Goal: Transaction & Acquisition: Purchase product/service

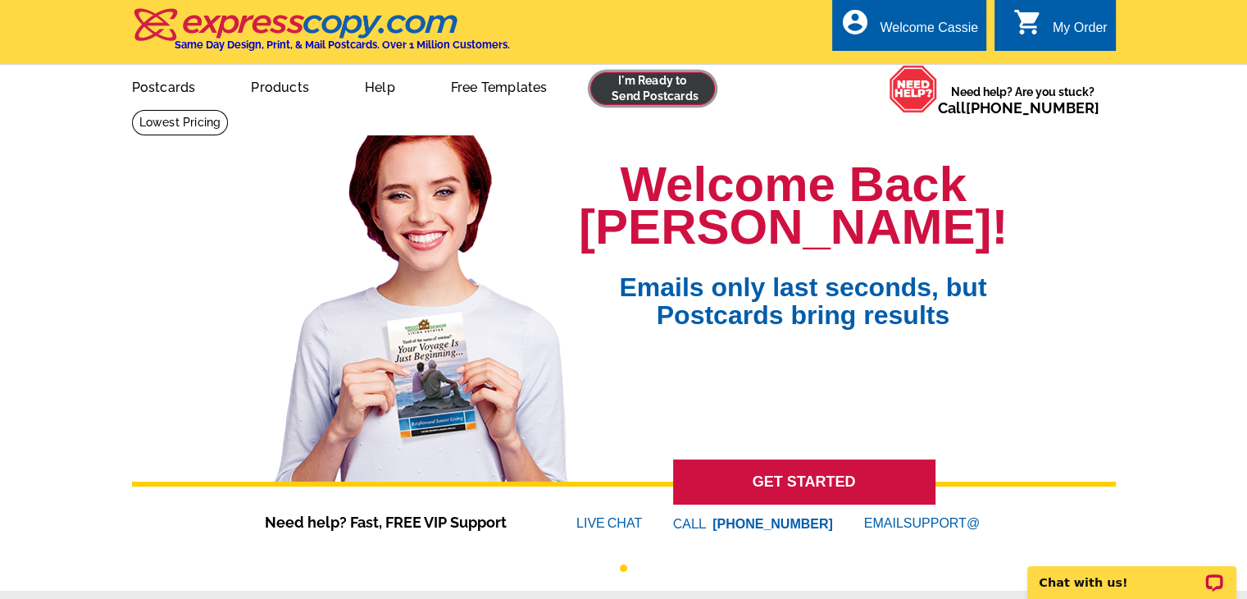
click at [653, 96] on link at bounding box center [652, 88] width 125 height 33
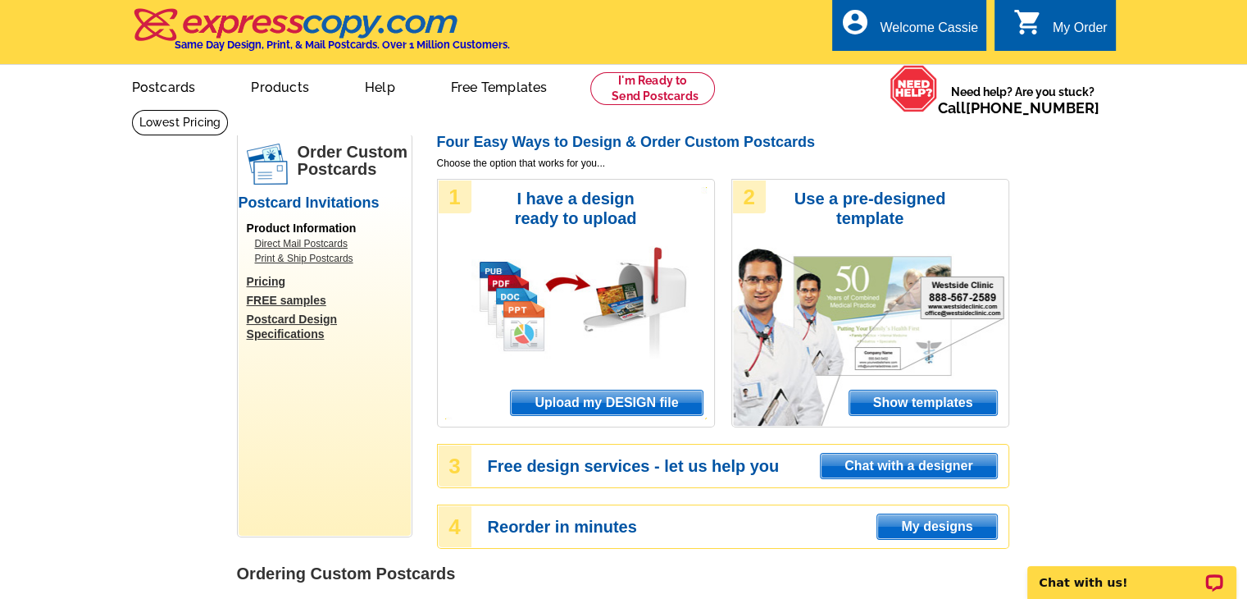
click at [571, 401] on span "Upload my DESIGN file" at bounding box center [606, 402] width 191 height 25
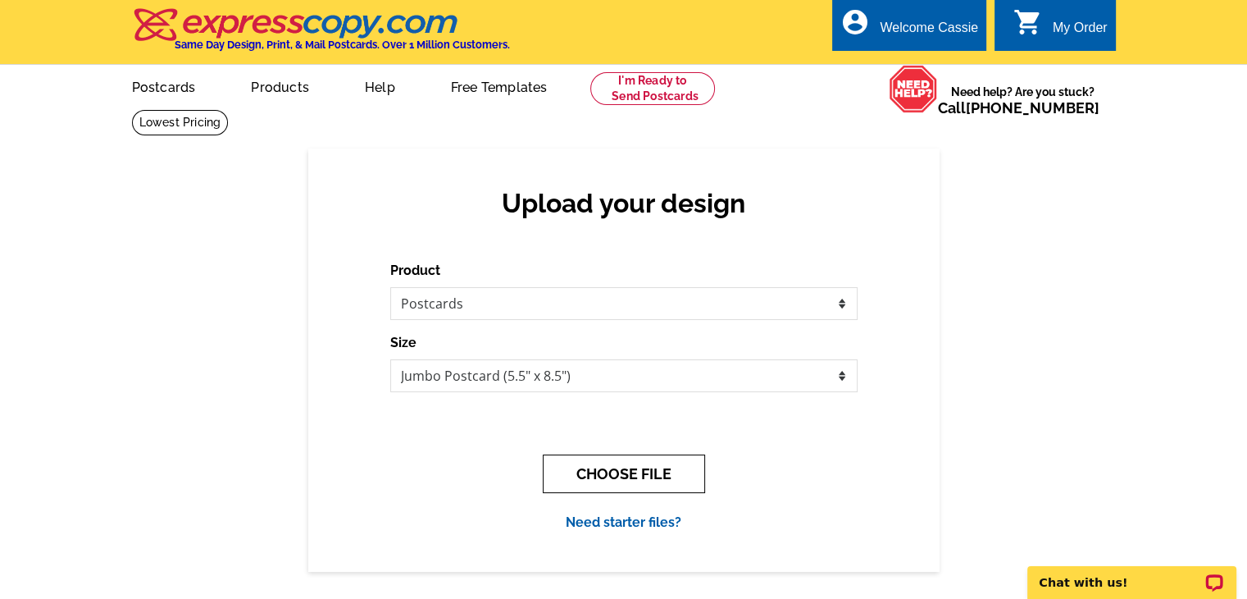
click at [595, 480] on button "CHOOSE FILE" at bounding box center [624, 473] width 162 height 39
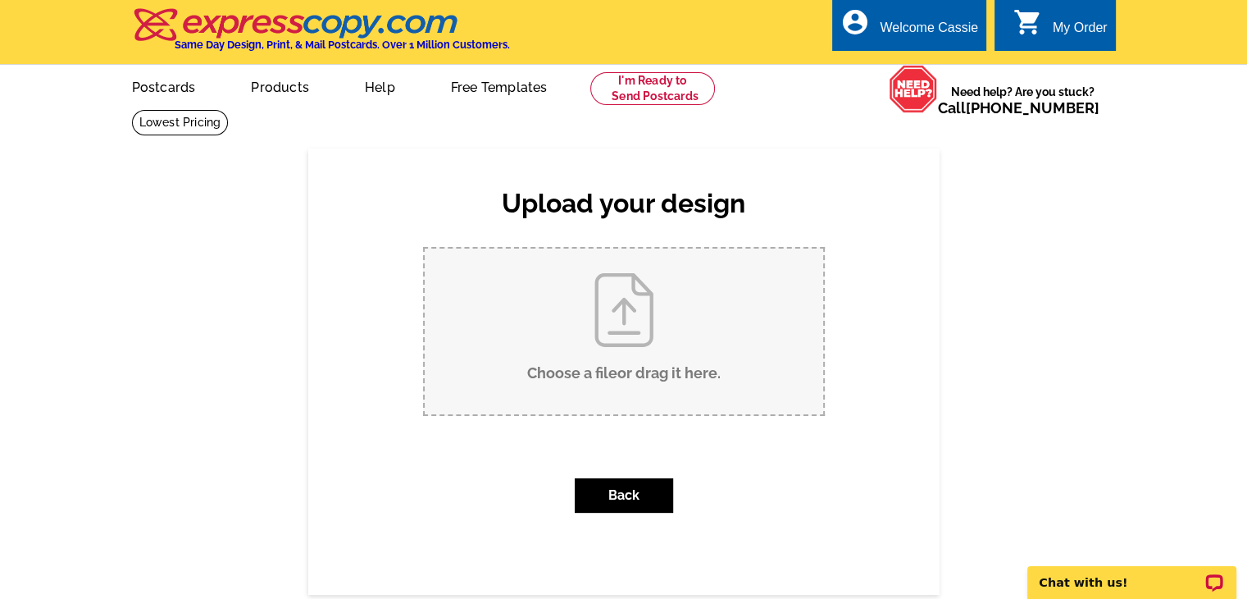
click at [550, 355] on input "Choose a file or drag it here ." at bounding box center [624, 331] width 399 height 166
type input "C:\fakepath\FRONT JUMBO Seller's seminar 9.10.2025 v2.pdf"
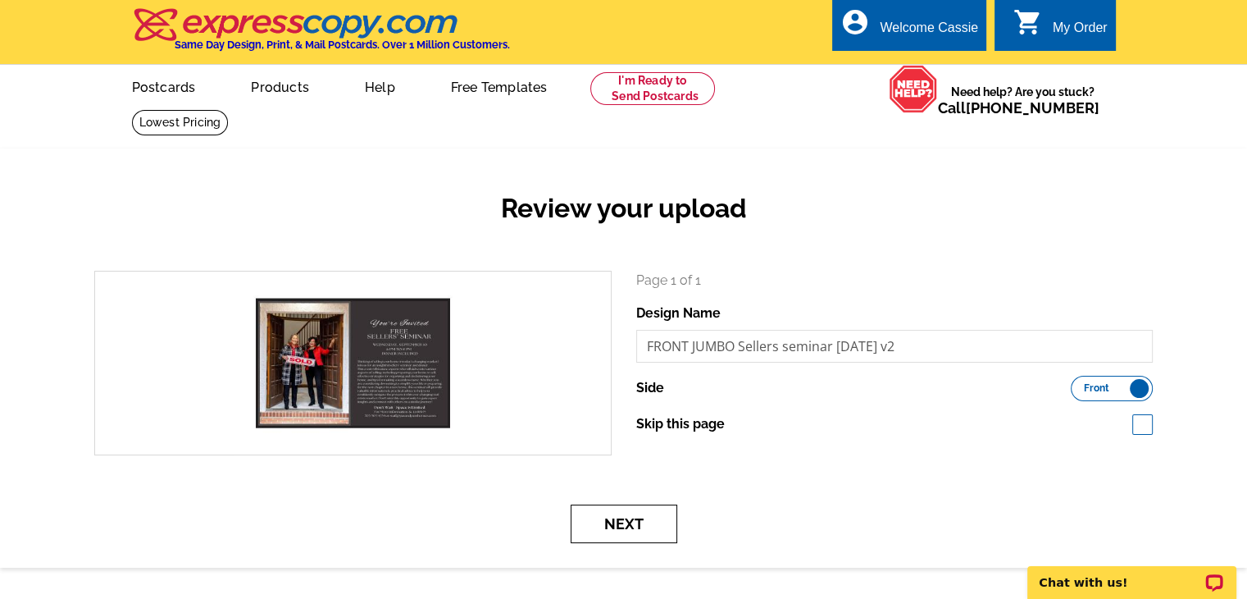
click at [633, 531] on button "Next" at bounding box center [624, 523] width 107 height 39
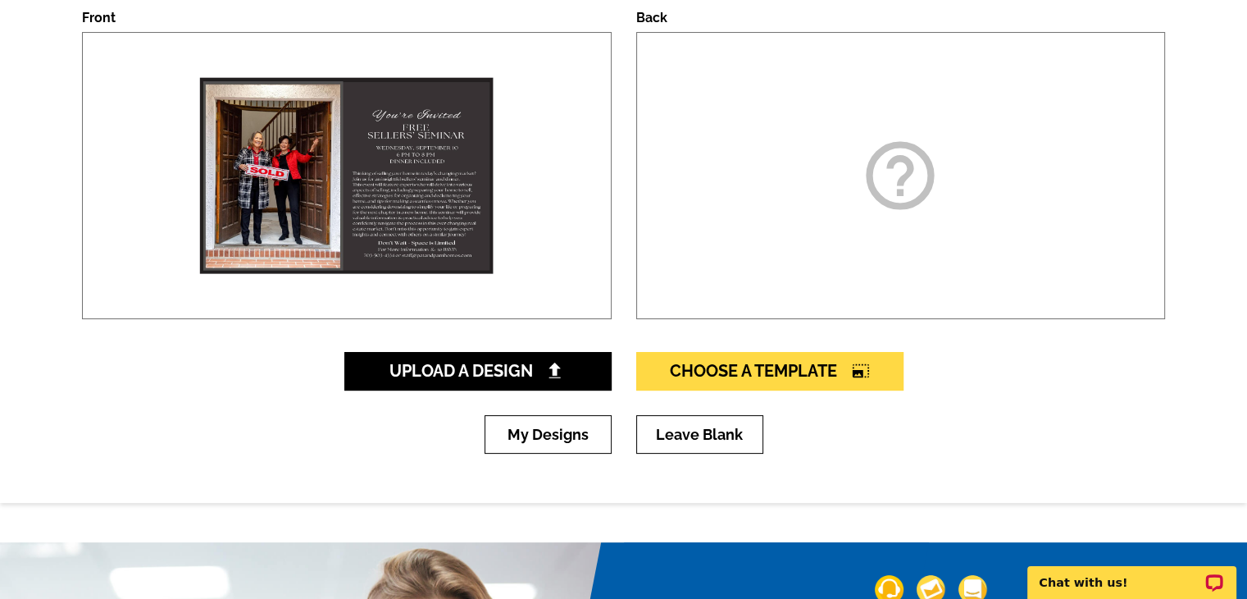
scroll to position [246, 0]
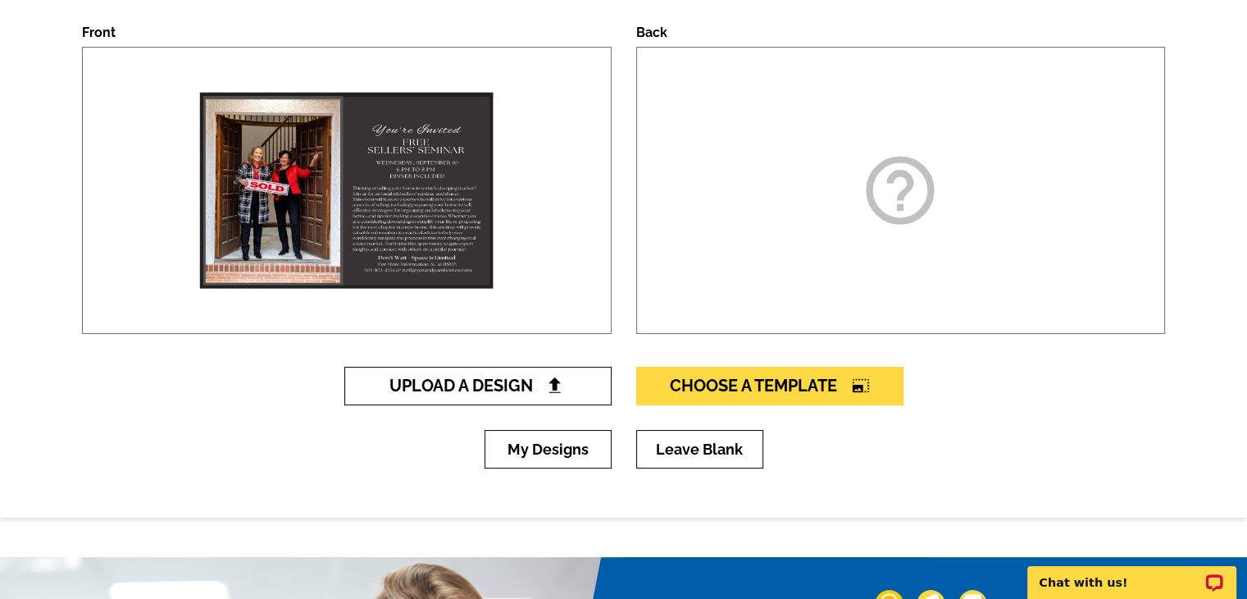
click at [515, 396] on link "Upload A Design" at bounding box center [477, 386] width 267 height 39
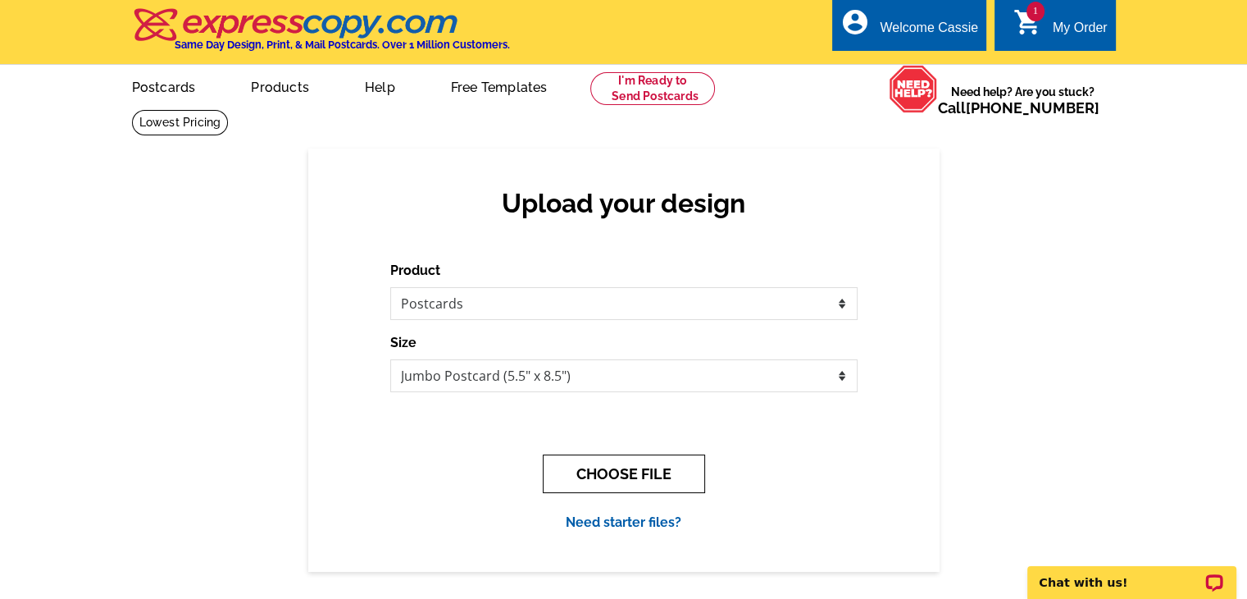
click at [618, 476] on button "CHOOSE FILE" at bounding box center [624, 473] width 162 height 39
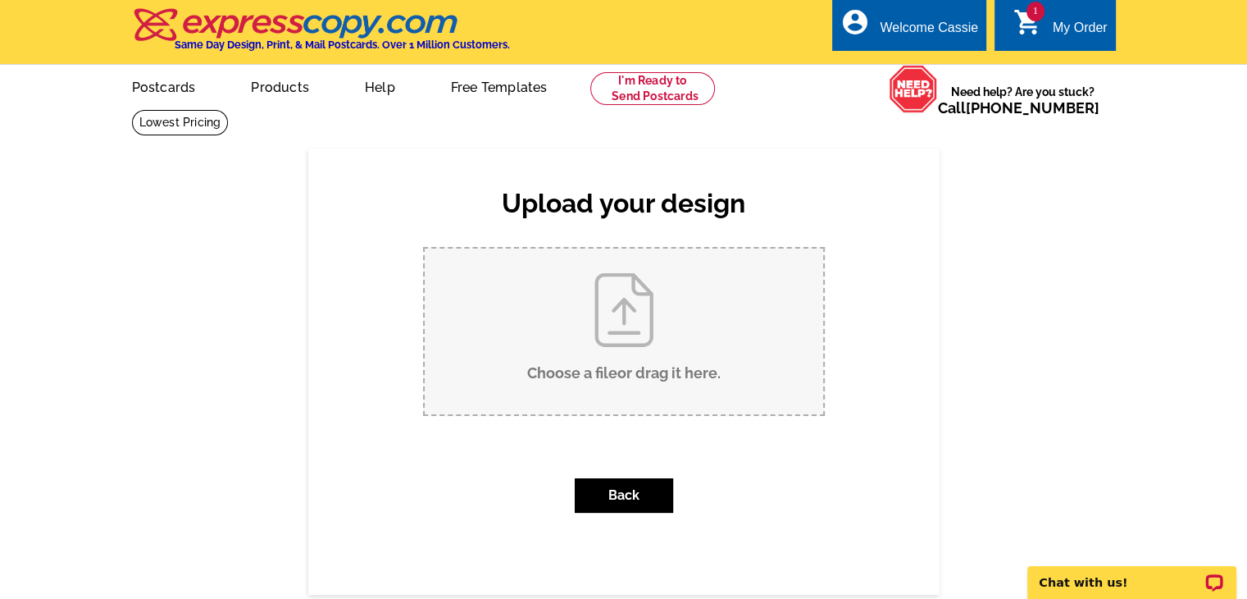
click at [604, 358] on input "Choose a file or drag it here ." at bounding box center [624, 331] width 399 height 166
type input "C:\fakepath\BACK JUMBO Sellers Seminar 9.10.2025 V1.pdf"
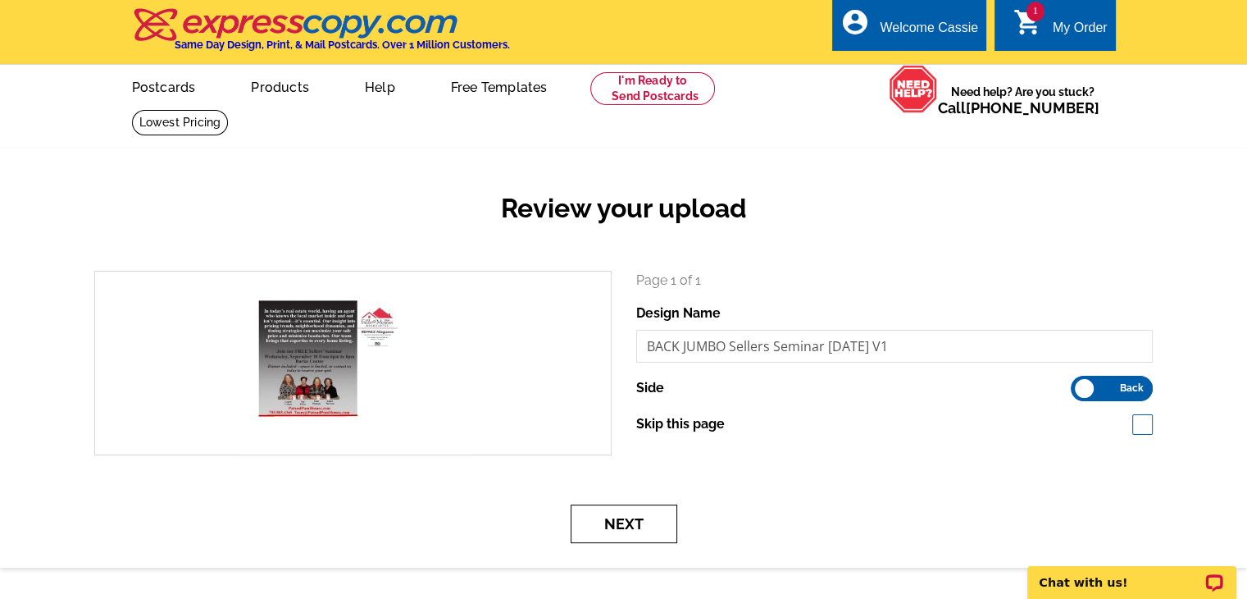
click at [628, 536] on button "Next" at bounding box center [624, 523] width 107 height 39
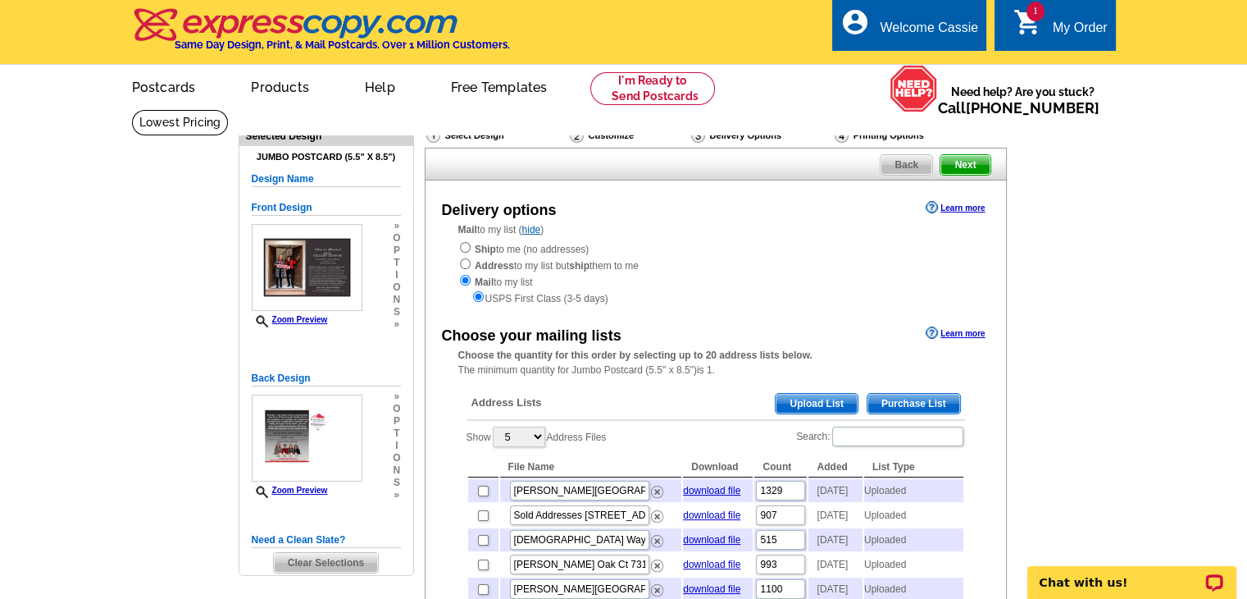
click at [820, 403] on span "Upload List" at bounding box center [816, 404] width 81 height 20
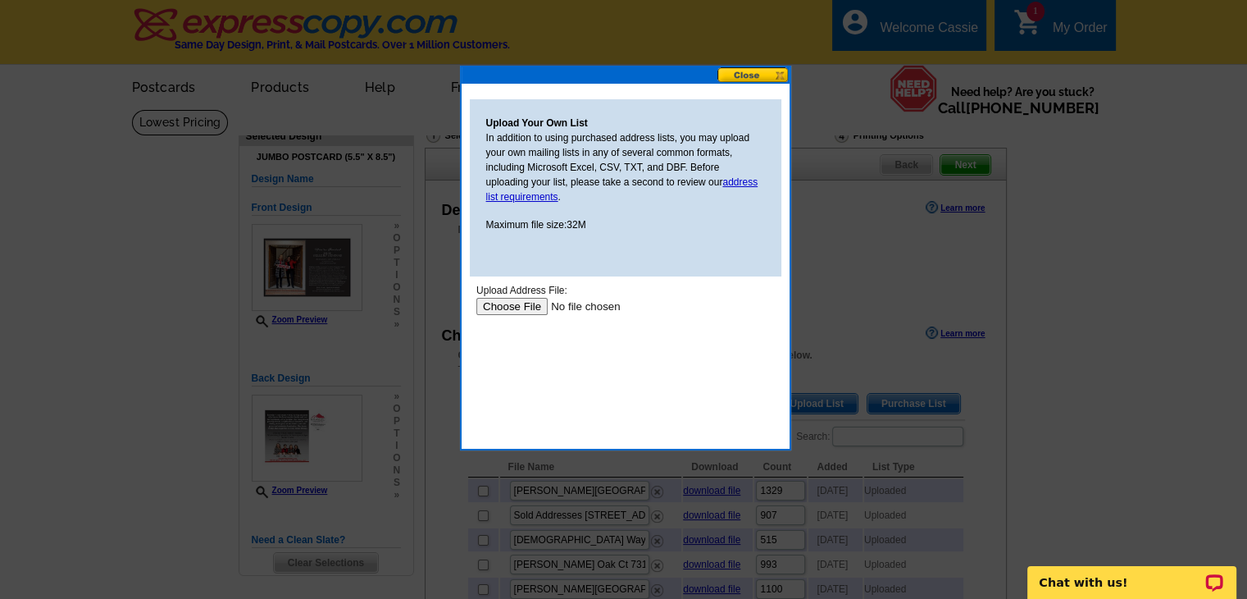
click at [526, 308] on input "file" at bounding box center [579, 306] width 207 height 17
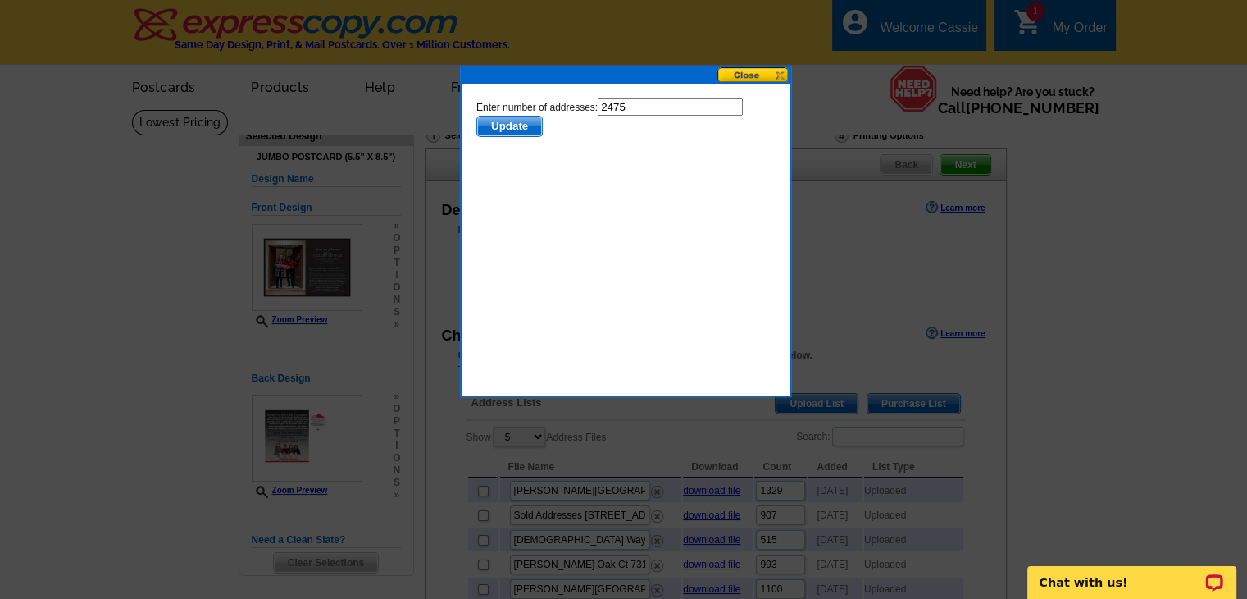
click at [641, 101] on input "2475" at bounding box center [669, 106] width 145 height 17
type input "2474"
click at [509, 129] on span "Update" at bounding box center [508, 126] width 65 height 20
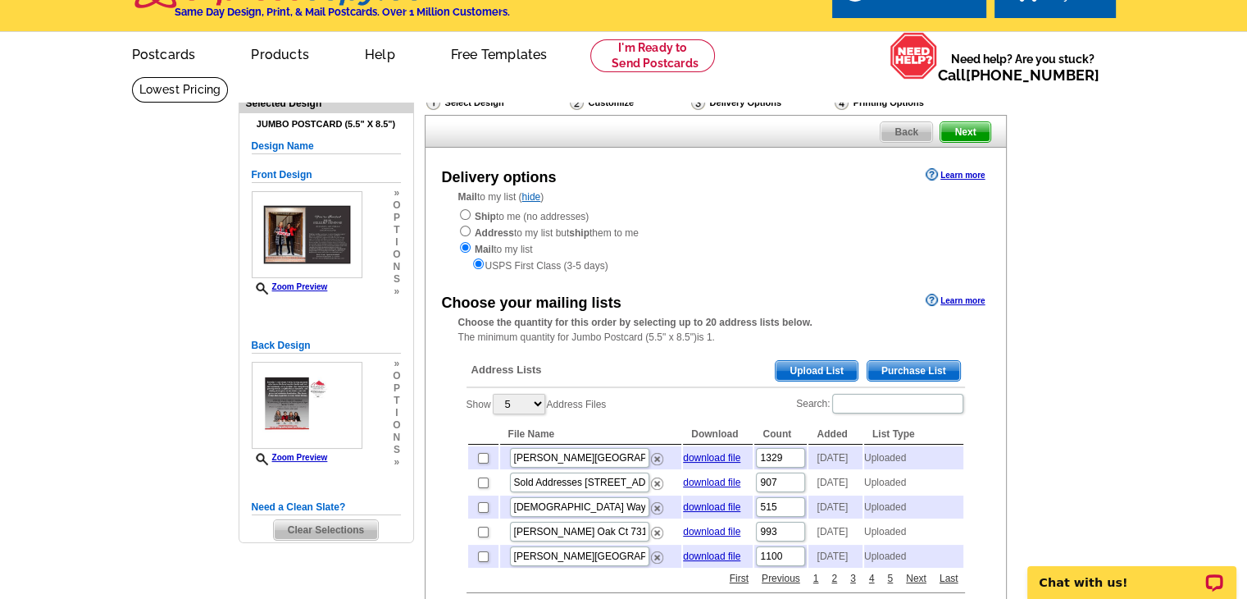
scroll to position [57, 0]
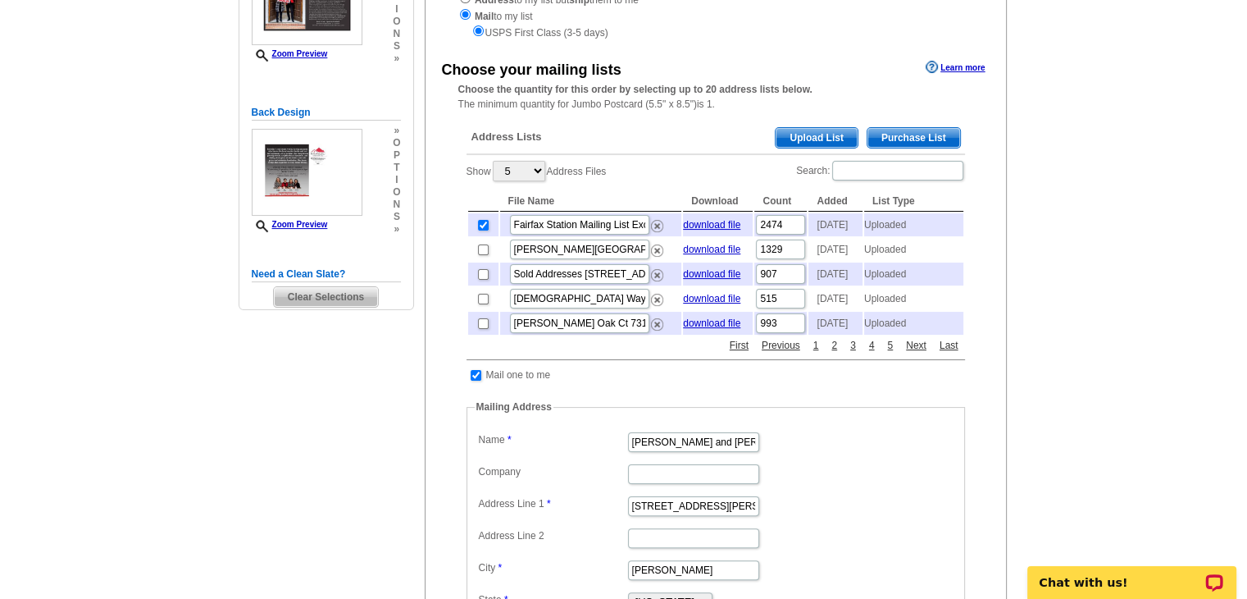
scroll to position [260, 0]
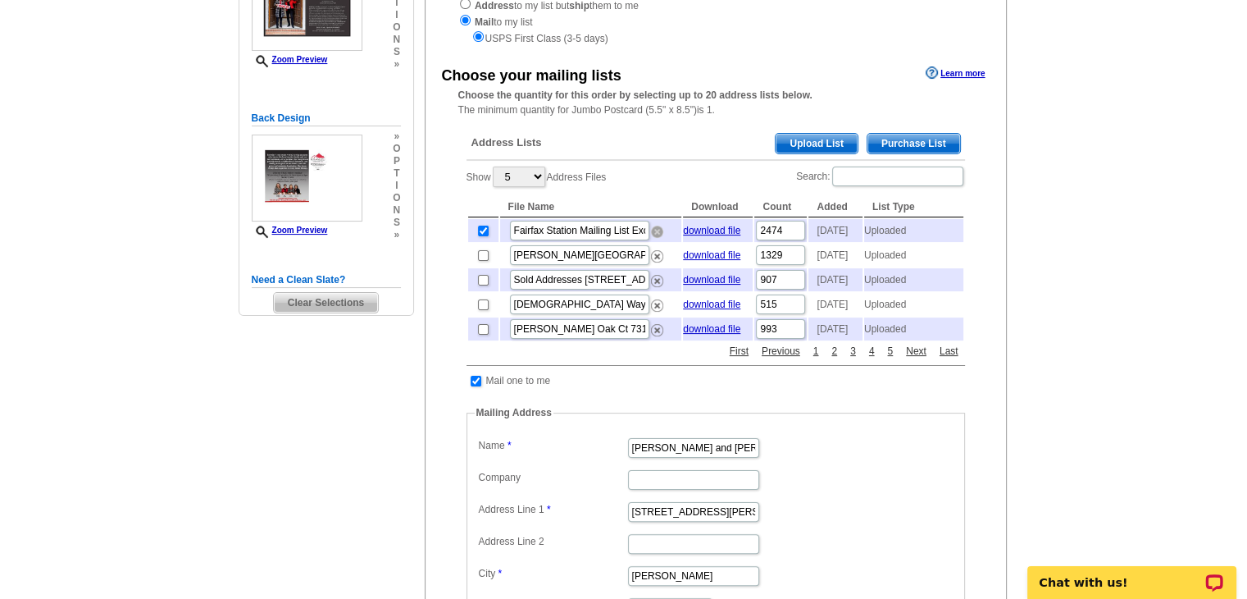
click at [656, 237] on img at bounding box center [657, 232] width 12 height 12
click at [822, 139] on span "Upload List" at bounding box center [816, 144] width 81 height 20
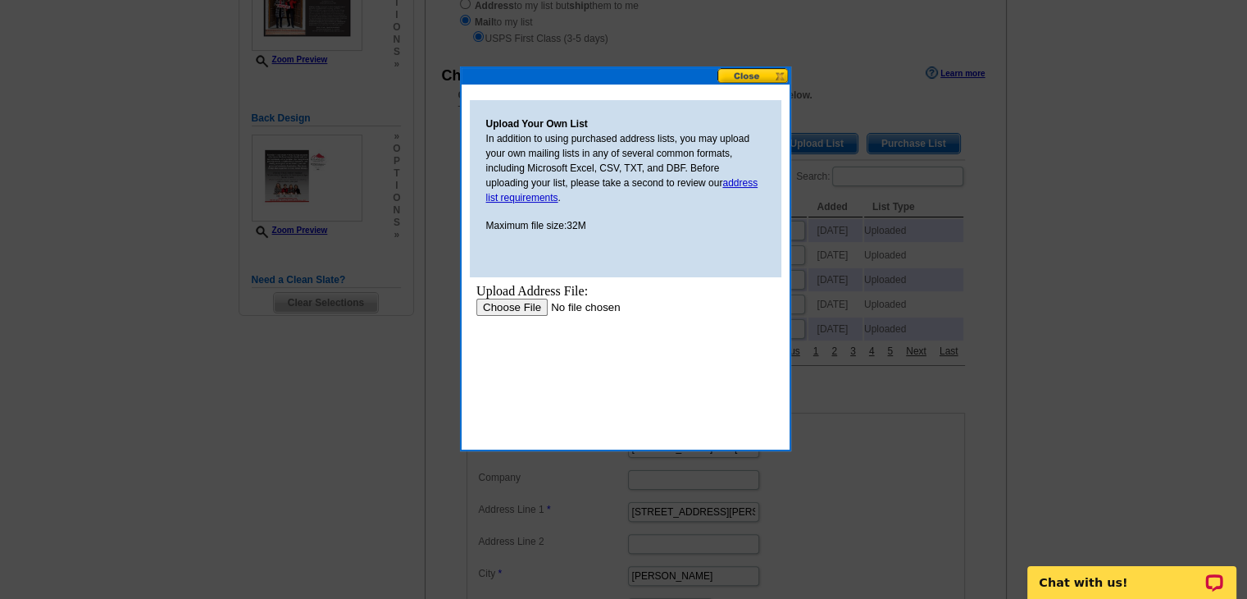
scroll to position [0, 0]
click at [517, 317] on body "Upload Address File: Upload" at bounding box center [625, 357] width 298 height 148
click at [517, 314] on input "file" at bounding box center [579, 306] width 207 height 17
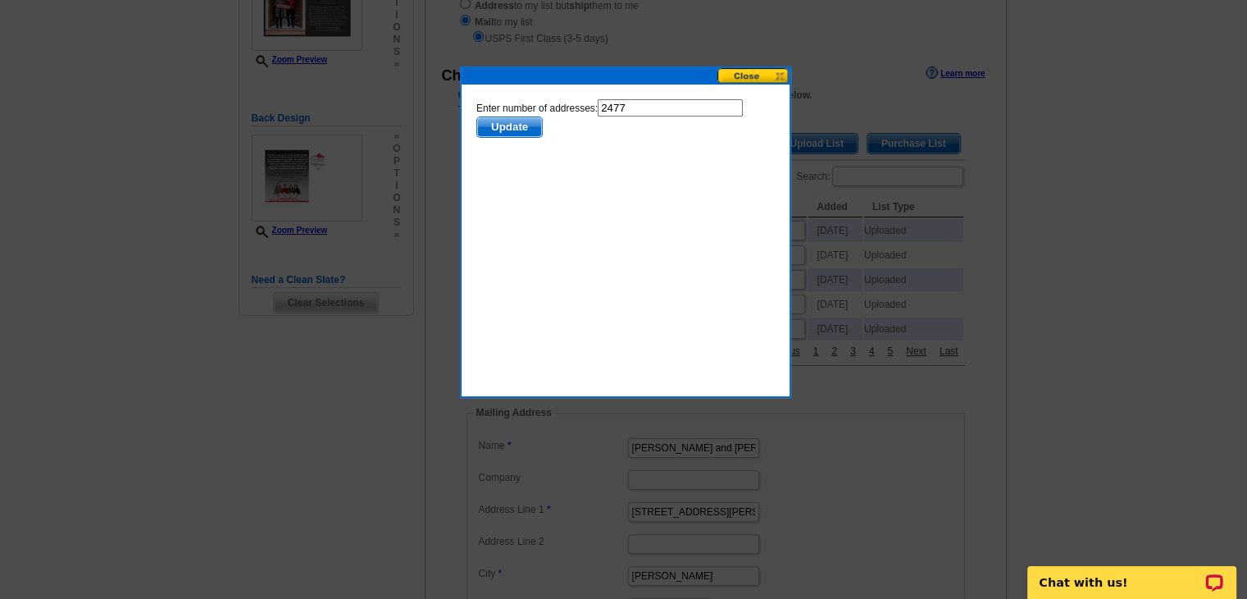
click at [636, 107] on input "2477" at bounding box center [669, 106] width 145 height 17
type input "2476"
click at [524, 127] on span "Update" at bounding box center [508, 126] width 65 height 20
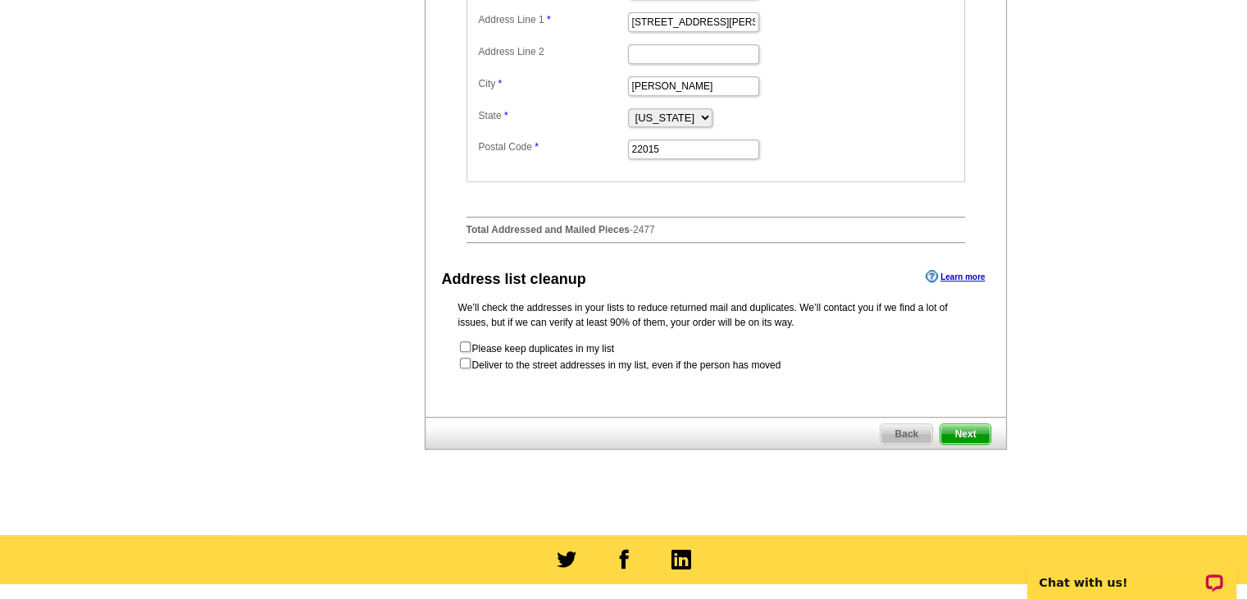
scroll to position [778, 0]
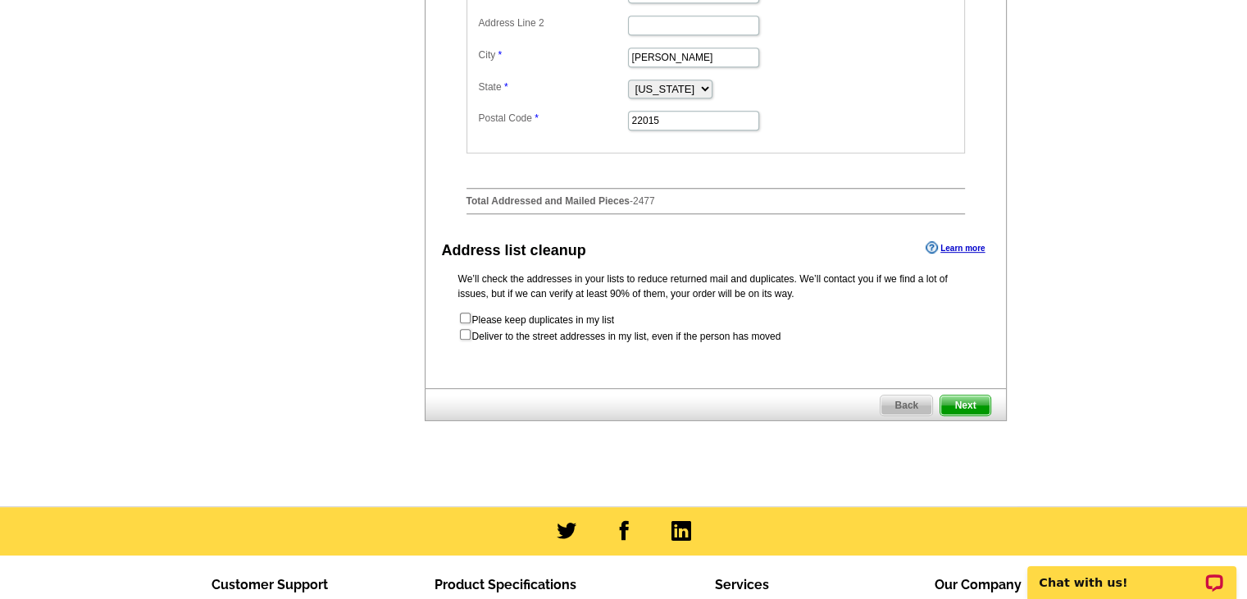
click at [973, 415] on span "Next" at bounding box center [965, 405] width 49 height 20
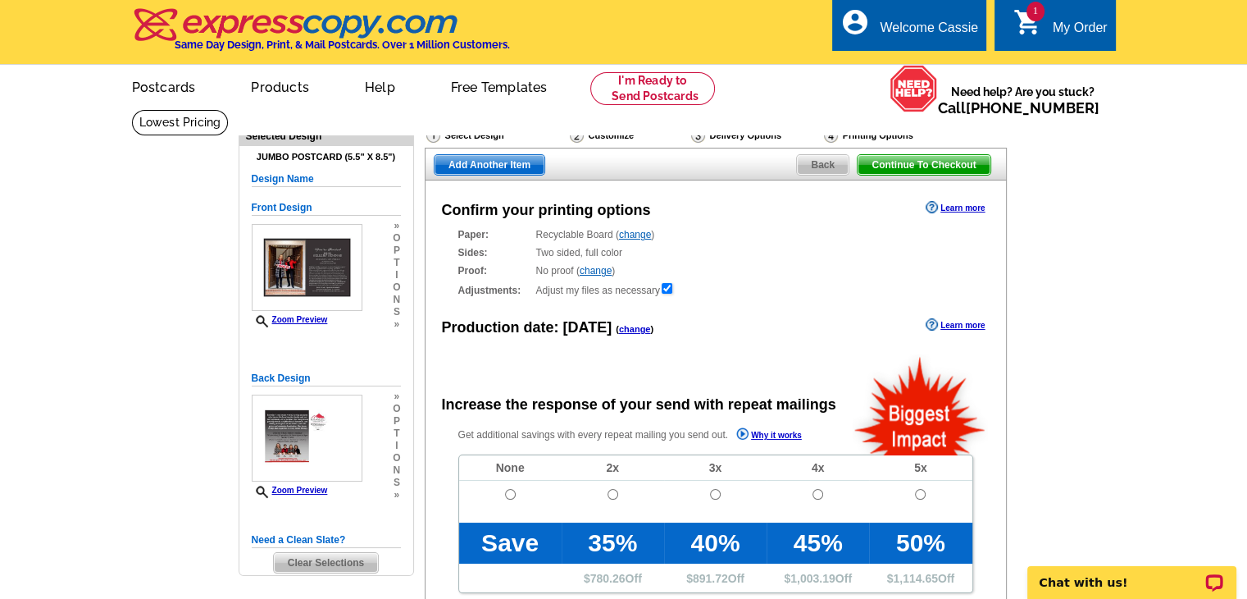
radio input "false"
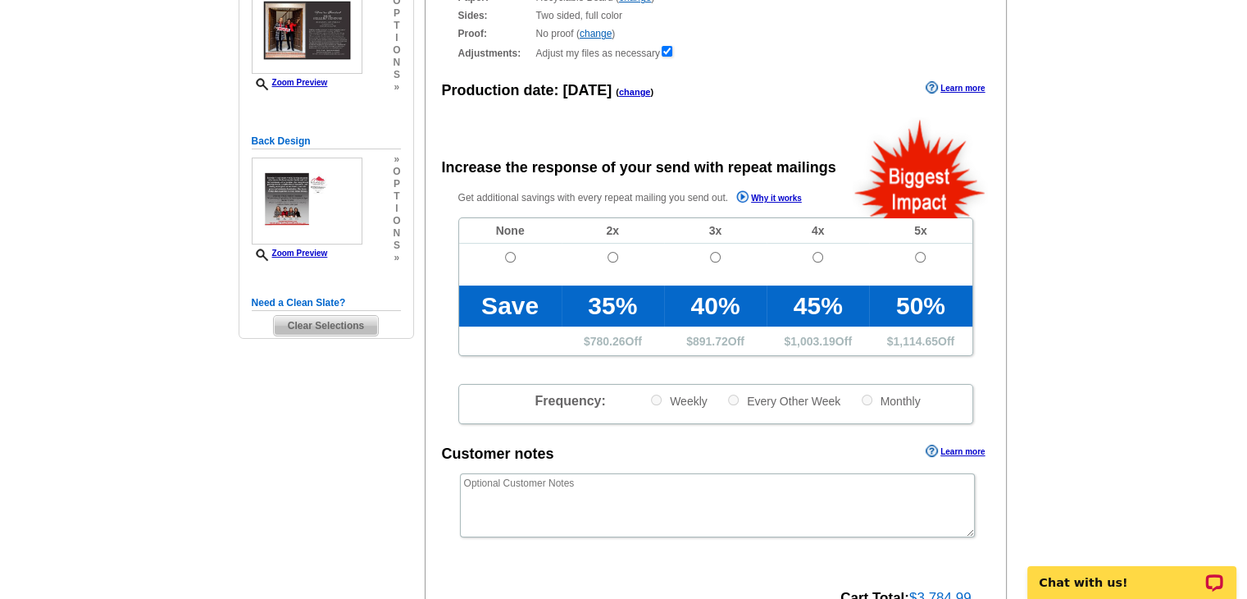
scroll to position [246, 0]
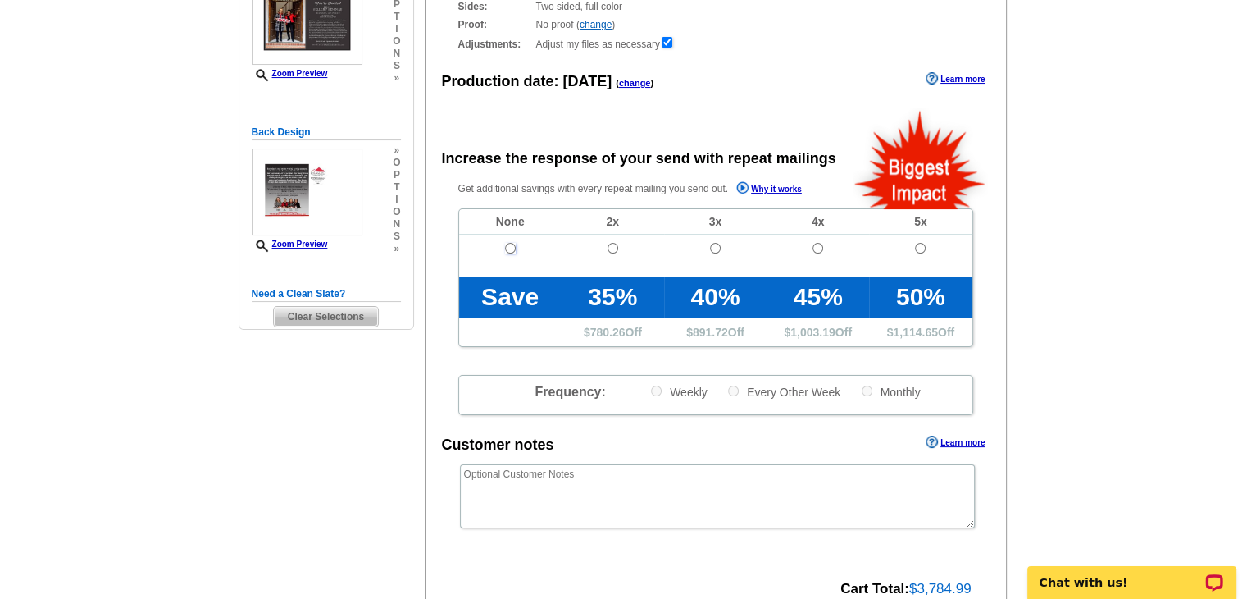
click at [512, 248] on input "radio" at bounding box center [510, 248] width 11 height 11
radio input "true"
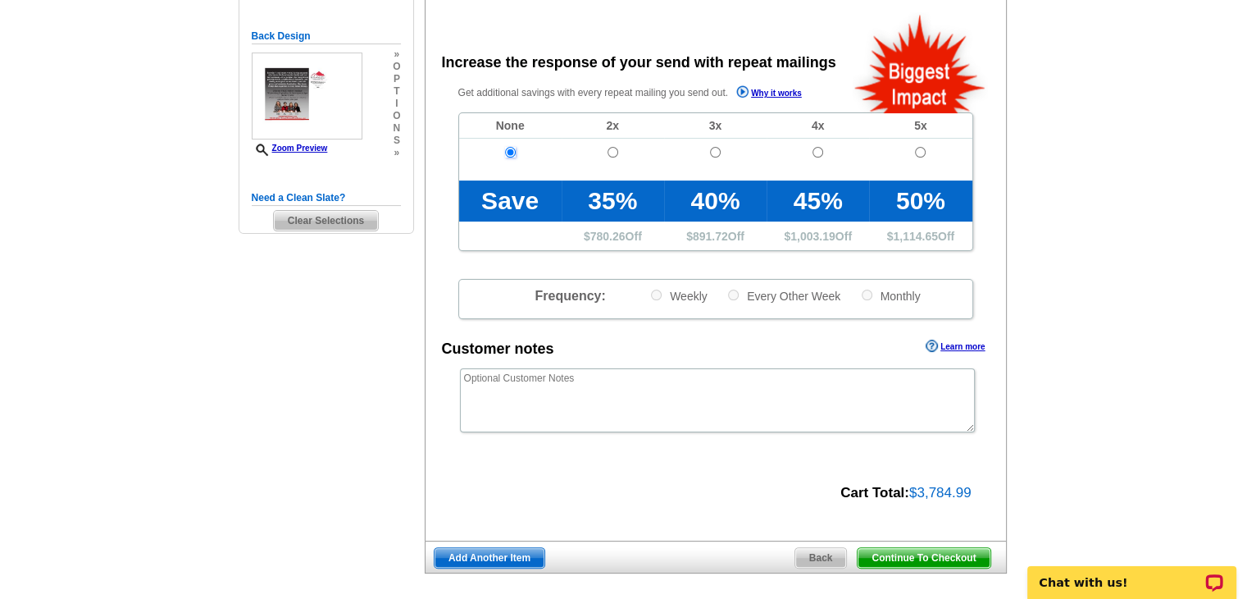
scroll to position [328, 0]
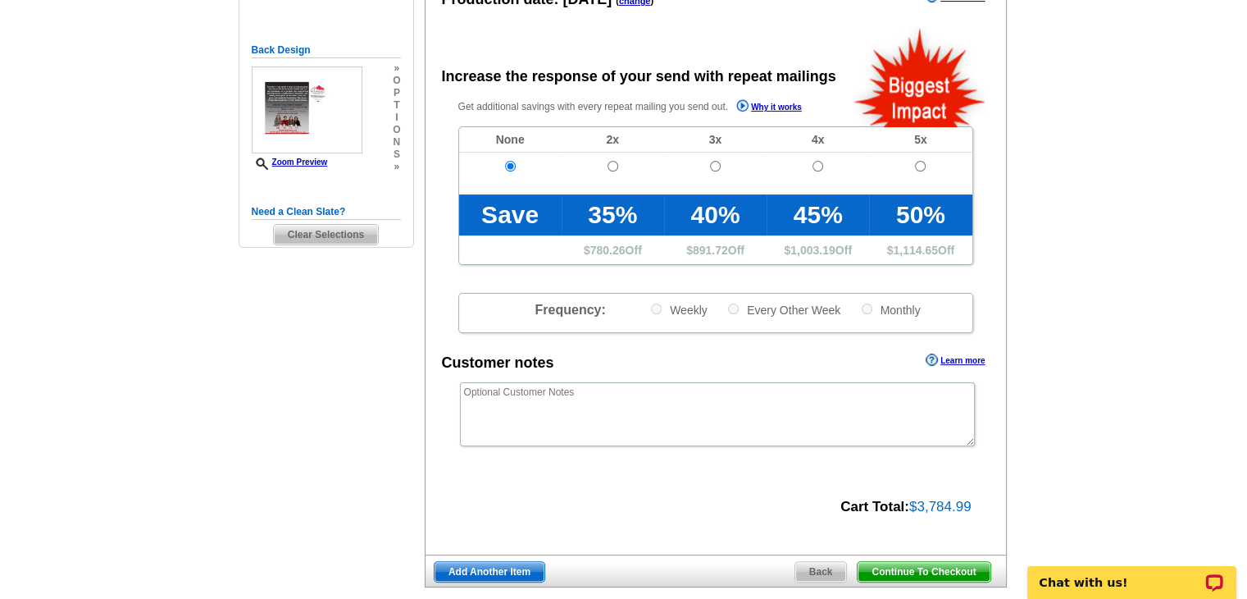
click at [938, 569] on span "Continue To Checkout" at bounding box center [924, 572] width 132 height 20
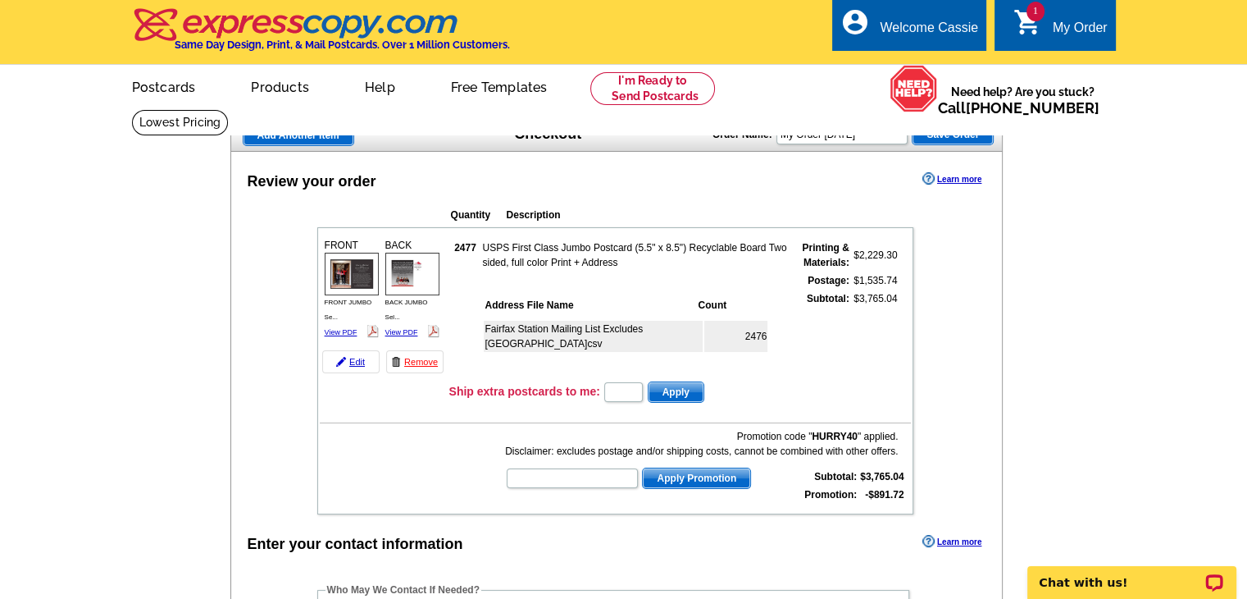
scroll to position [82, 0]
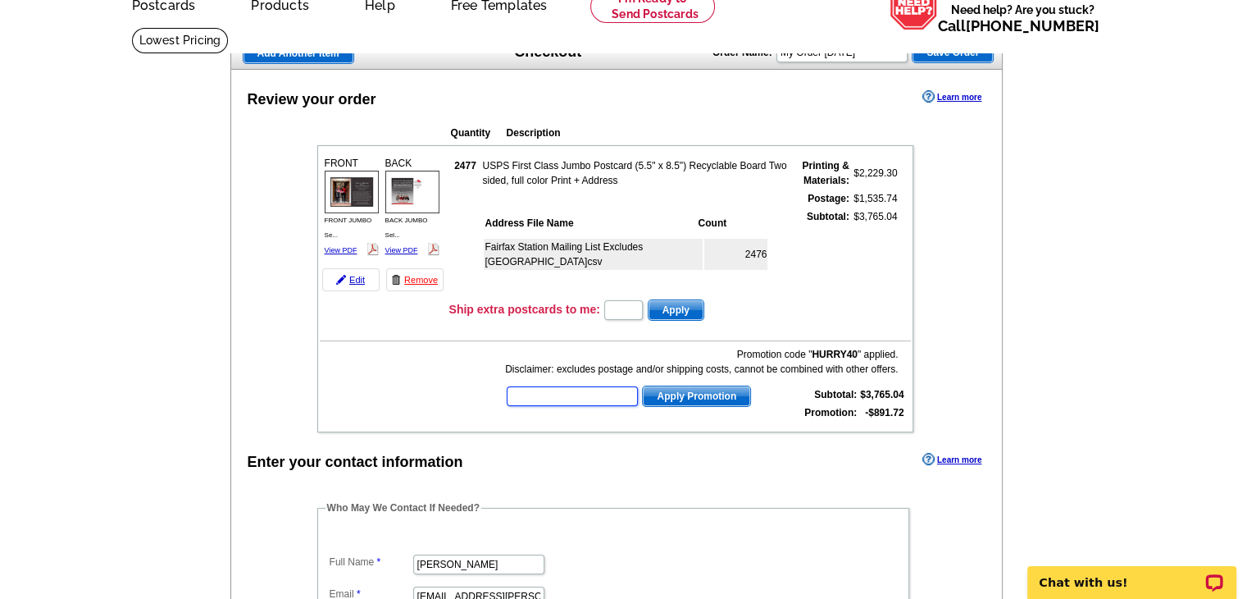
click at [529, 389] on input "text" at bounding box center [572, 396] width 131 height 20
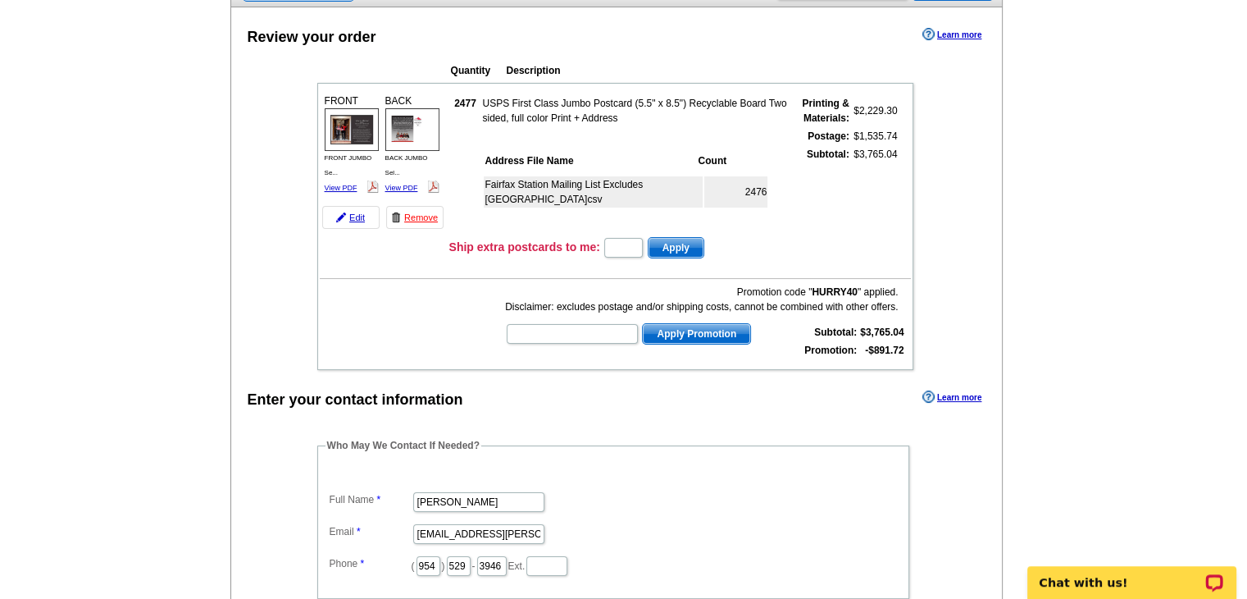
scroll to position [0, 0]
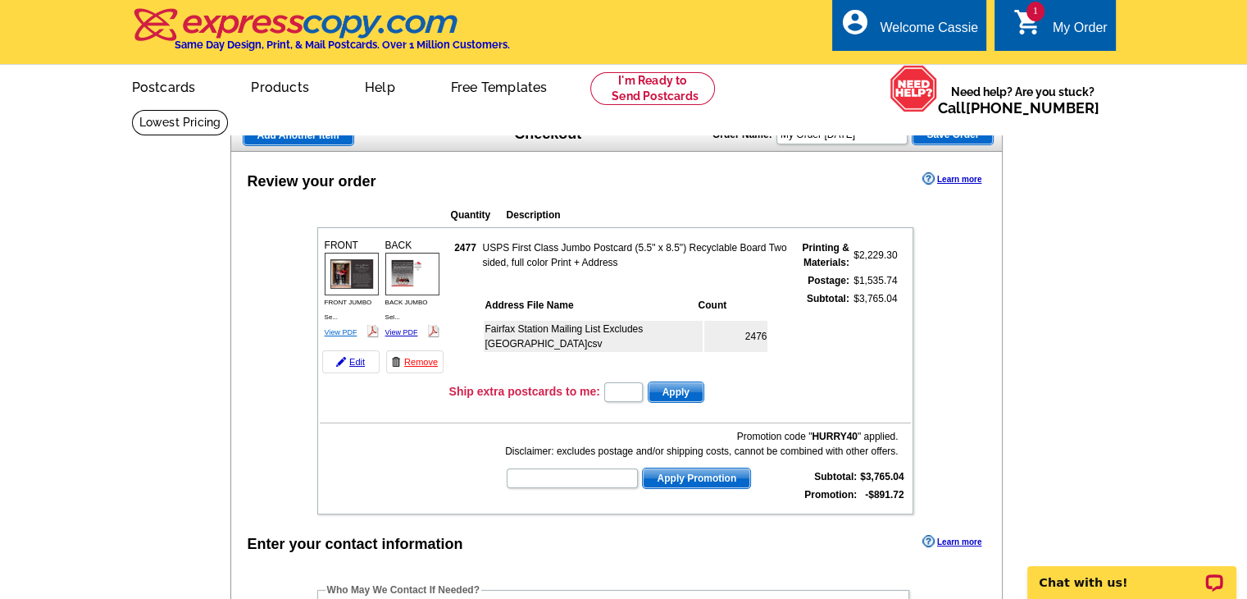
click at [343, 328] on link "View PDF" at bounding box center [341, 332] width 33 height 8
click at [362, 362] on link "Edit" at bounding box center [350, 361] width 57 height 23
click at [349, 361] on link "Edit" at bounding box center [350, 361] width 57 height 23
click at [362, 360] on link "Edit" at bounding box center [350, 361] width 57 height 23
click at [361, 271] on img at bounding box center [352, 274] width 54 height 42
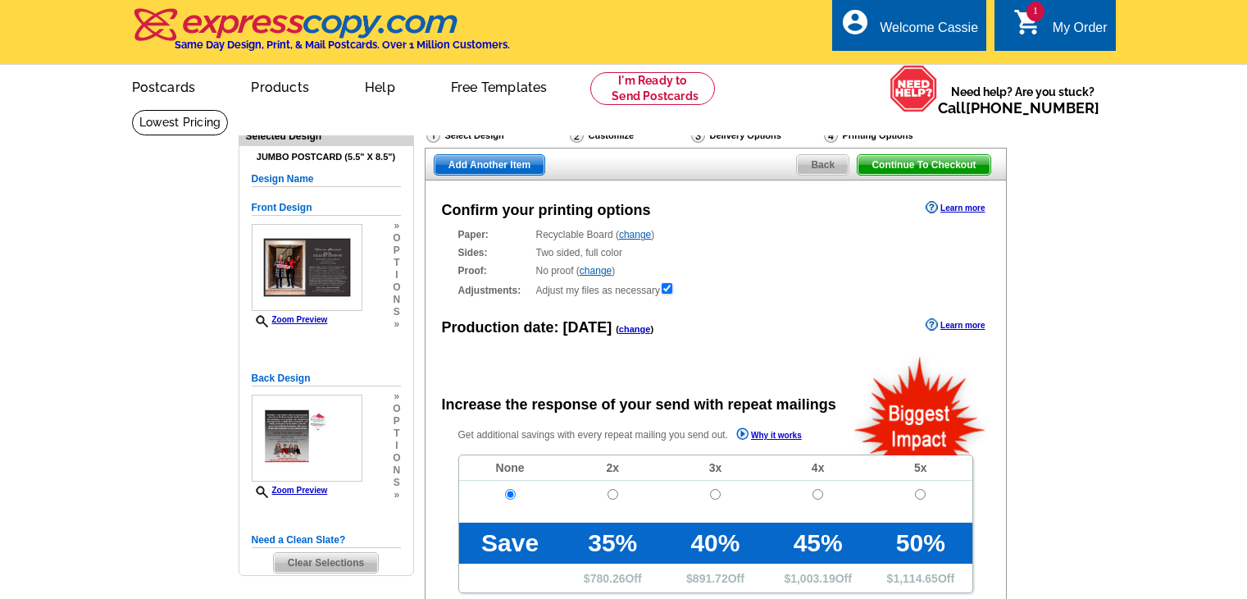
radio input "false"
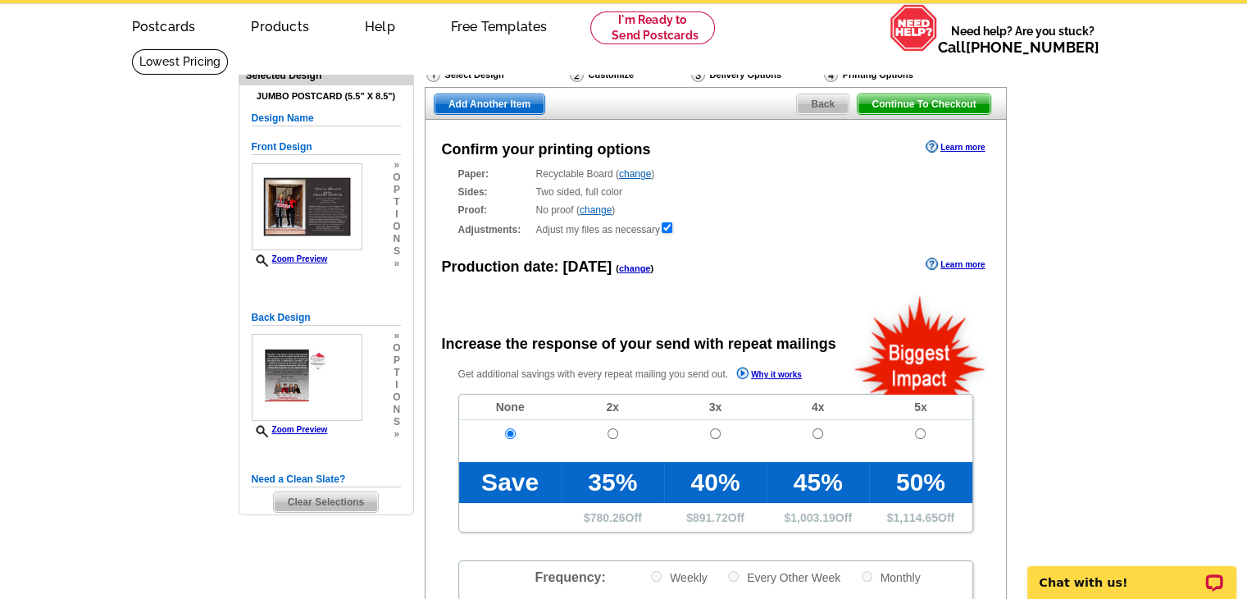
scroll to position [410, 0]
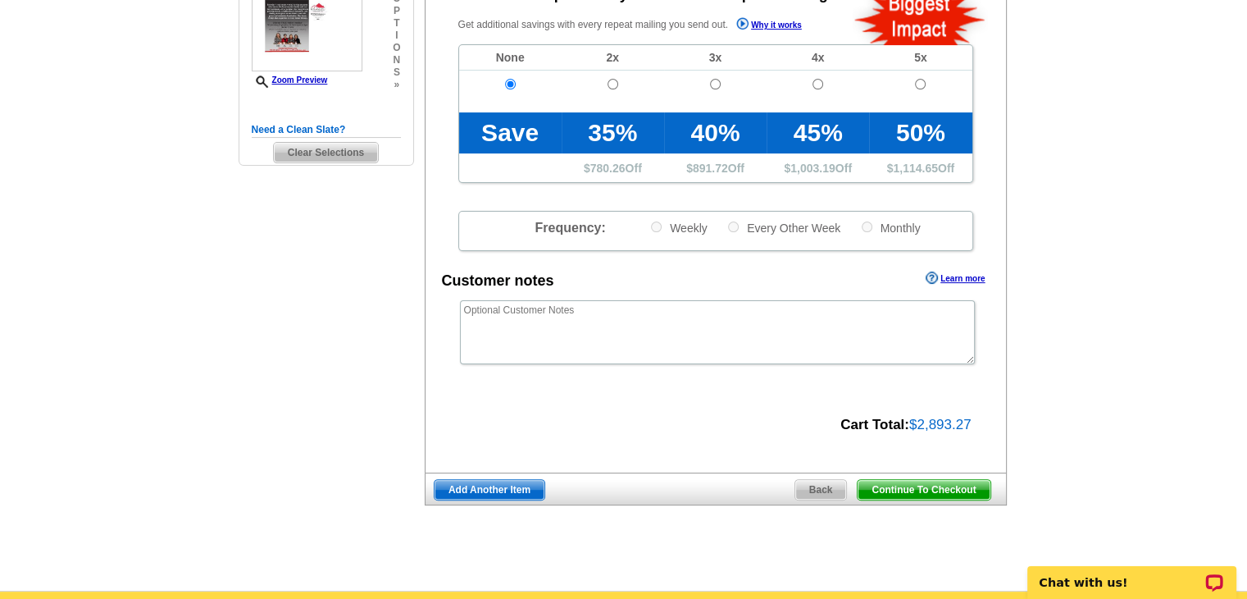
click at [817, 490] on span "Back" at bounding box center [821, 490] width 52 height 20
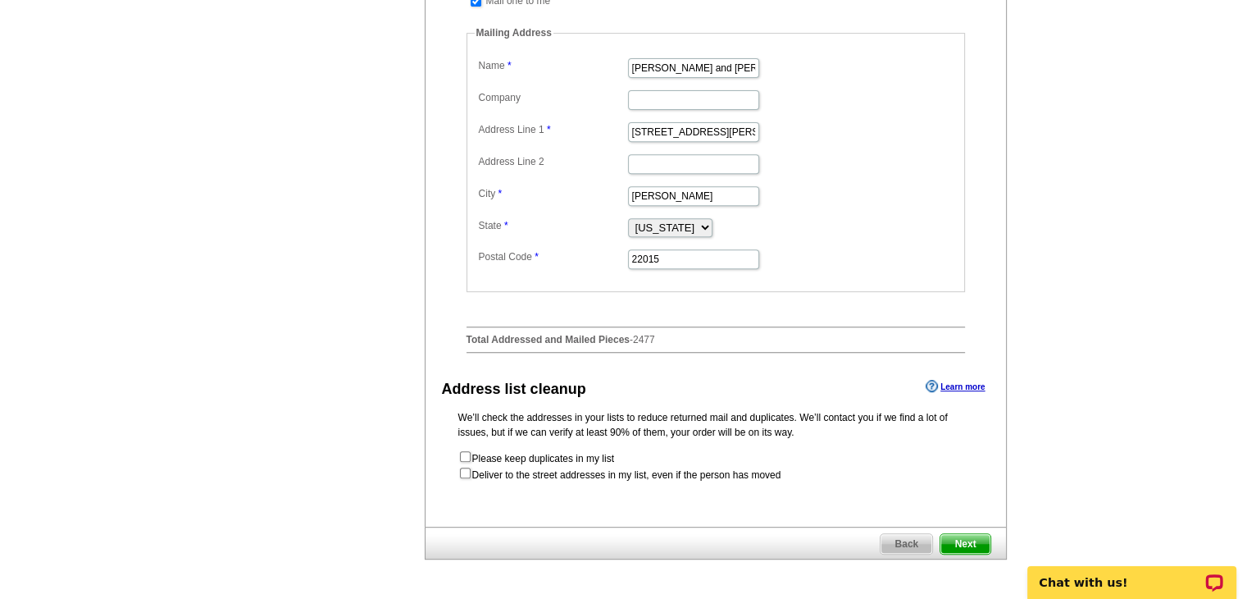
scroll to position [820, 0]
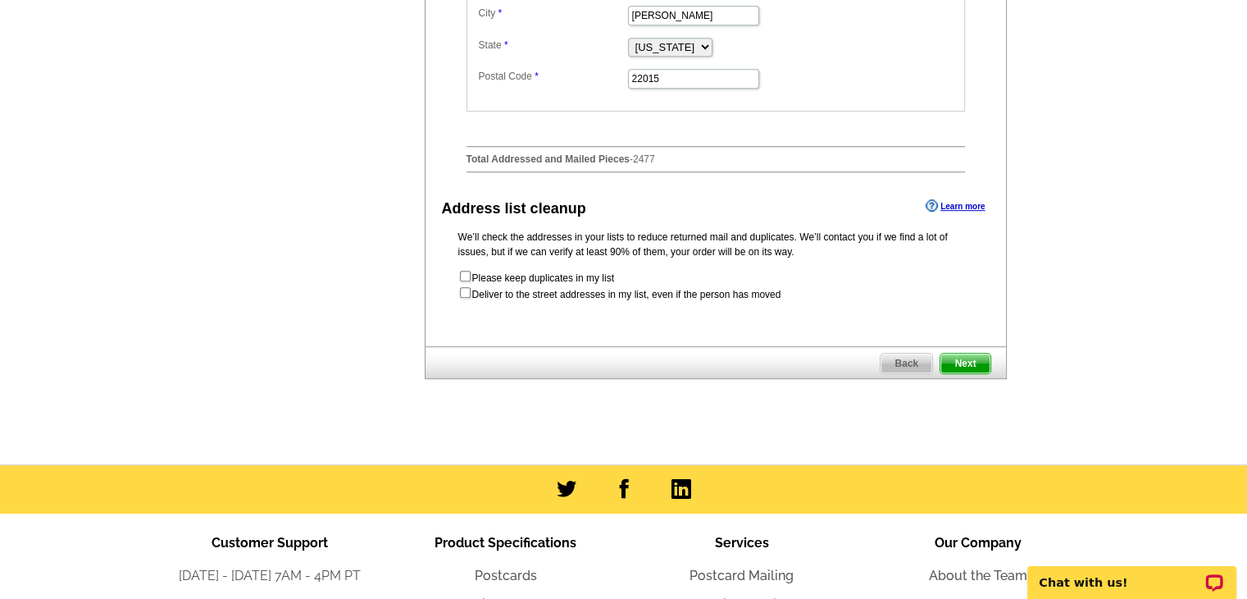
click at [915, 373] on span "Back" at bounding box center [907, 363] width 52 height 20
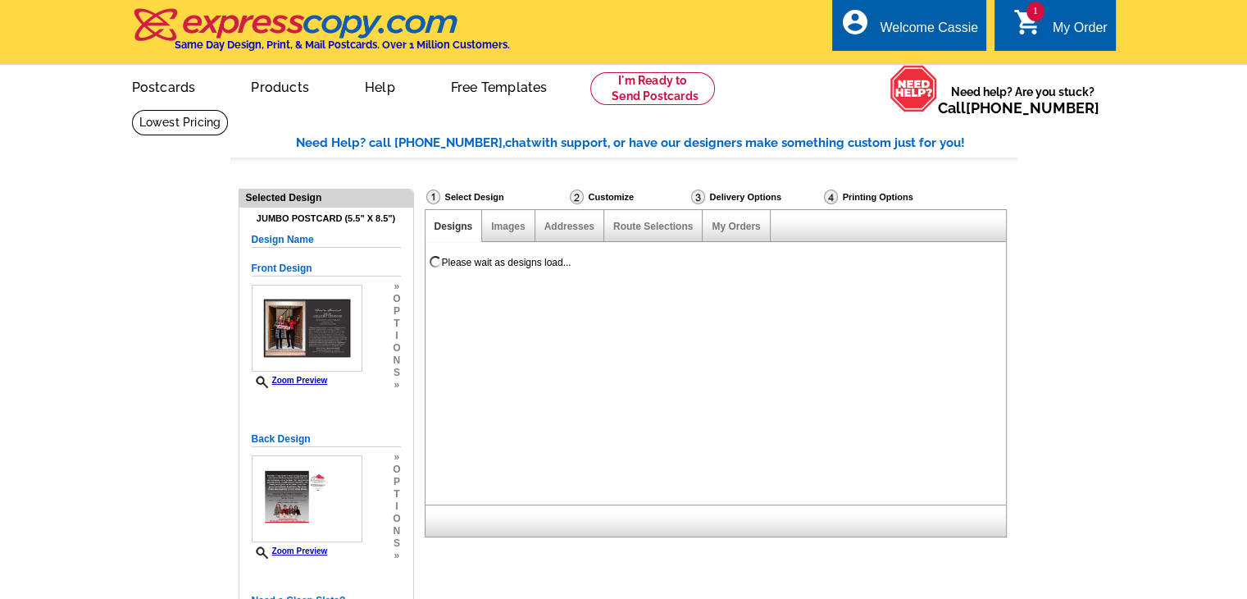
select select "785"
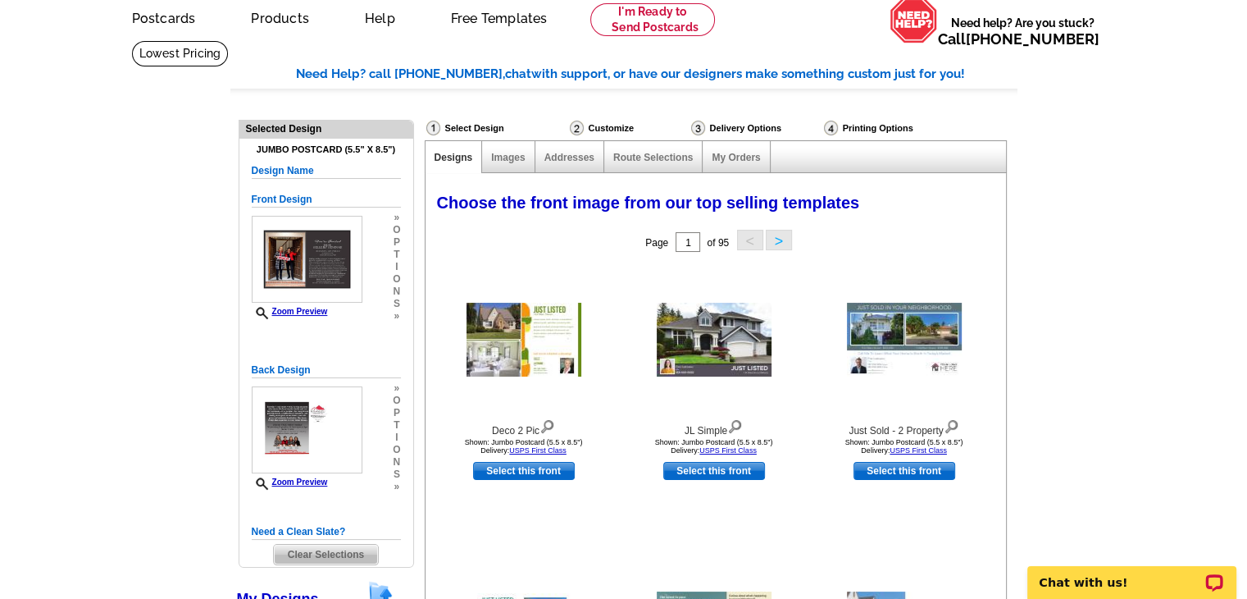
scroll to position [66, 0]
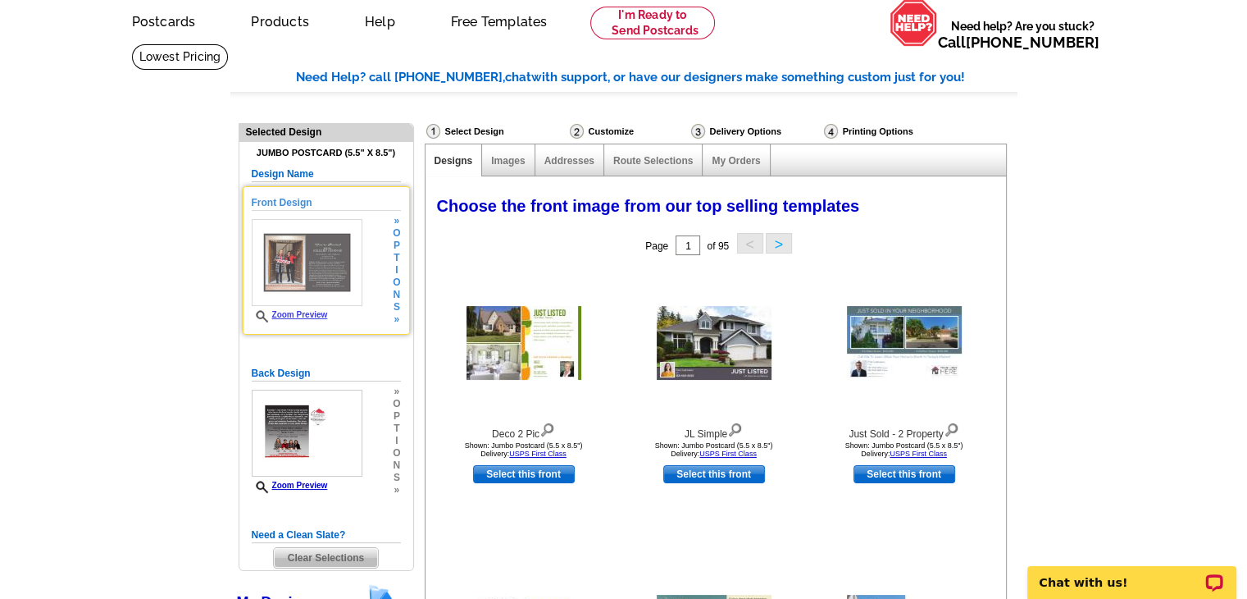
click at [379, 248] on div "Front Design Zoom Preview » o p t i o n s »" at bounding box center [326, 260] width 149 height 130
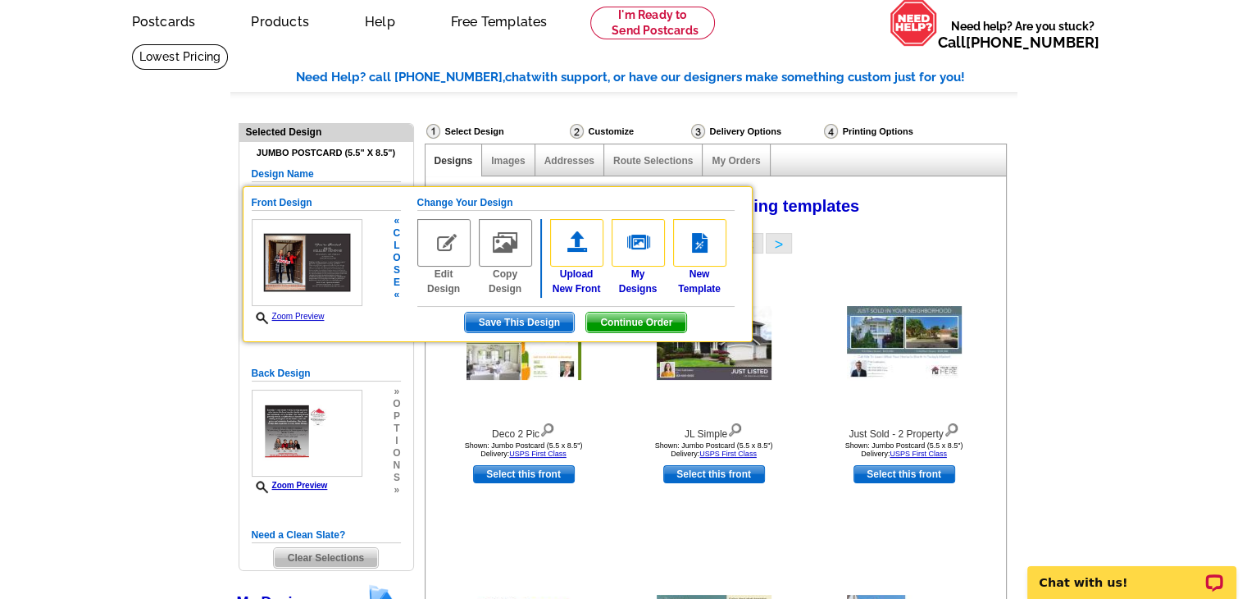
click at [452, 247] on img at bounding box center [443, 243] width 53 height 48
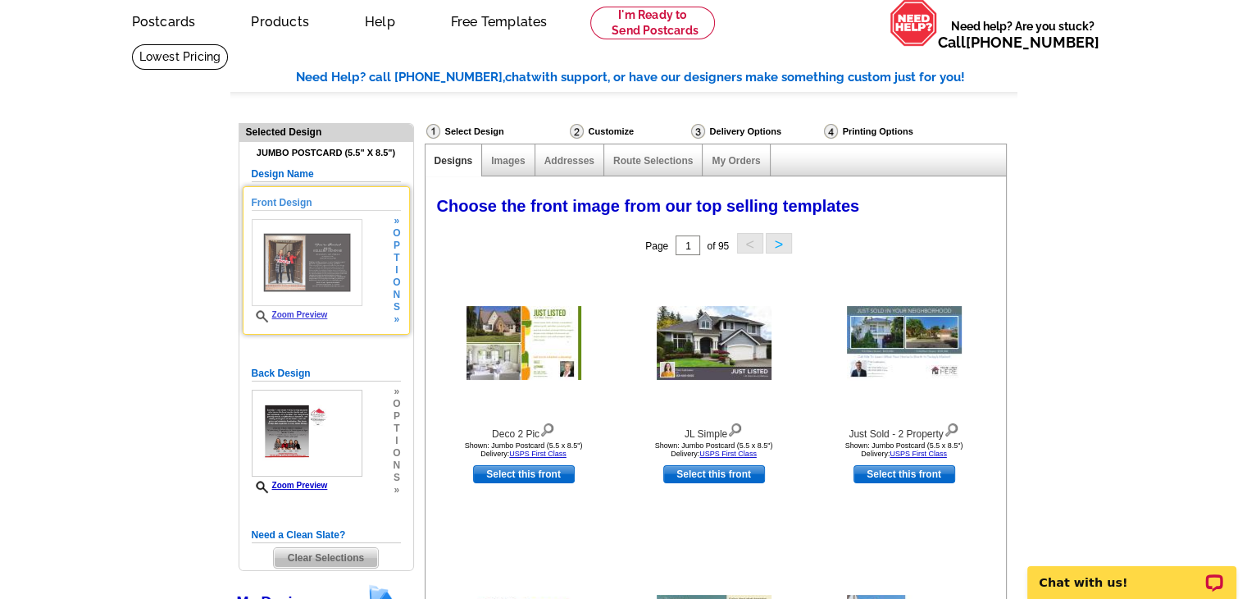
click at [345, 286] on img at bounding box center [307, 262] width 111 height 87
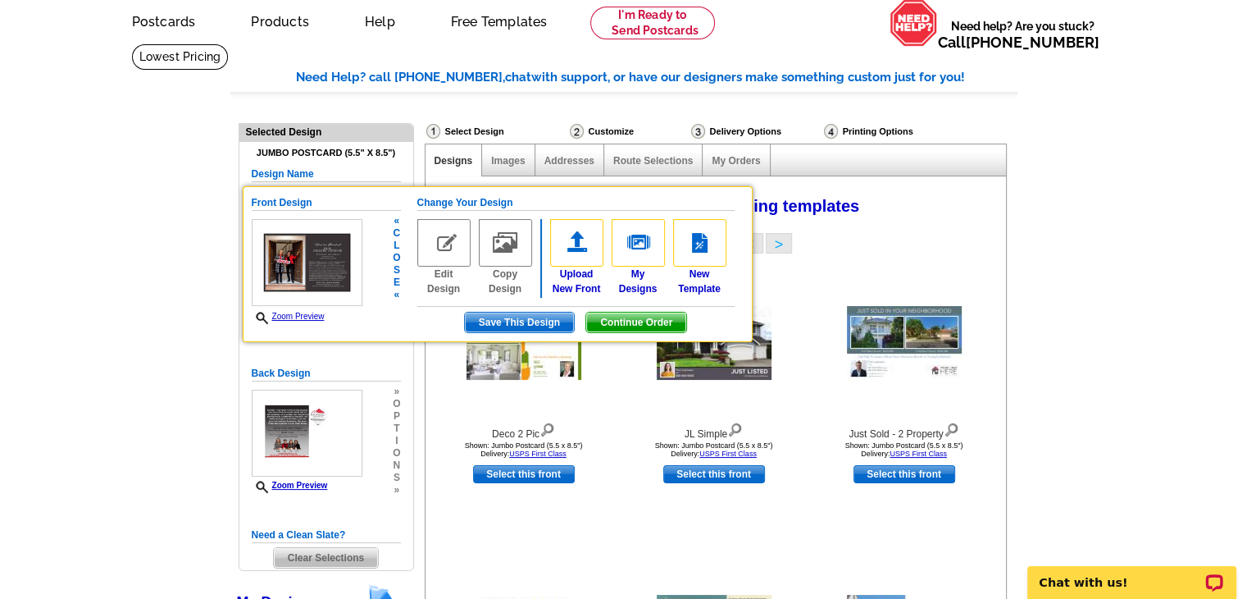
click at [315, 263] on img at bounding box center [307, 262] width 111 height 87
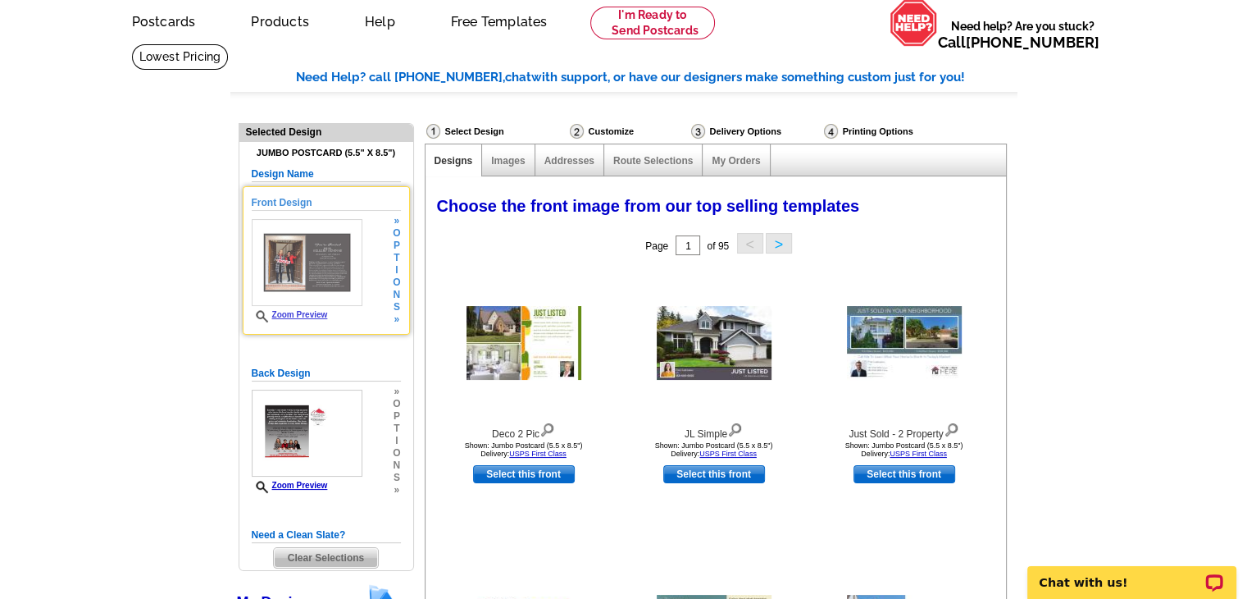
click at [331, 261] on img at bounding box center [307, 262] width 111 height 87
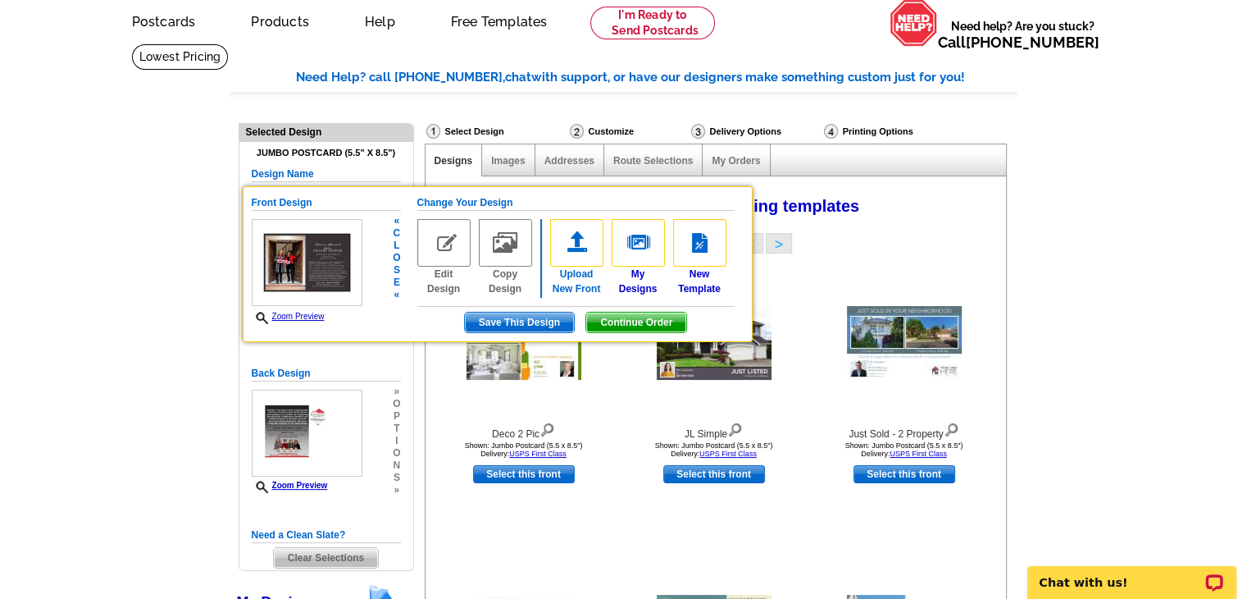
click at [571, 257] on img at bounding box center [576, 243] width 53 height 48
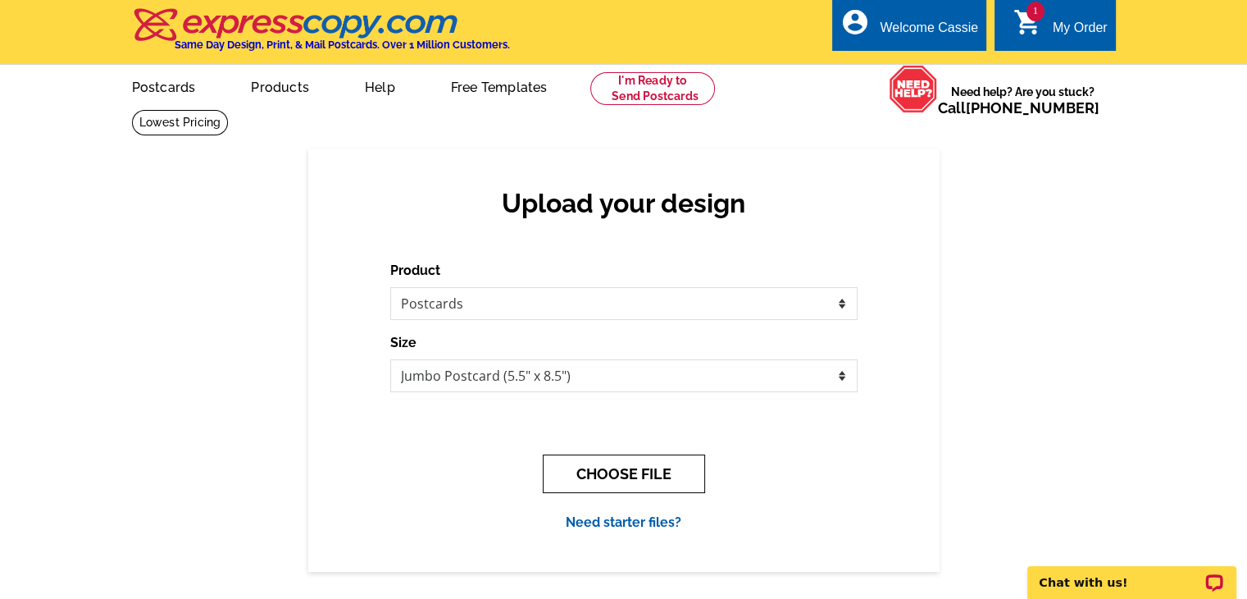
click at [610, 468] on button "CHOOSE FILE" at bounding box center [624, 473] width 162 height 39
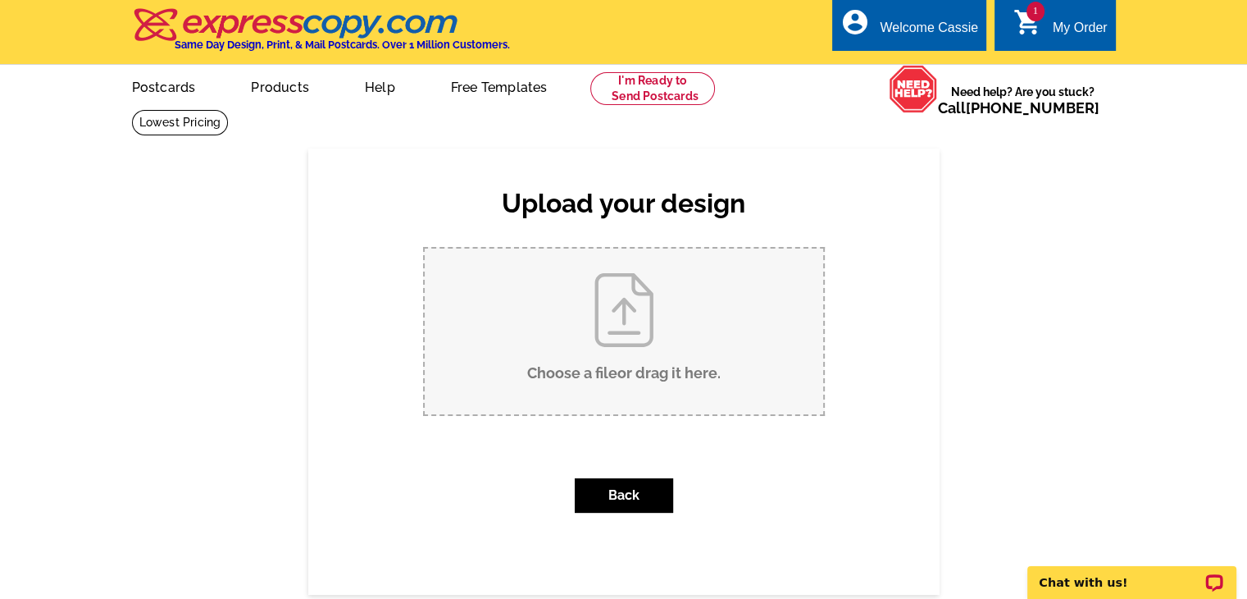
click at [617, 371] on input "Choose a file or drag it here ." at bounding box center [624, 331] width 399 height 166
type input "C:\fakepath\FRONT JUMBO Seller's seminar [DATE] v2.pdf"
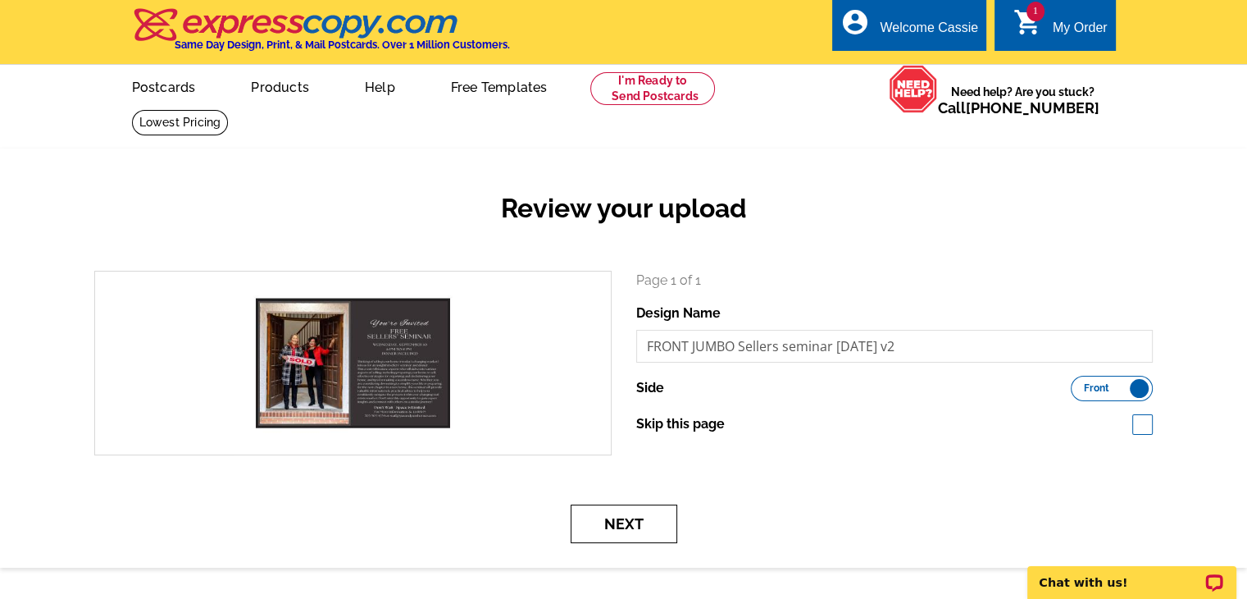
click at [626, 529] on button "Next" at bounding box center [624, 523] width 107 height 39
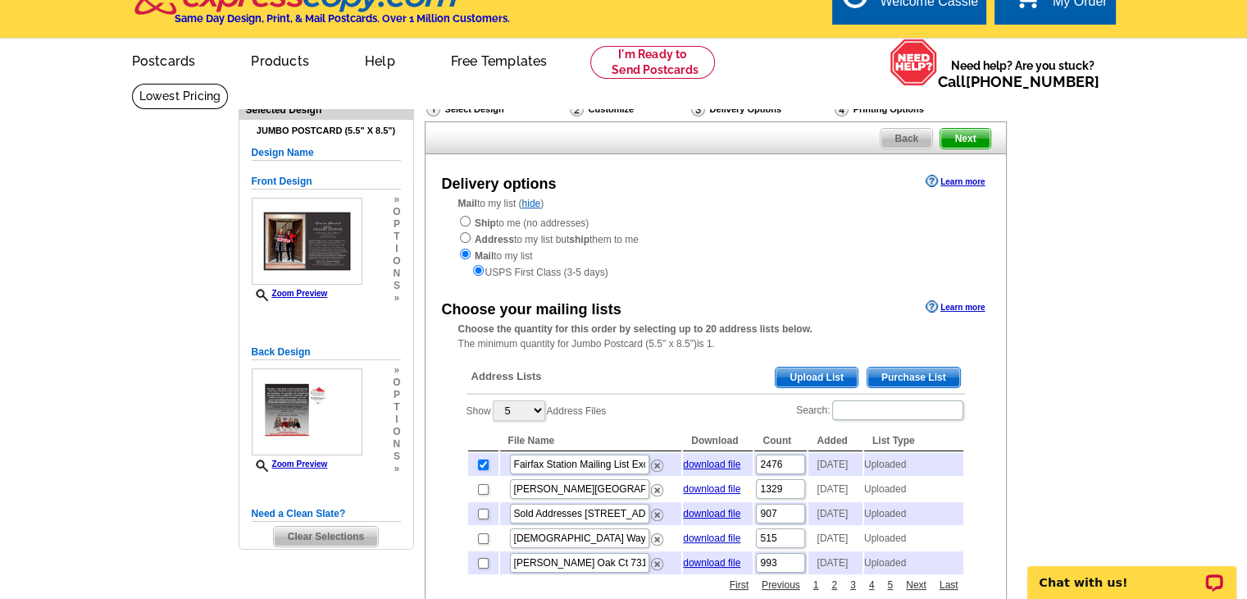
scroll to position [1, 0]
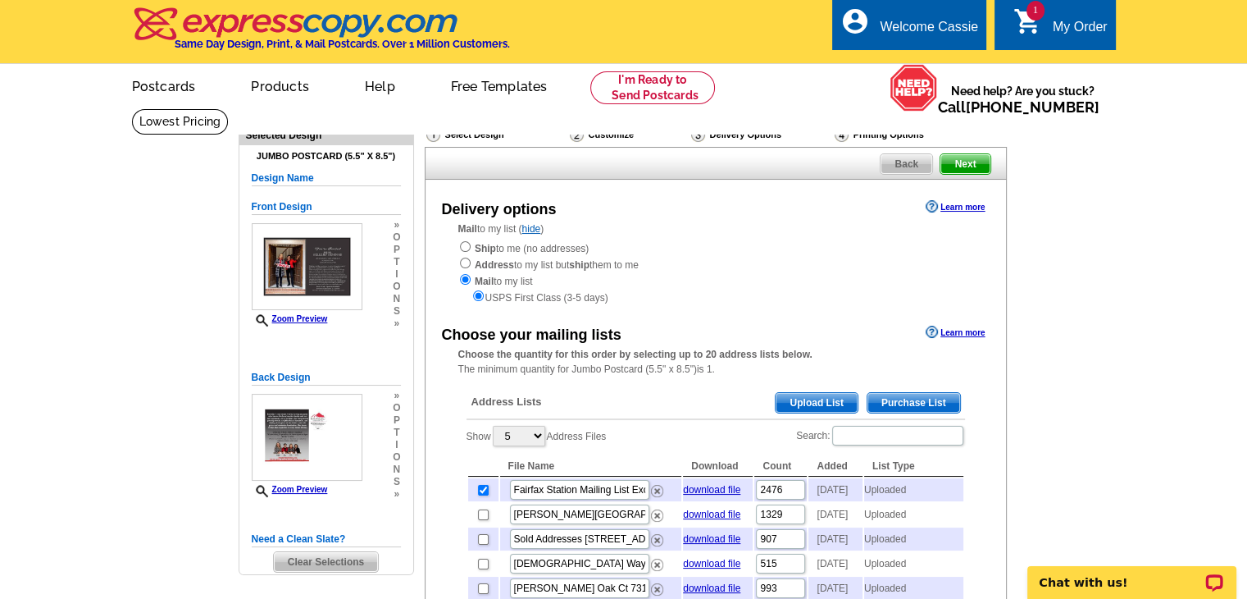
click at [964, 159] on span "Next" at bounding box center [965, 164] width 49 height 20
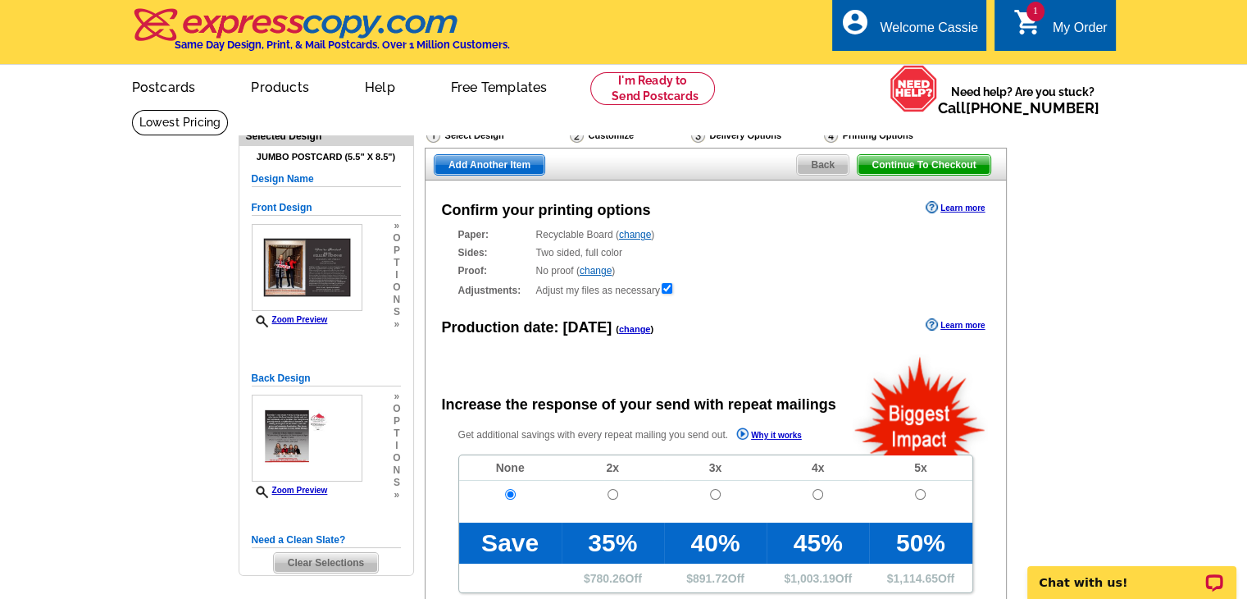
radio input "false"
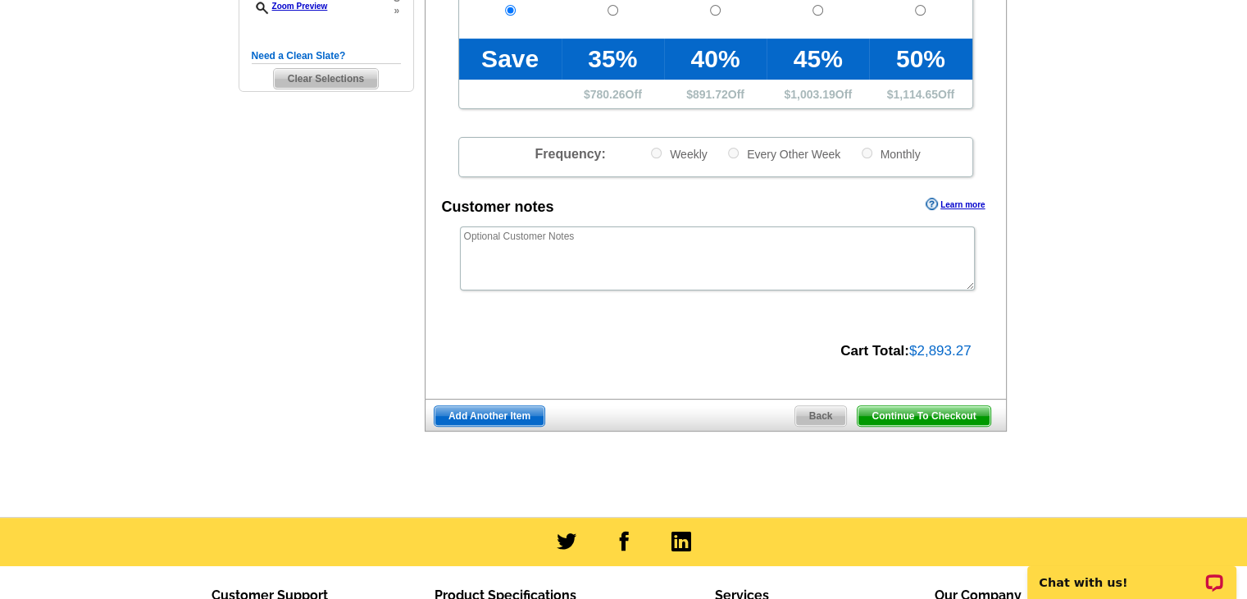
scroll to position [495, 0]
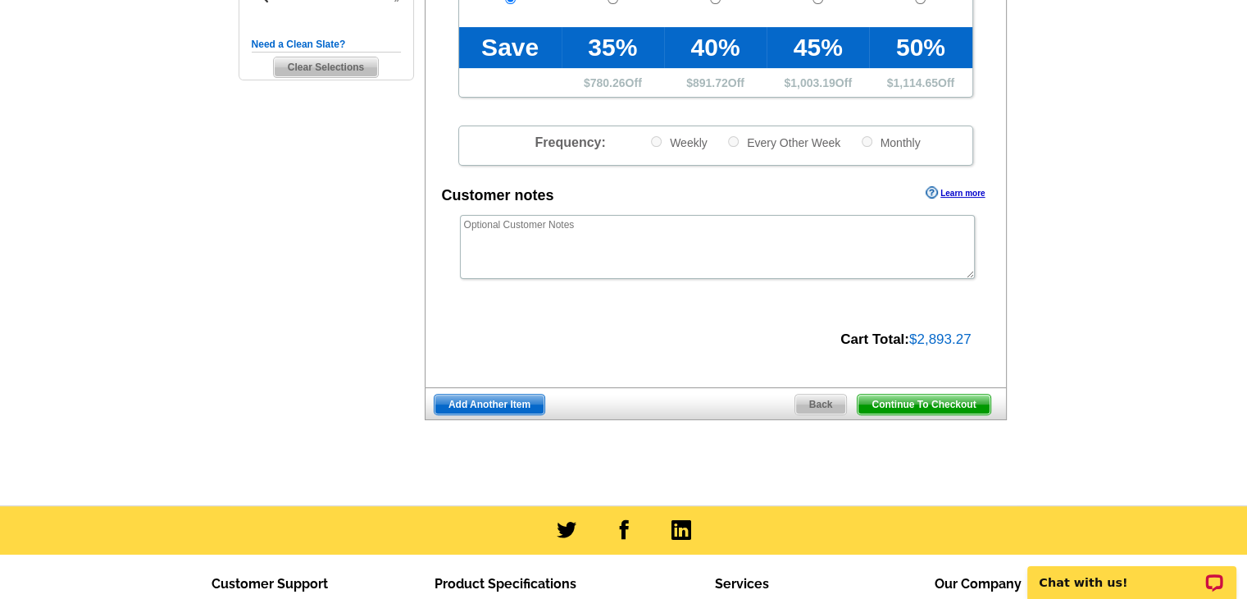
click at [969, 409] on span "Continue To Checkout" at bounding box center [924, 404] width 132 height 20
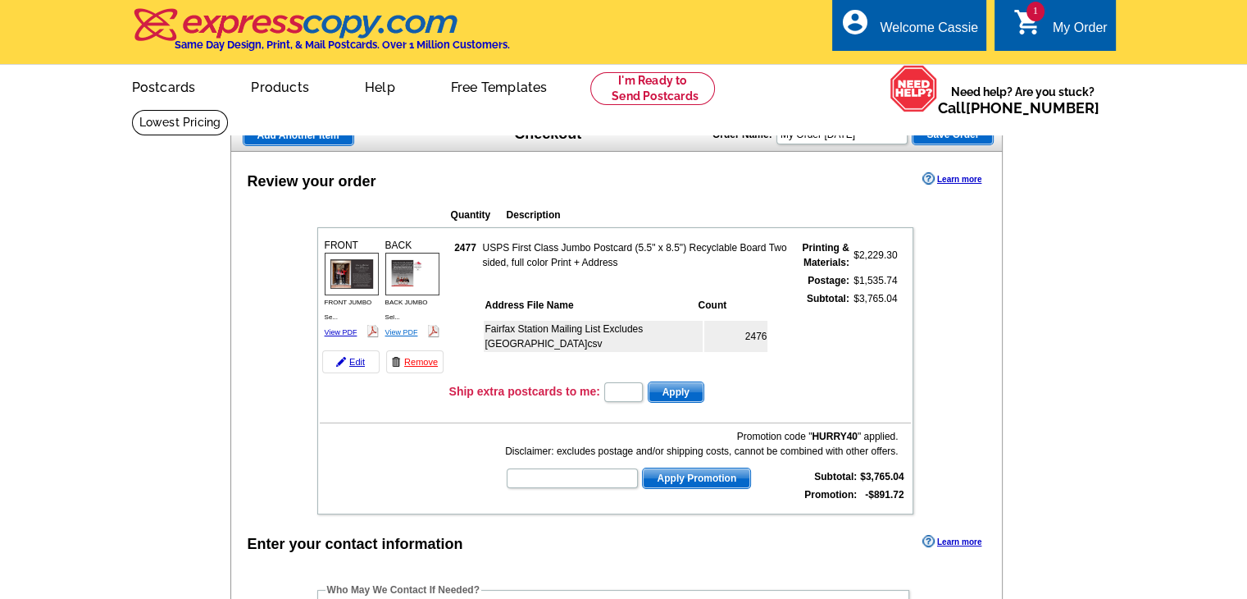
click at [403, 330] on link "View PDF" at bounding box center [401, 332] width 33 height 8
click at [341, 332] on link "View PDF" at bounding box center [341, 332] width 33 height 8
click at [338, 360] on img at bounding box center [341, 362] width 10 height 10
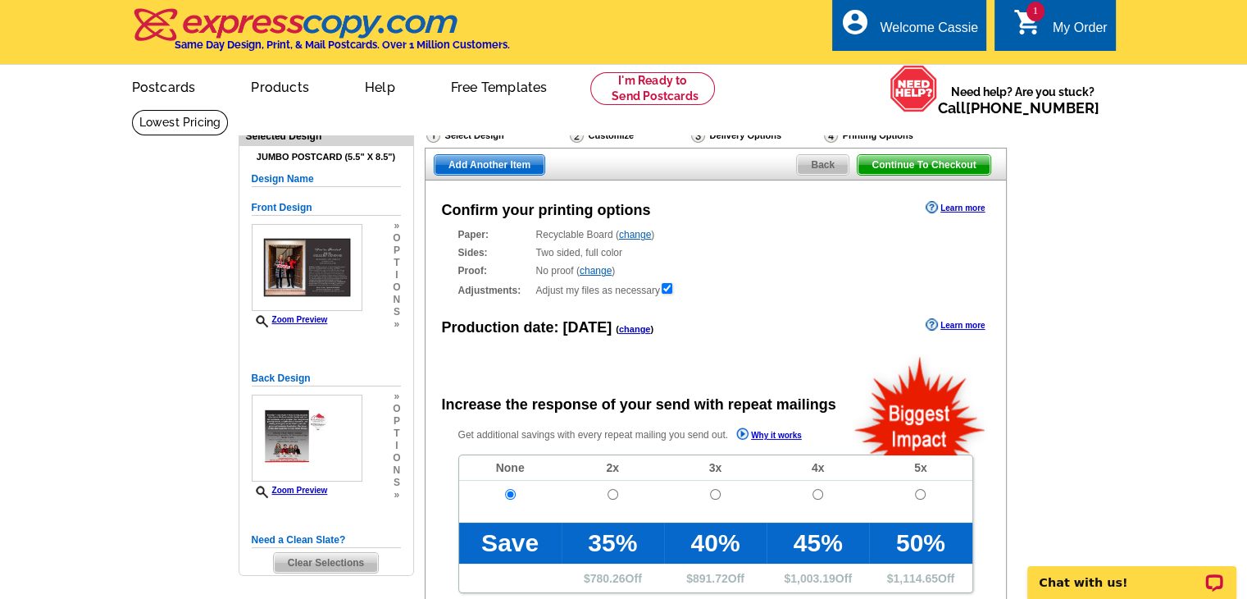
radio input "false"
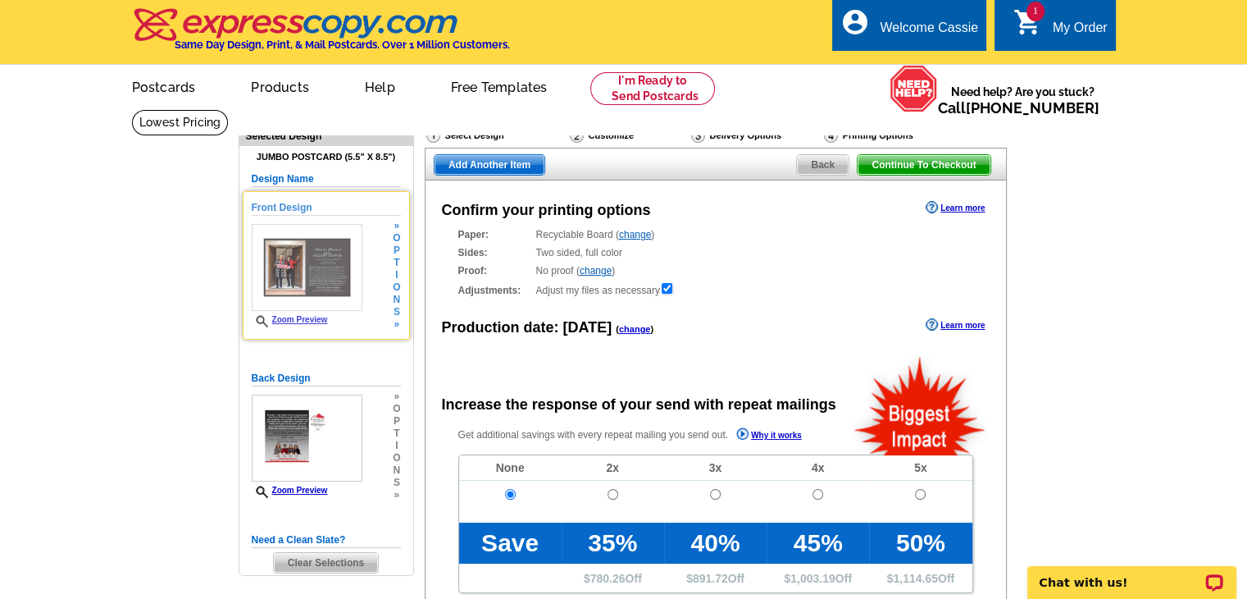
click at [379, 282] on div "Front Design Zoom Preview » o p t i o n s »" at bounding box center [326, 265] width 149 height 130
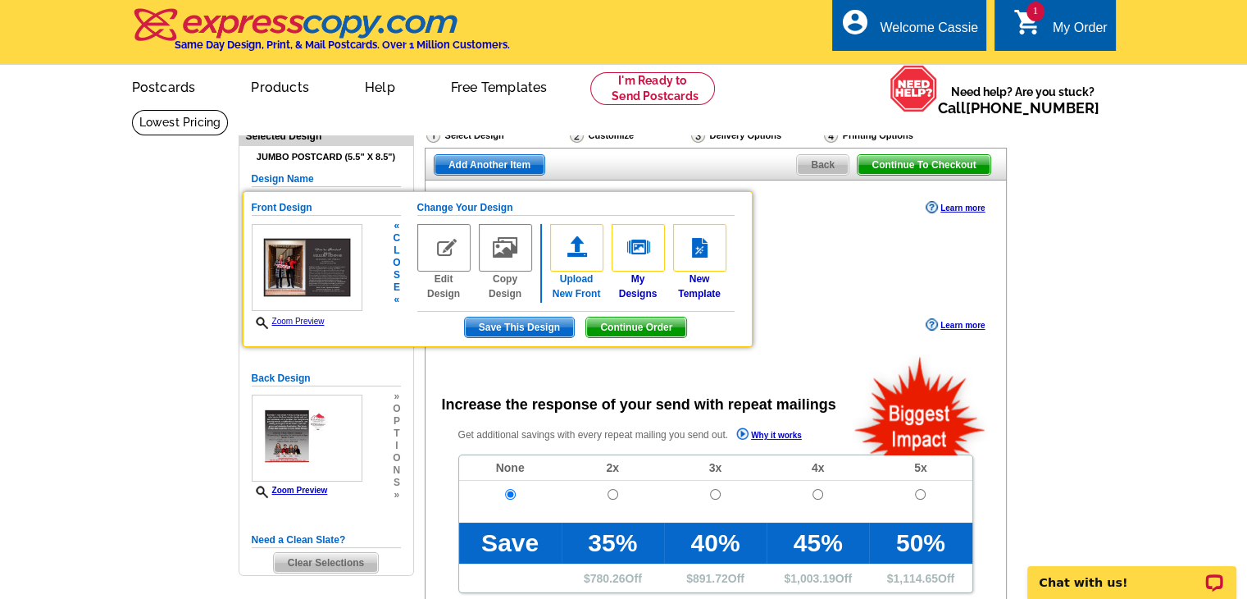
click at [577, 283] on link "Upload New Front" at bounding box center [576, 262] width 53 height 77
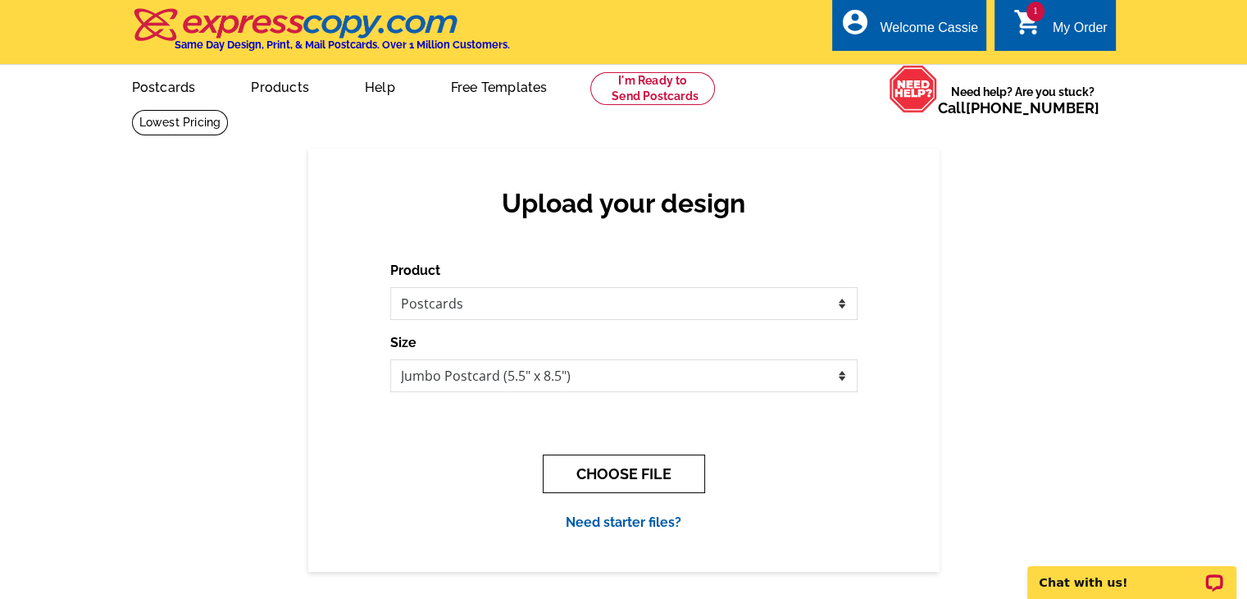
click at [679, 481] on button "CHOOSE FILE" at bounding box center [624, 473] width 162 height 39
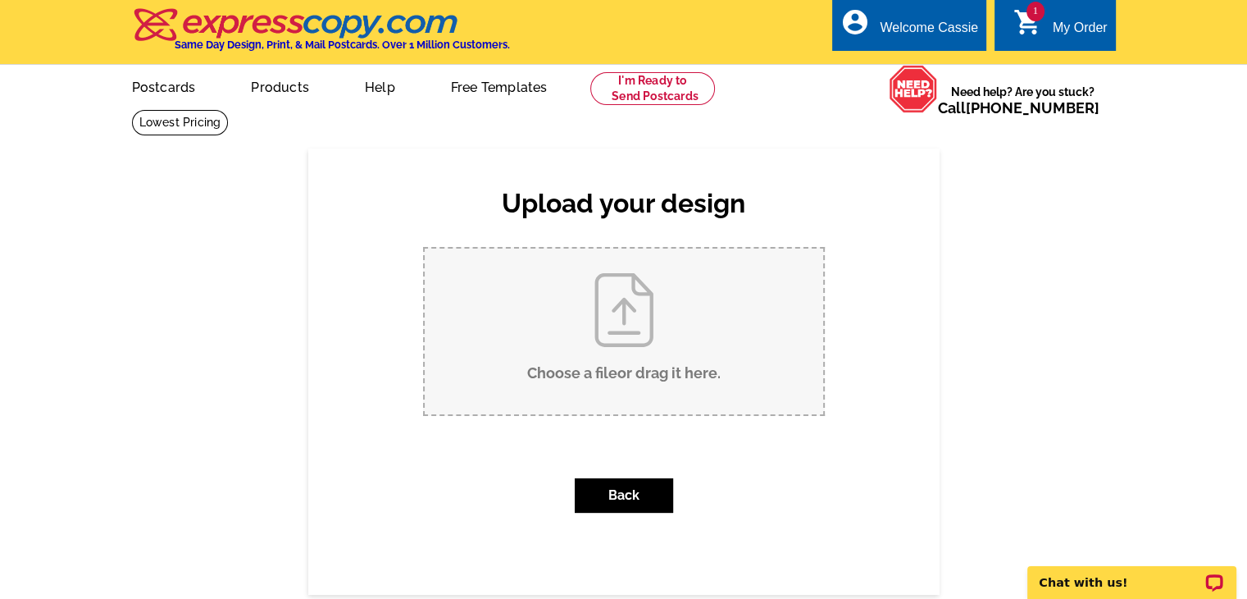
click at [607, 381] on input "Choose a file or drag it here ." at bounding box center [624, 331] width 399 height 166
type input "C:\fakepath\FRONT JUMBO Seller's seminar 9.10.2025 v2.pdf"
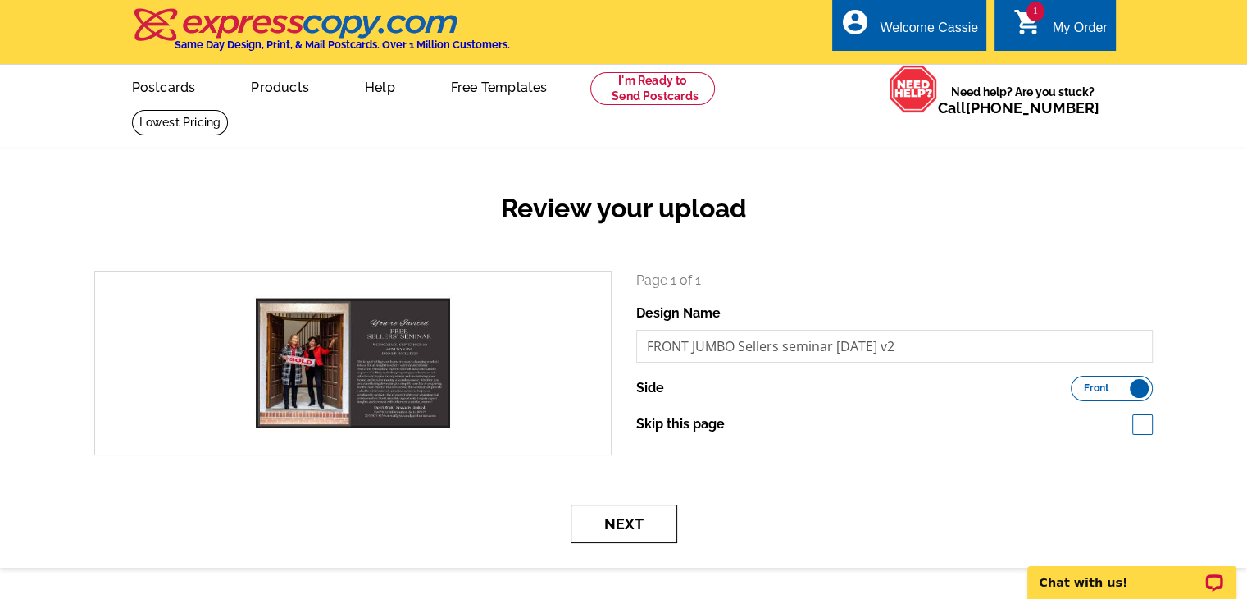
click at [613, 528] on button "Next" at bounding box center [624, 523] width 107 height 39
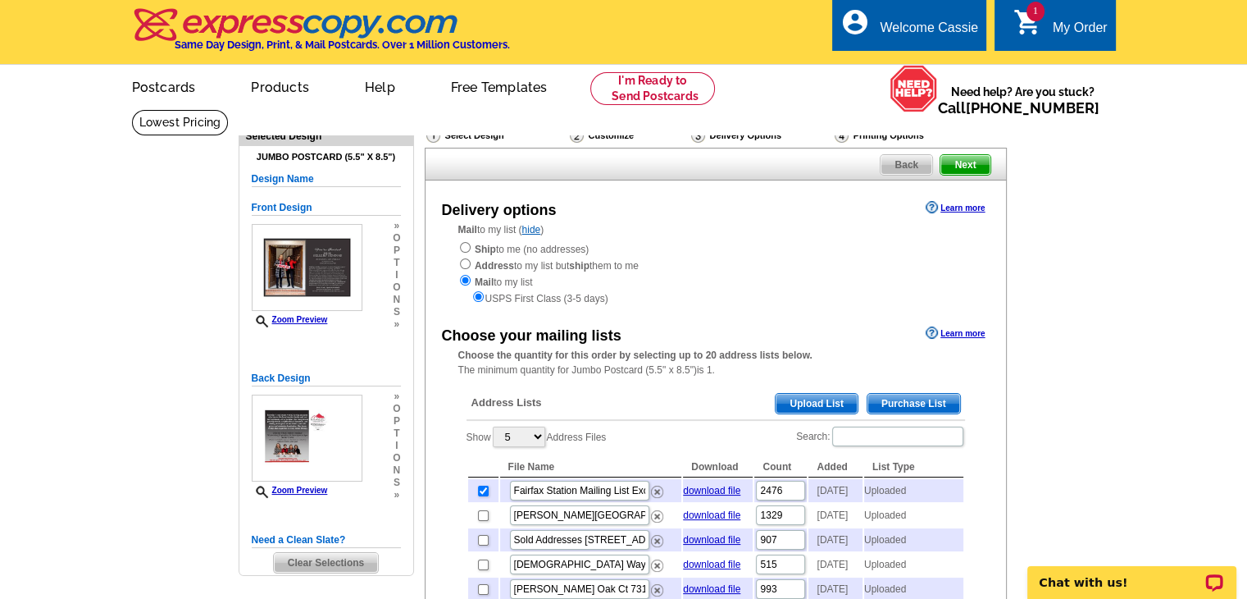
click at [963, 164] on span "Next" at bounding box center [965, 165] width 49 height 20
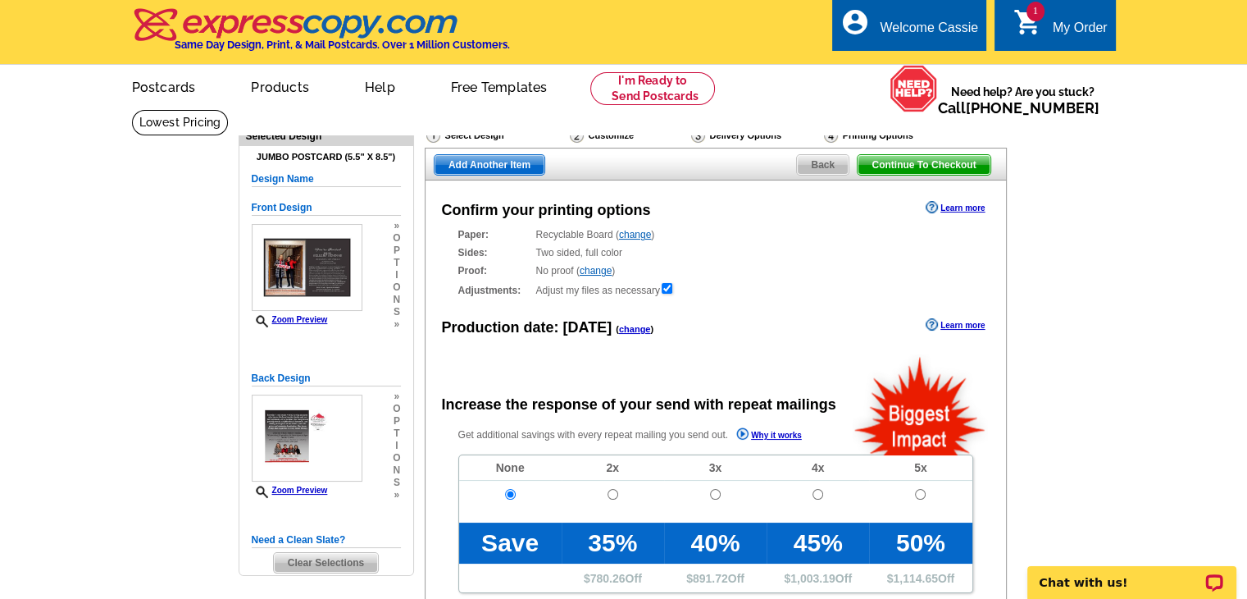
radio input "false"
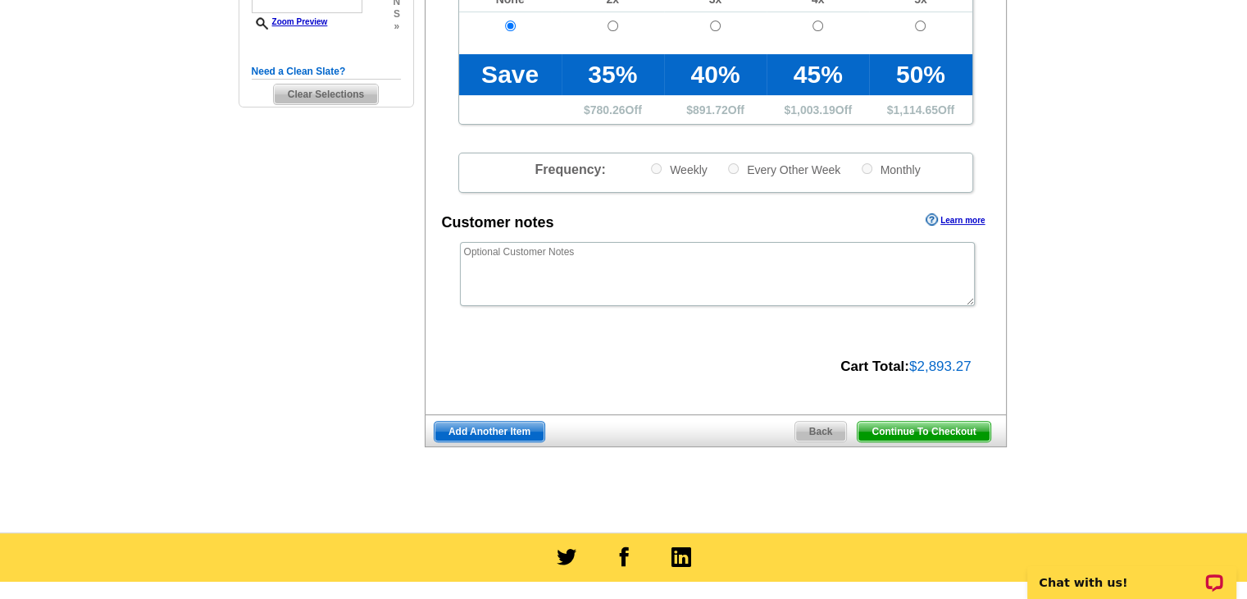
scroll to position [479, 0]
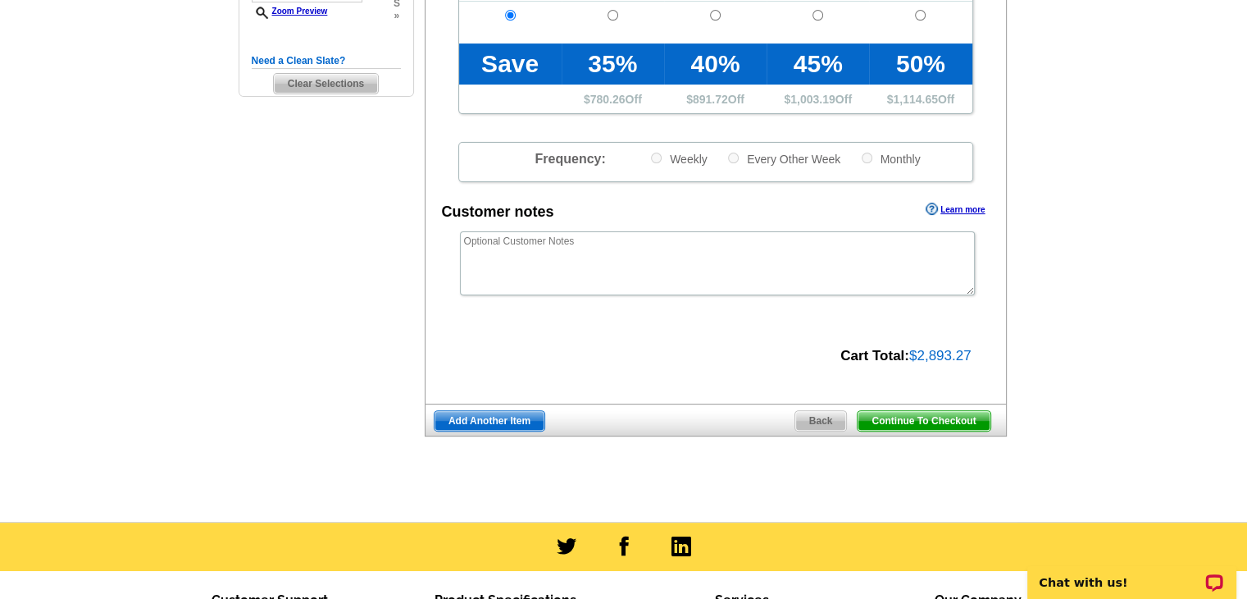
click at [932, 419] on span "Continue To Checkout" at bounding box center [924, 421] width 132 height 20
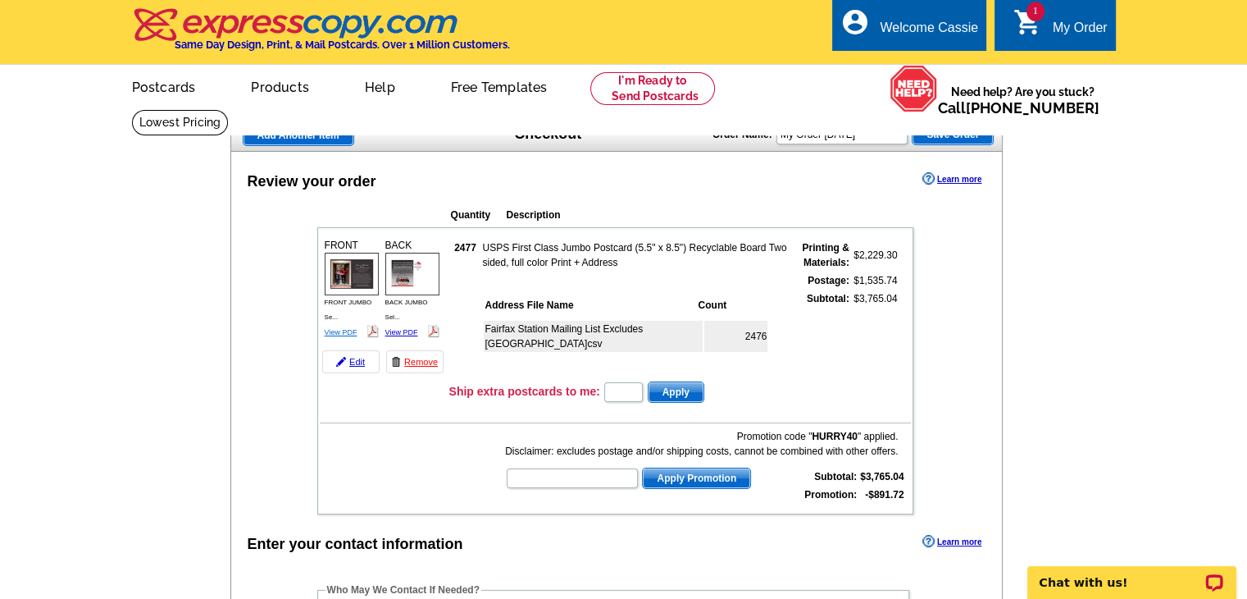
click at [344, 329] on link "View PDF" at bounding box center [341, 332] width 33 height 8
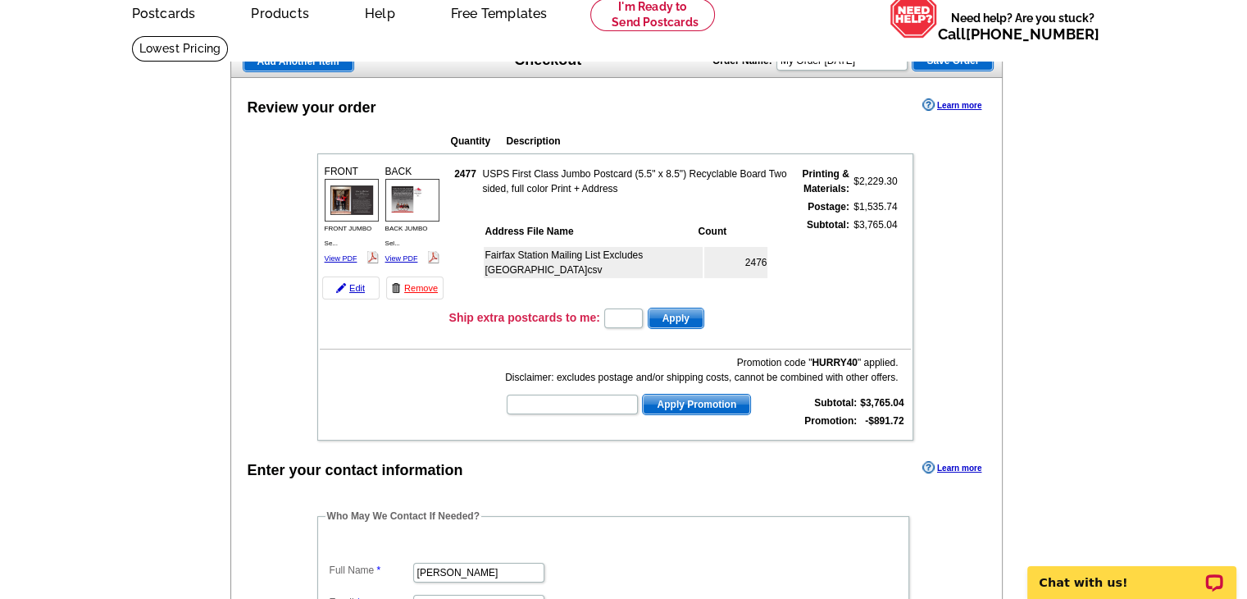
scroll to position [72, 0]
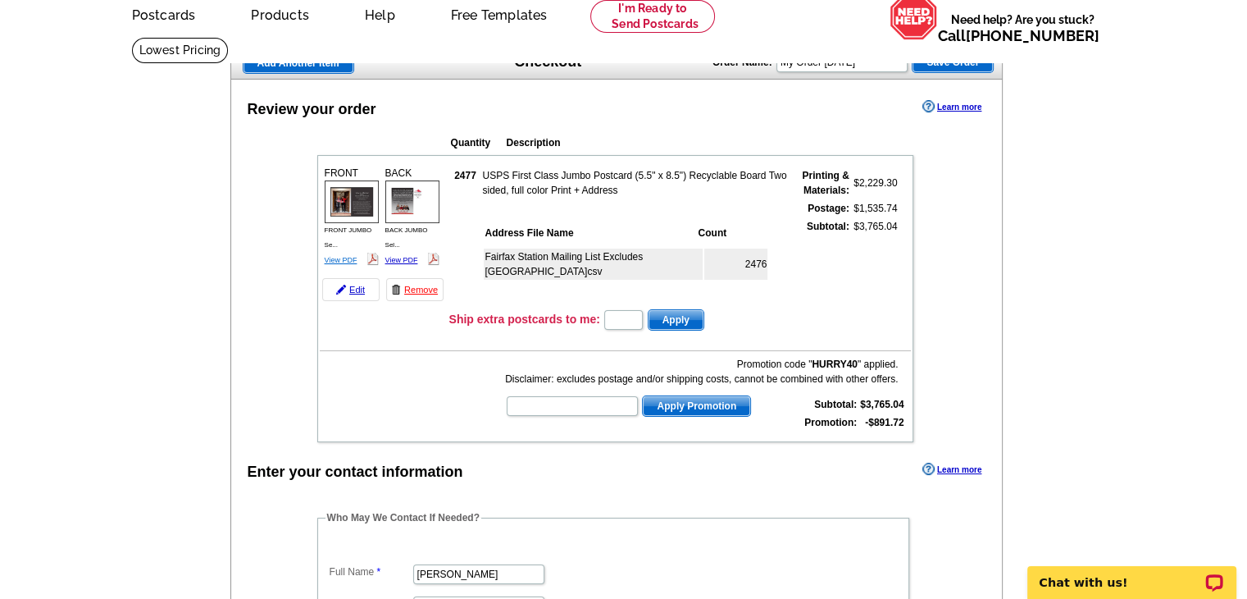
click at [335, 257] on link "View PDF" at bounding box center [341, 260] width 33 height 8
click at [406, 256] on link "View PDF" at bounding box center [401, 260] width 33 height 8
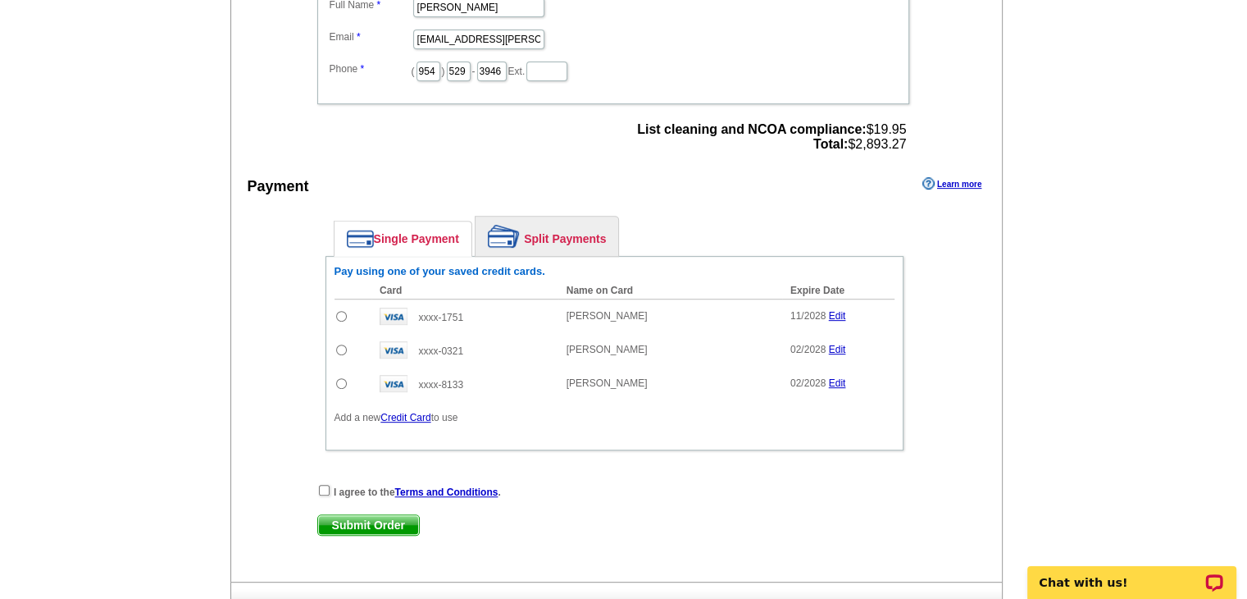
scroll to position [654, 0]
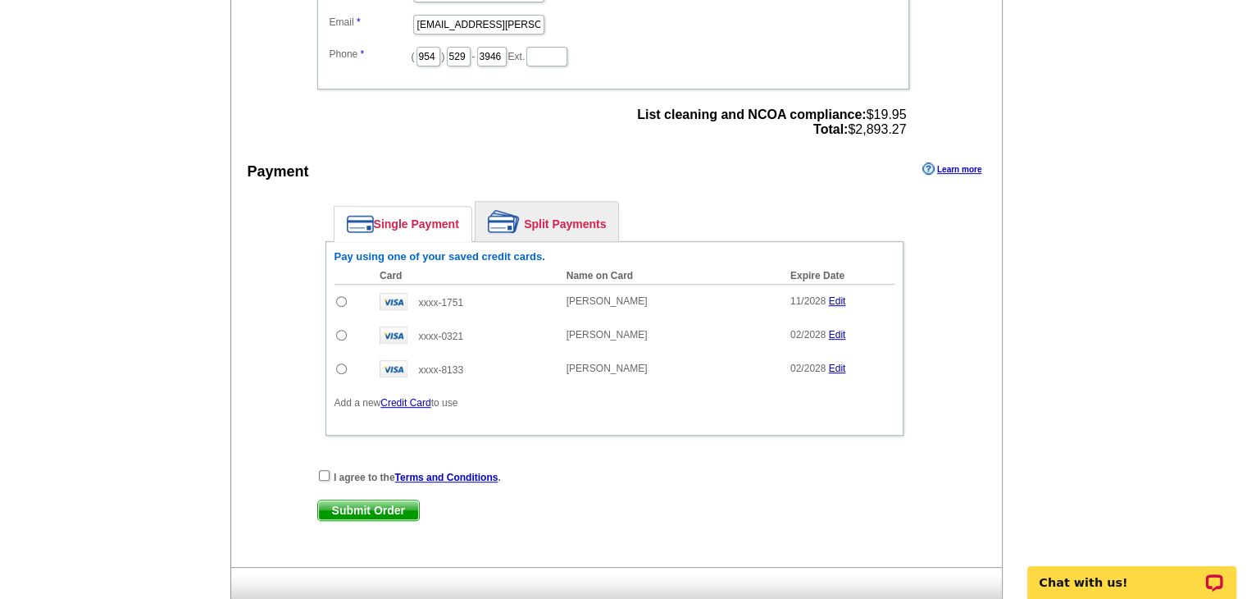
click at [340, 296] on input "radio" at bounding box center [341, 301] width 11 height 11
radio input "true"
click at [323, 470] on input "checkbox" at bounding box center [324, 475] width 11 height 11
checkbox input "true"
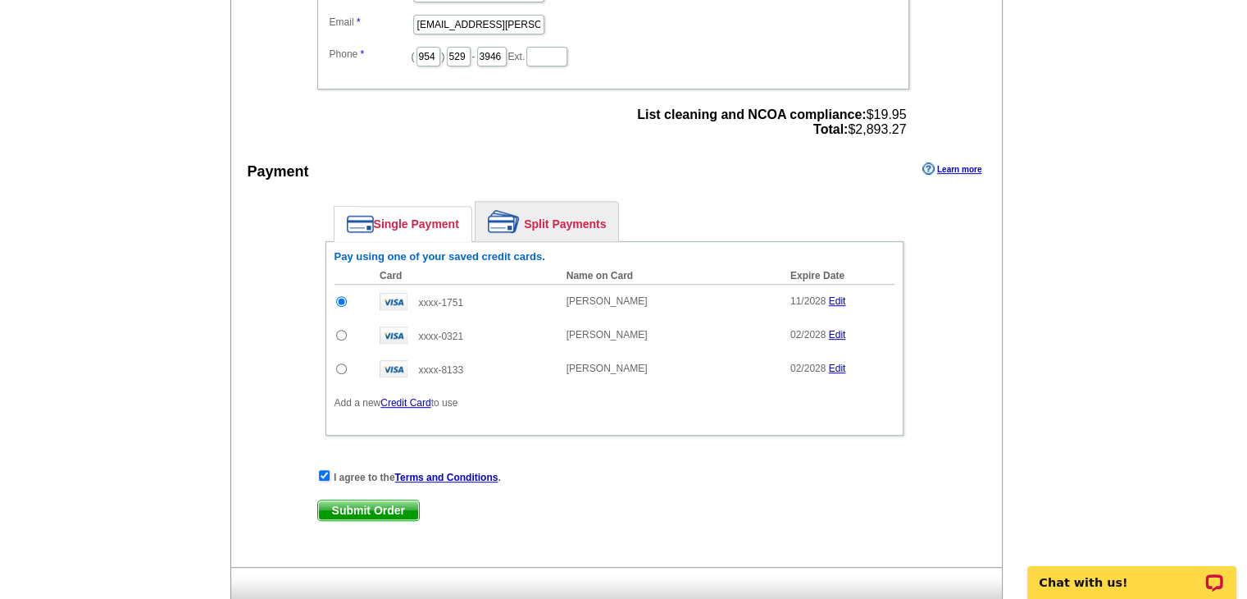
click at [383, 500] on span "Submit Order" at bounding box center [368, 510] width 101 height 20
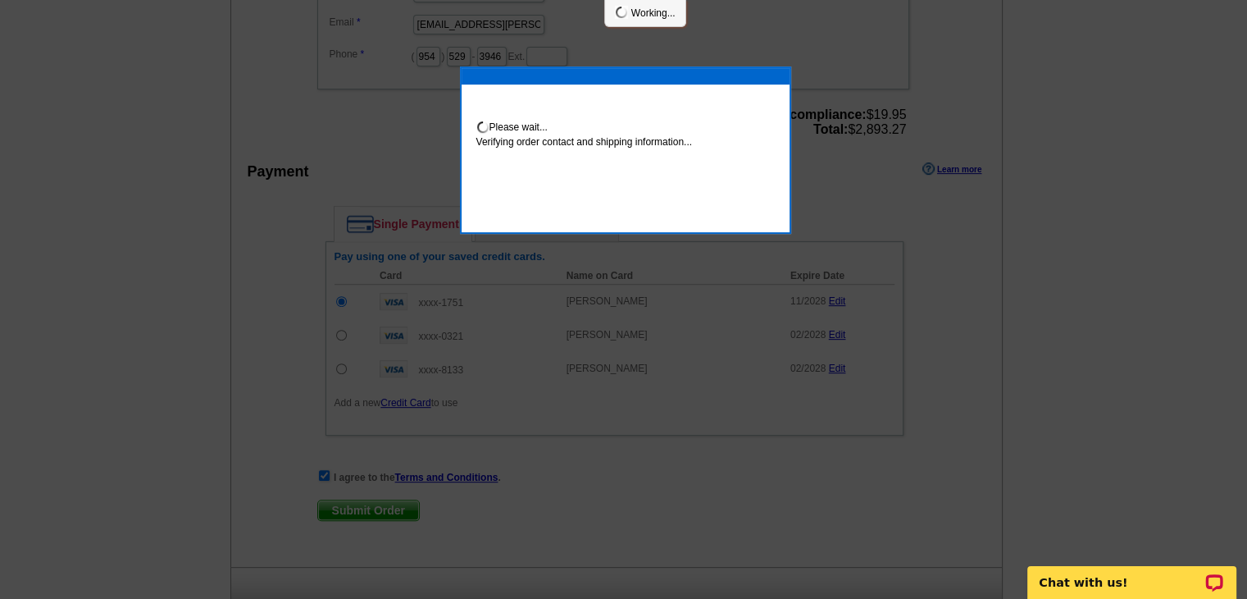
scroll to position [647, 0]
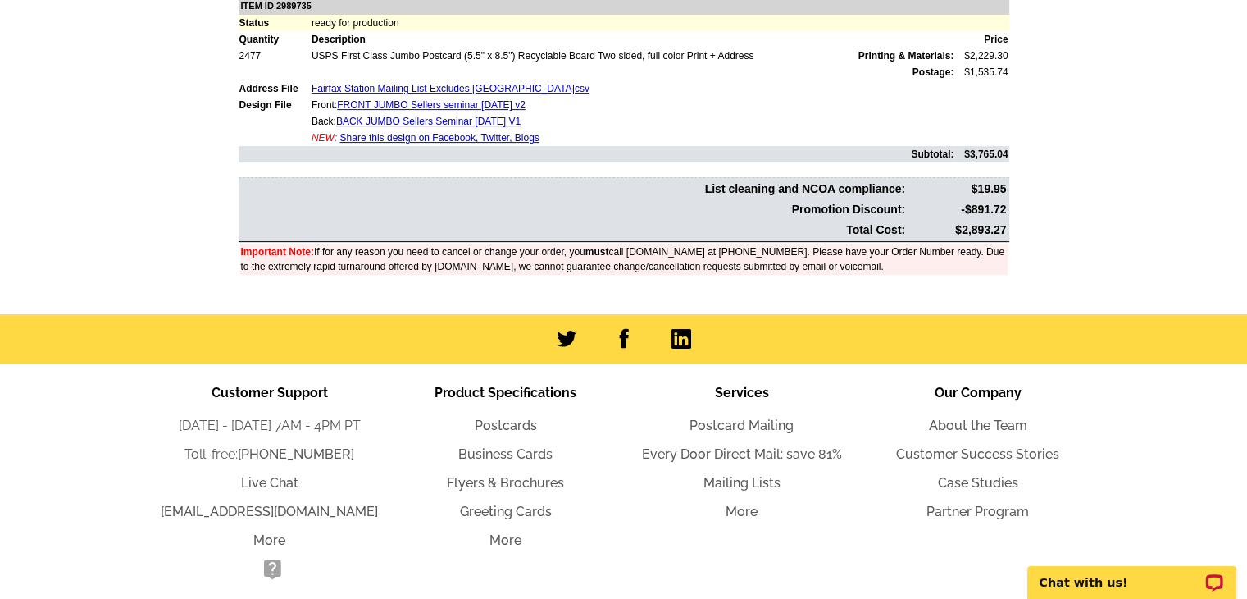
click at [62, 465] on div "Customer Support [DATE] - [DATE] 7AM - 4PM PT Toll-free: [PHONE_NUMBER] Live Ch…" at bounding box center [623, 483] width 1247 height 240
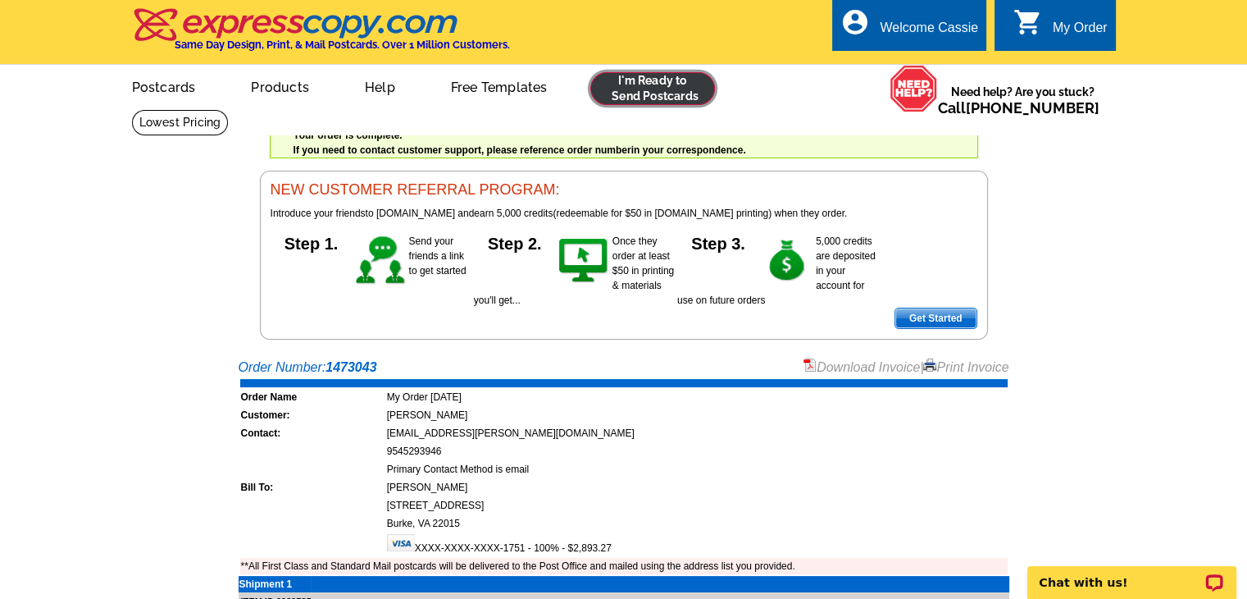
click at [679, 98] on link at bounding box center [652, 88] width 125 height 33
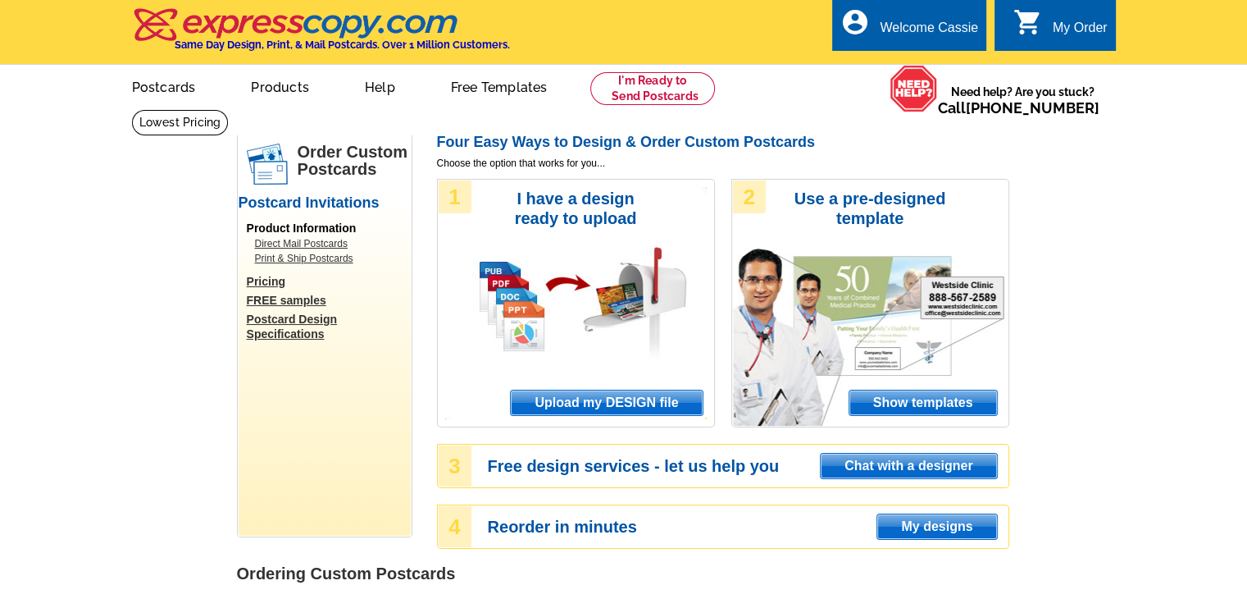
click at [564, 407] on span "Upload my DESIGN file" at bounding box center [606, 402] width 191 height 25
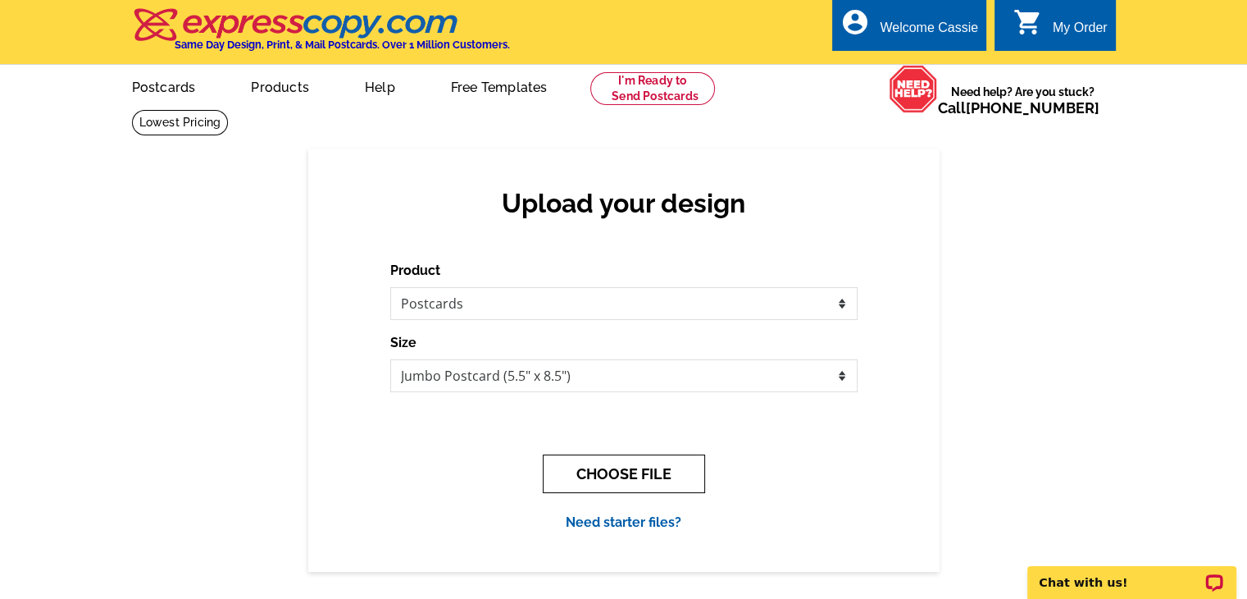
click at [615, 486] on button "CHOOSE FILE" at bounding box center [624, 473] width 162 height 39
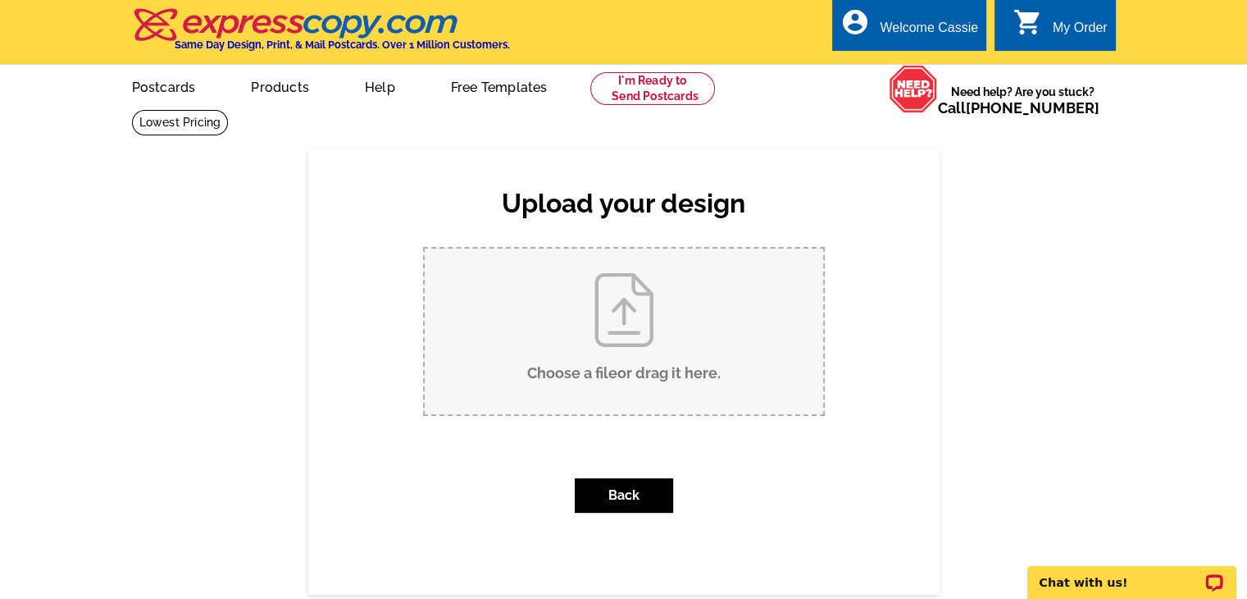
click at [607, 355] on input "Choose a file or drag it here ." at bounding box center [624, 331] width 399 height 166
type input "C:\fakepath\SOLD FRONT JUMBO Castle Ridge 6600 V2.pdf"
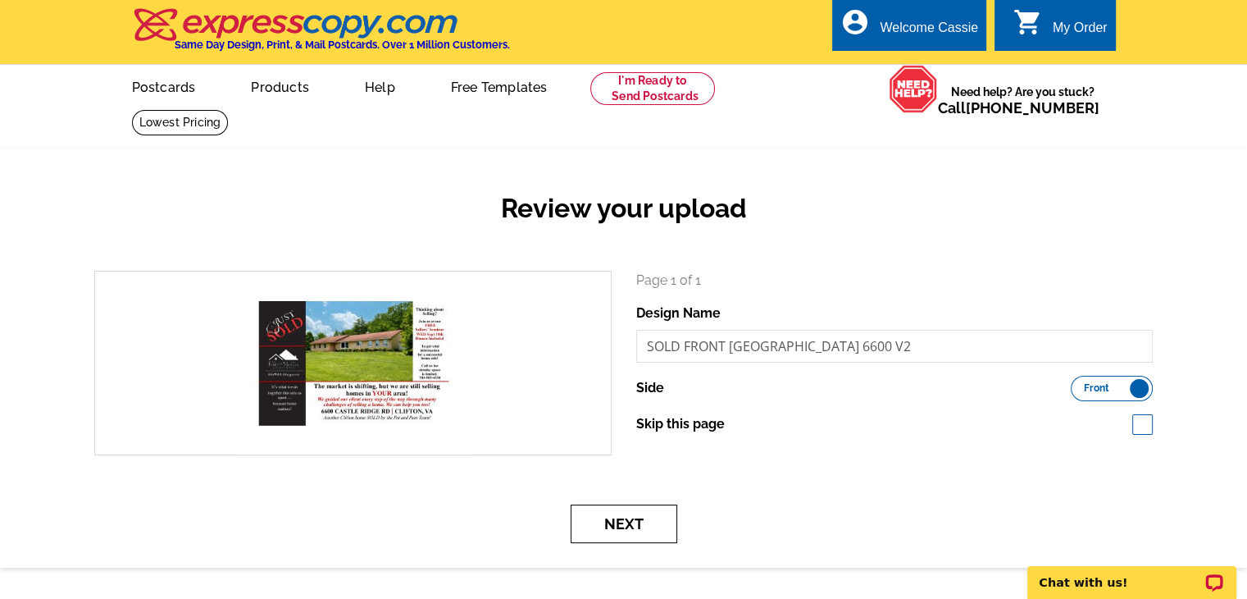
click at [633, 532] on button "Next" at bounding box center [624, 523] width 107 height 39
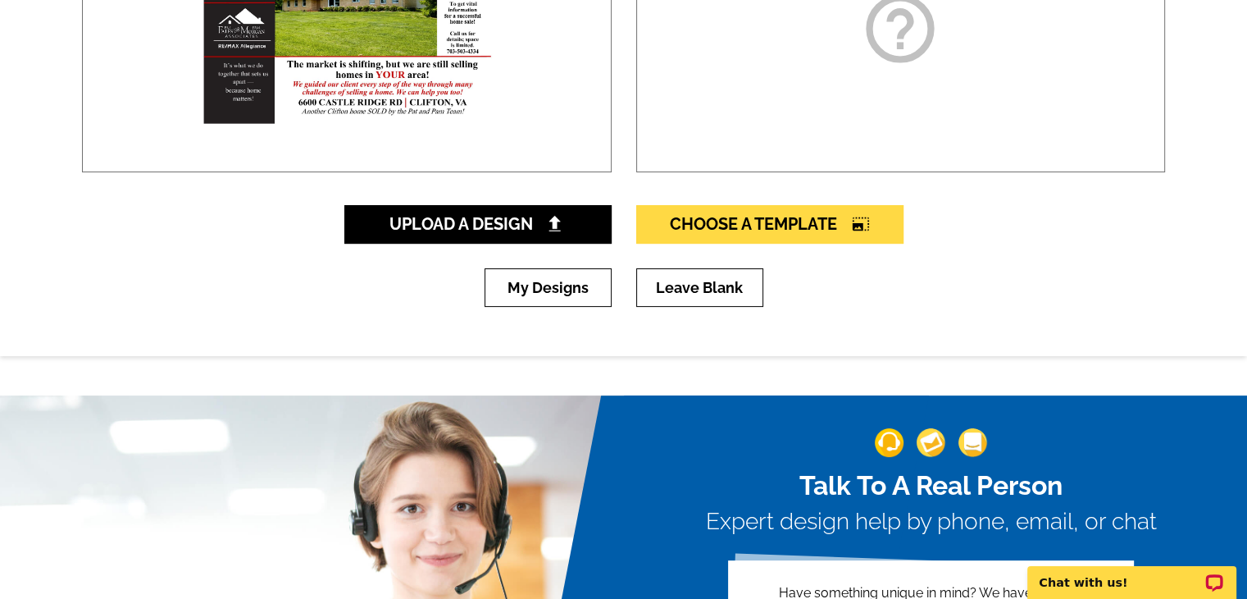
scroll to position [410, 0]
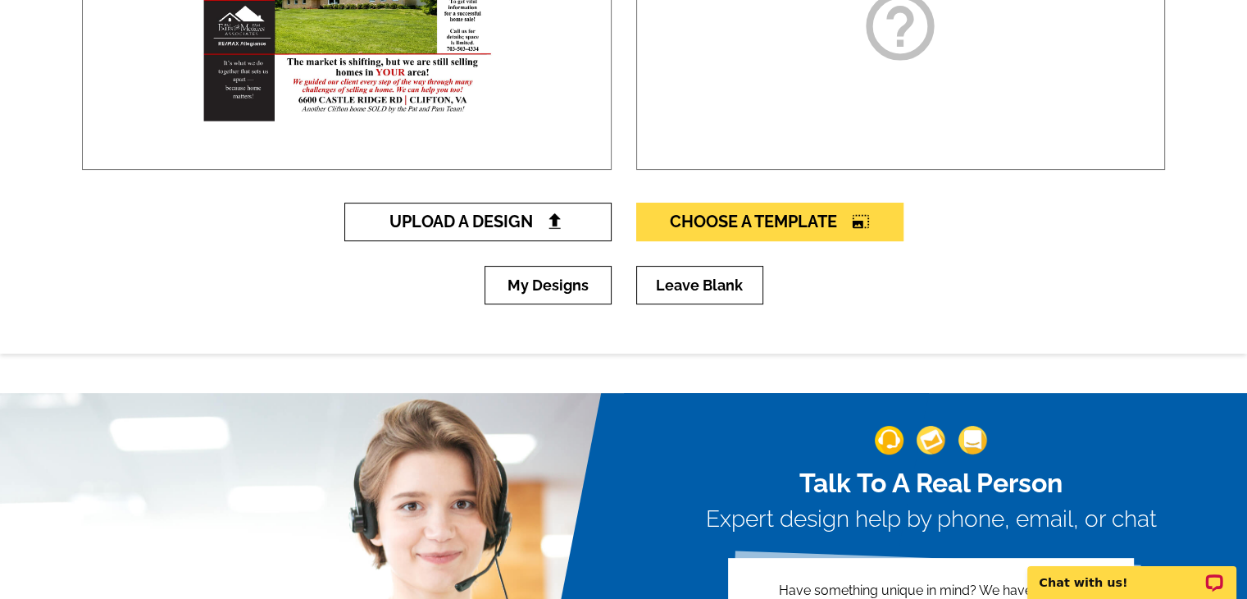
click at [552, 233] on link "Upload A Design" at bounding box center [477, 222] width 267 height 39
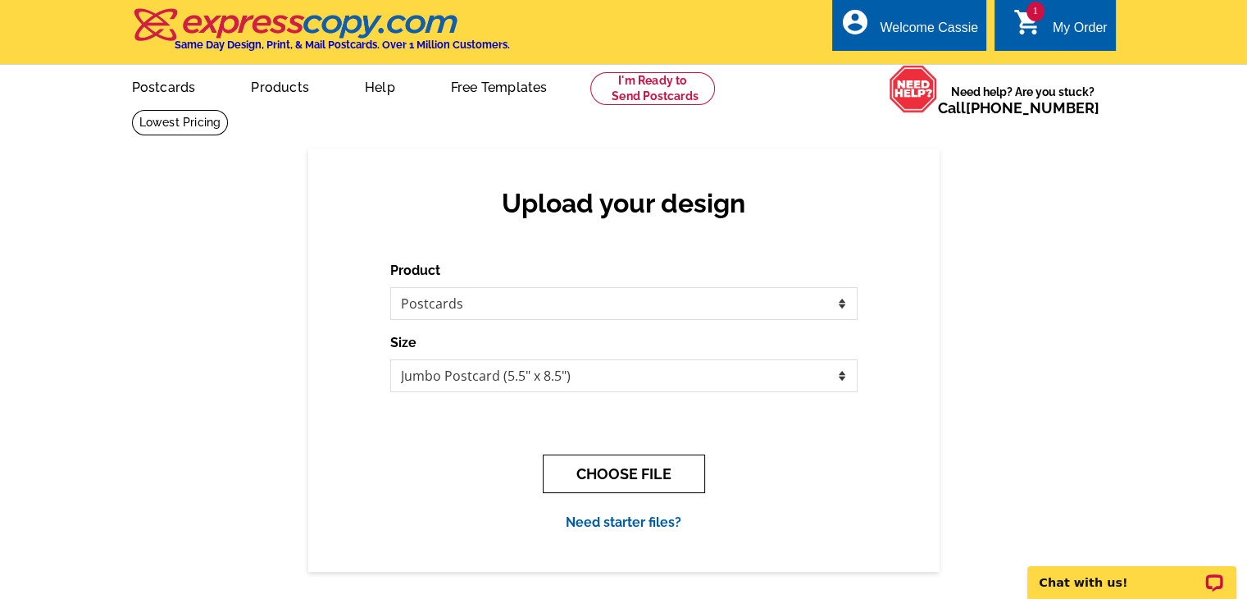
click at [635, 483] on button "CHOOSE FILE" at bounding box center [624, 473] width 162 height 39
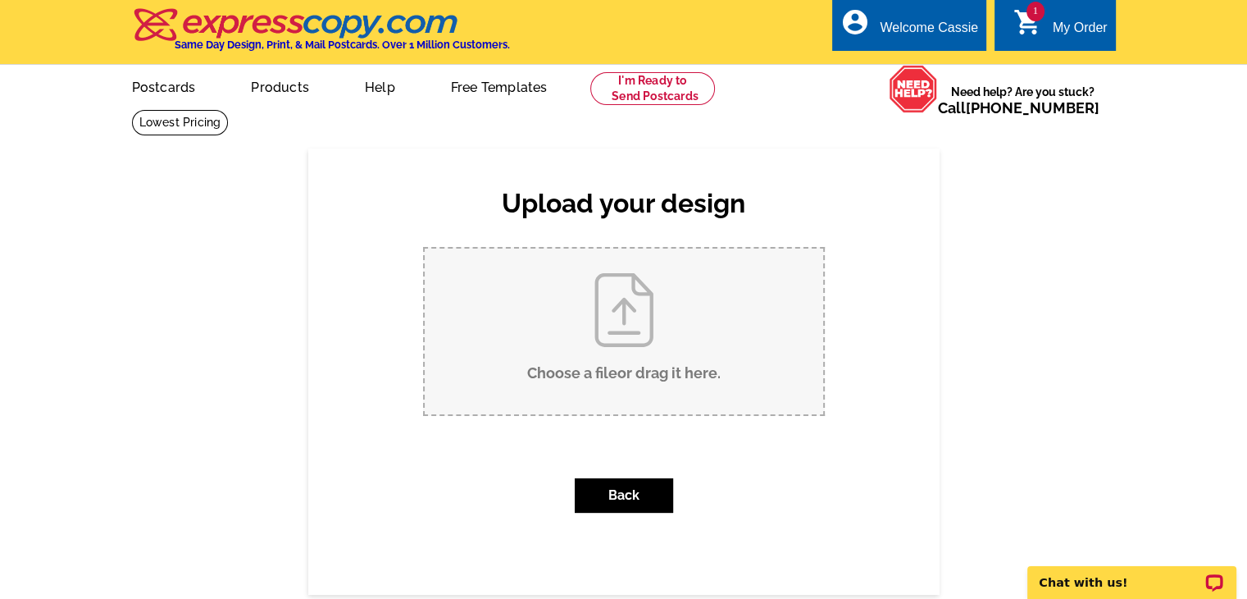
click at [623, 343] on input "Choose a file or drag it here ." at bounding box center [624, 331] width 399 height 166
type input "C:\fakepath\SOLD BACK [GEOGRAPHIC_DATA] 6600 V2.pdf"
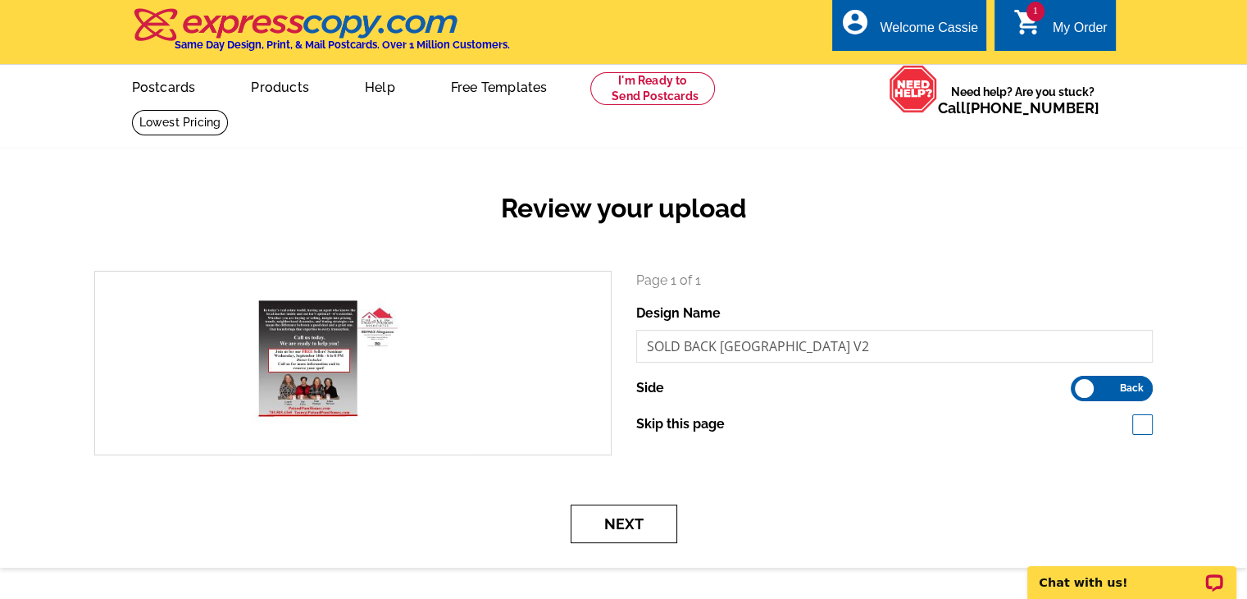
click at [638, 531] on button "Next" at bounding box center [624, 523] width 107 height 39
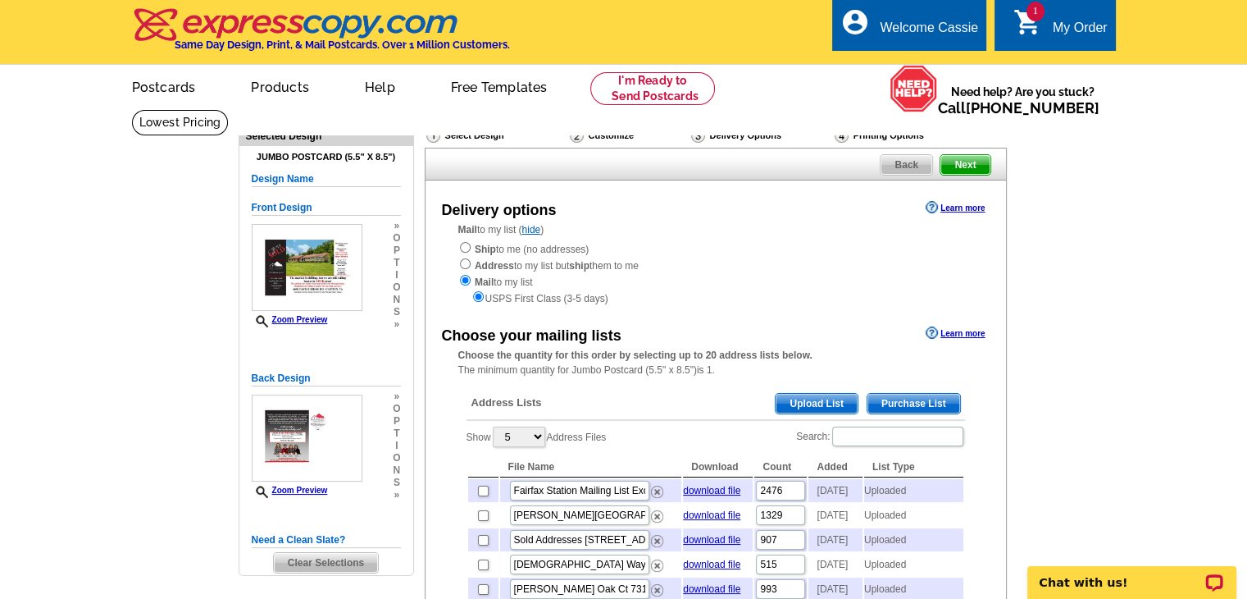
click at [811, 399] on span "Upload List" at bounding box center [816, 404] width 81 height 20
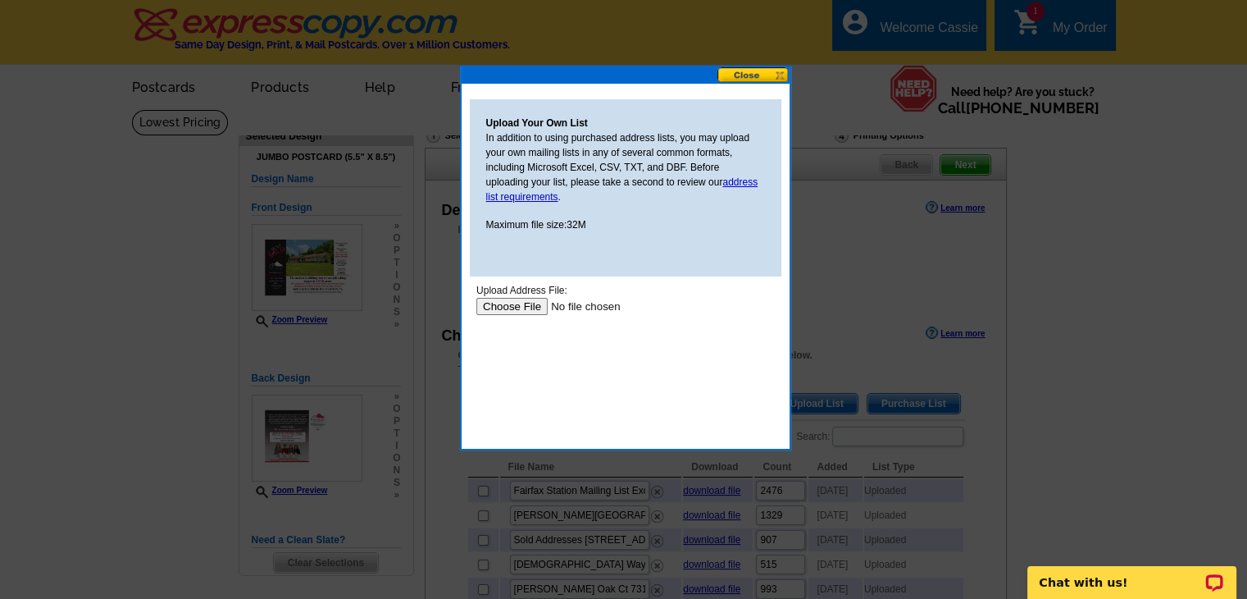
click at [505, 302] on input "file" at bounding box center [579, 306] width 207 height 17
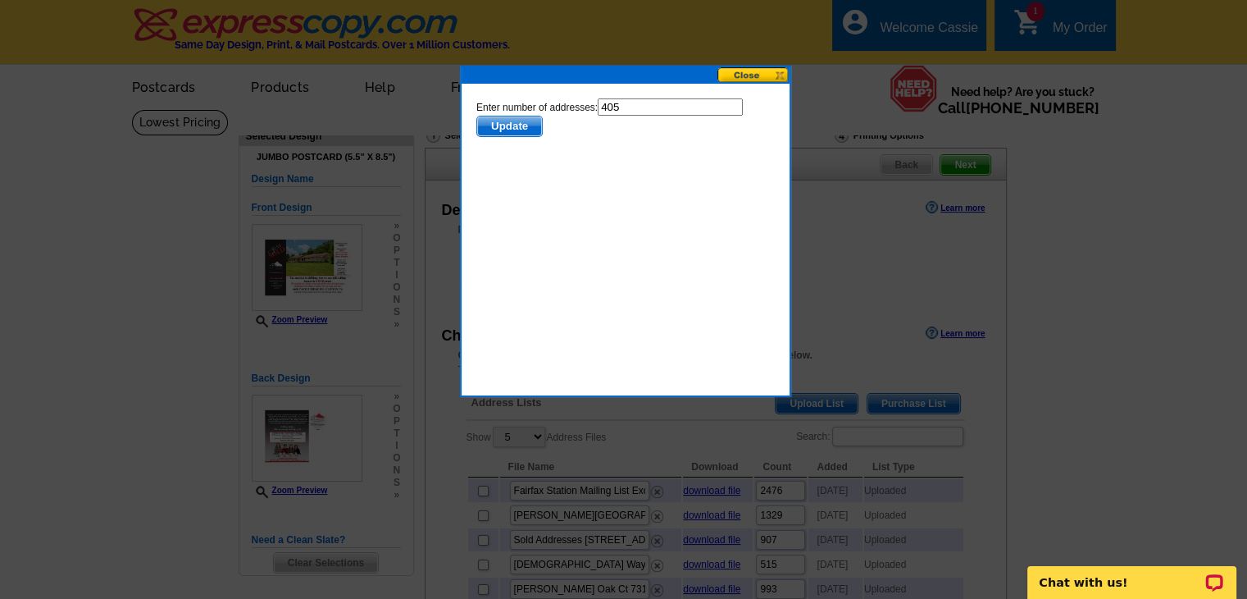
click at [635, 107] on input "405" at bounding box center [669, 106] width 145 height 17
type input "404"
click at [524, 129] on span "Update" at bounding box center [508, 126] width 65 height 20
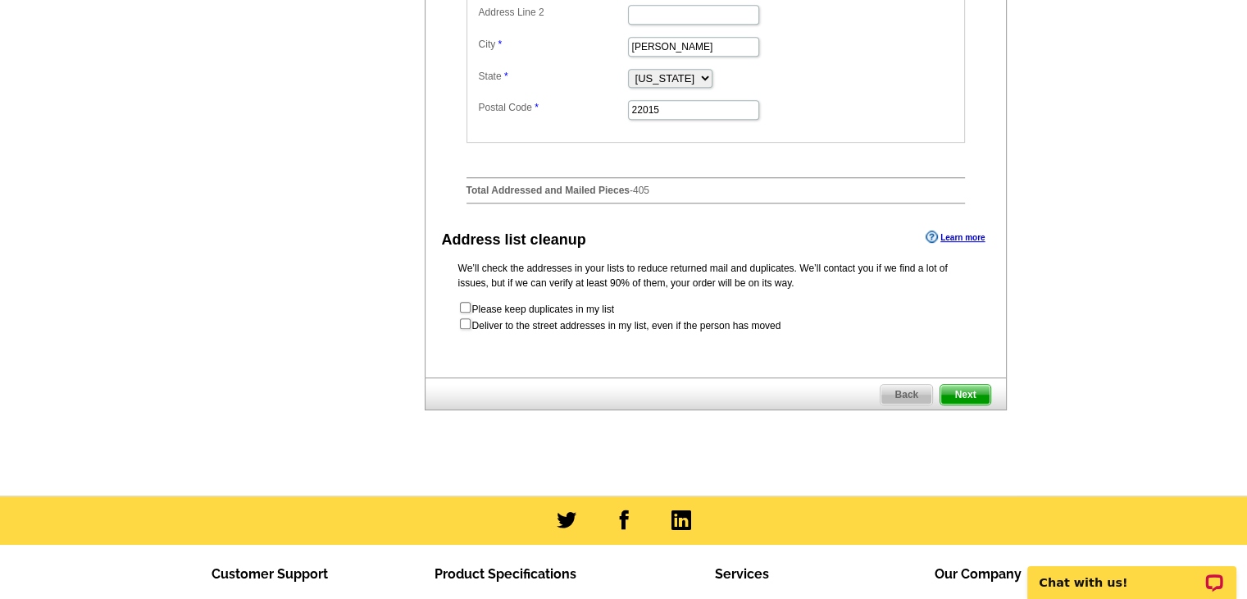
scroll to position [791, 0]
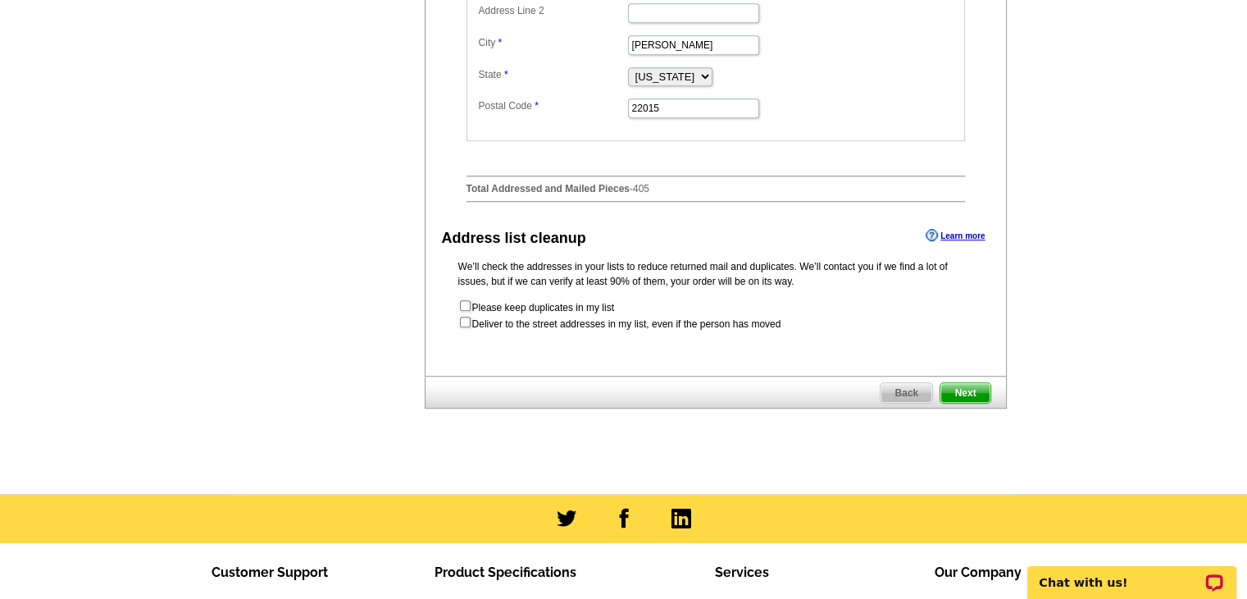
click at [962, 403] on span "Next" at bounding box center [965, 393] width 49 height 20
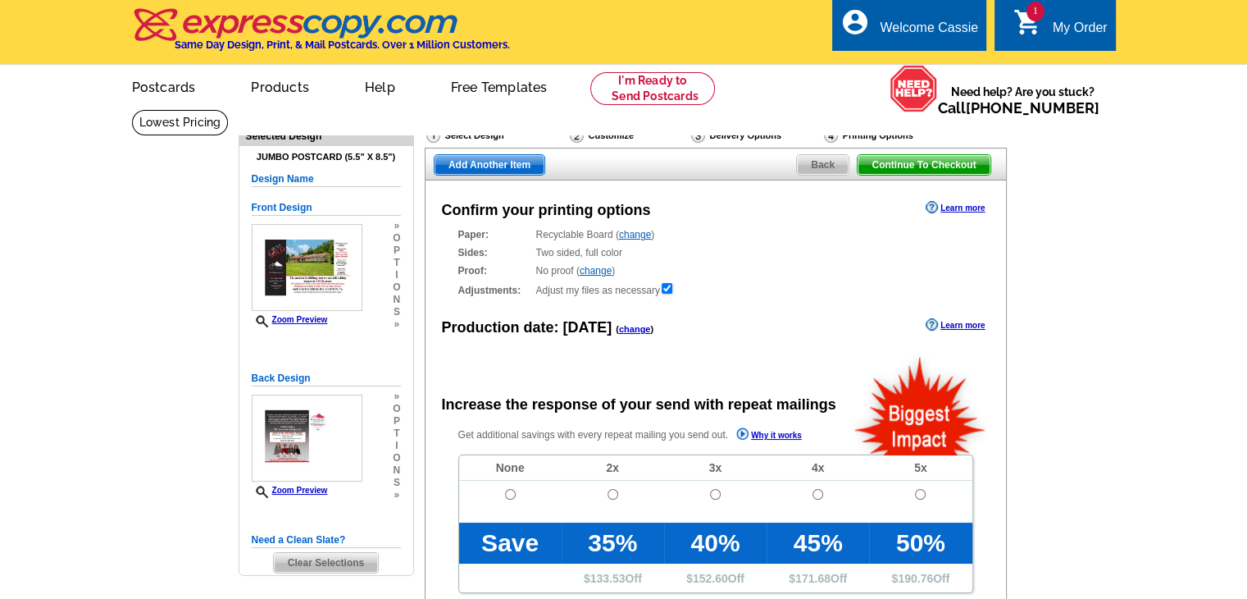
radio input "false"
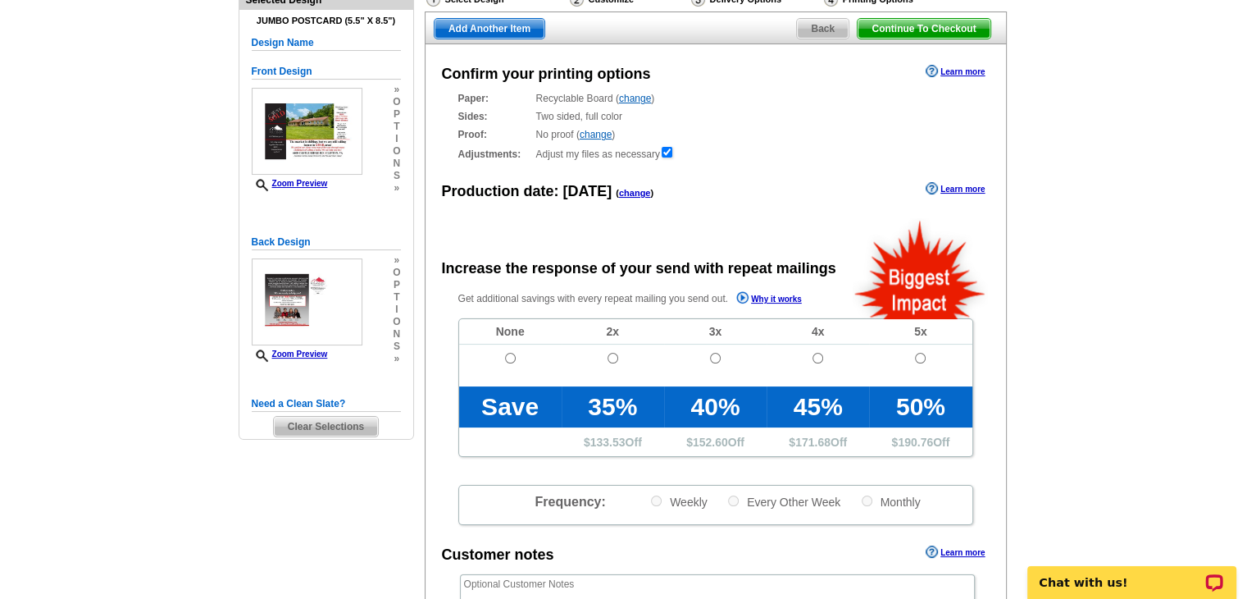
scroll to position [140, 0]
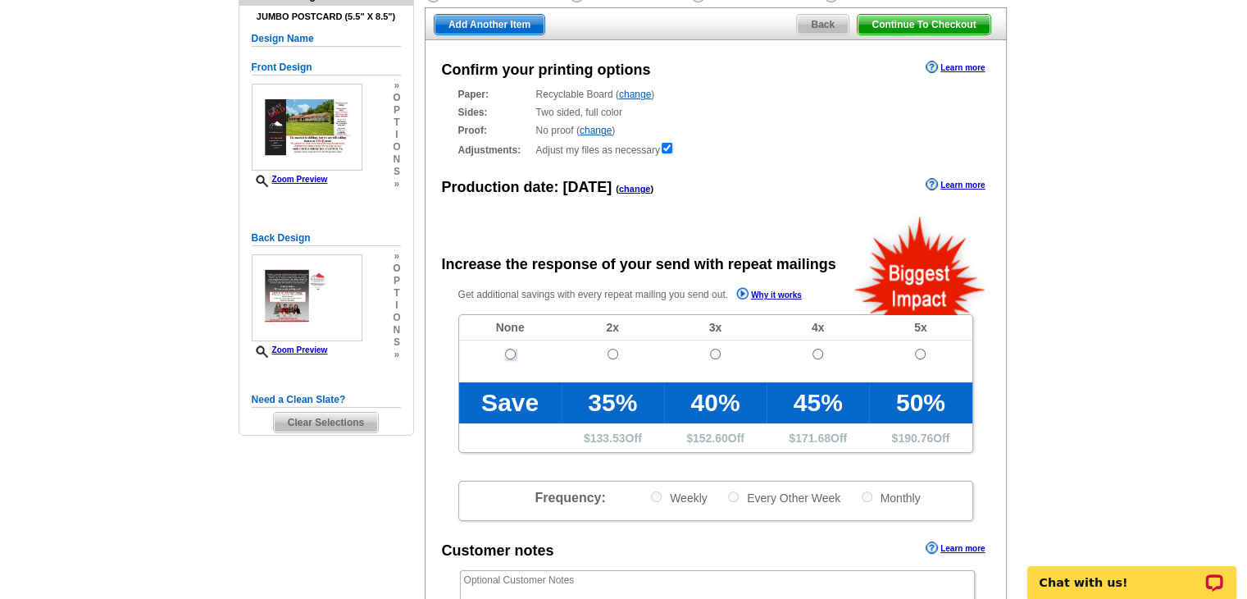
click at [512, 354] on input "radio" at bounding box center [510, 354] width 11 height 11
radio input "true"
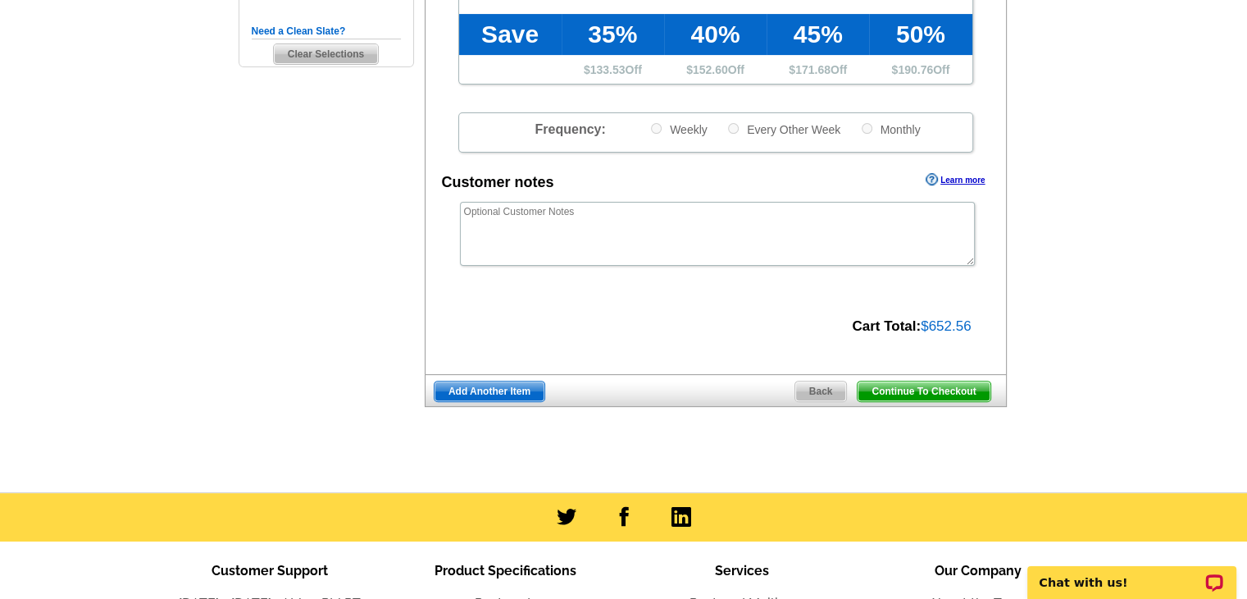
scroll to position [516, 0]
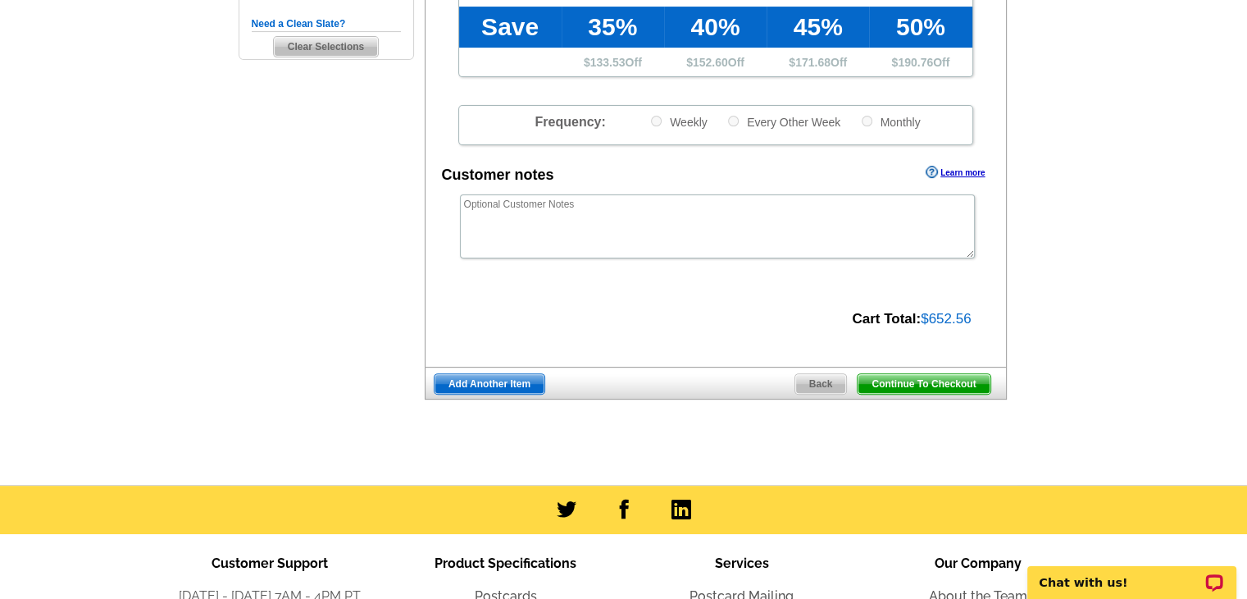
click at [1158, 407] on main "Need Help? call 800-260-5887, chat with support, or have our designers make som…" at bounding box center [623, 38] width 1247 height 891
click at [958, 384] on span "Continue To Checkout" at bounding box center [924, 384] width 132 height 20
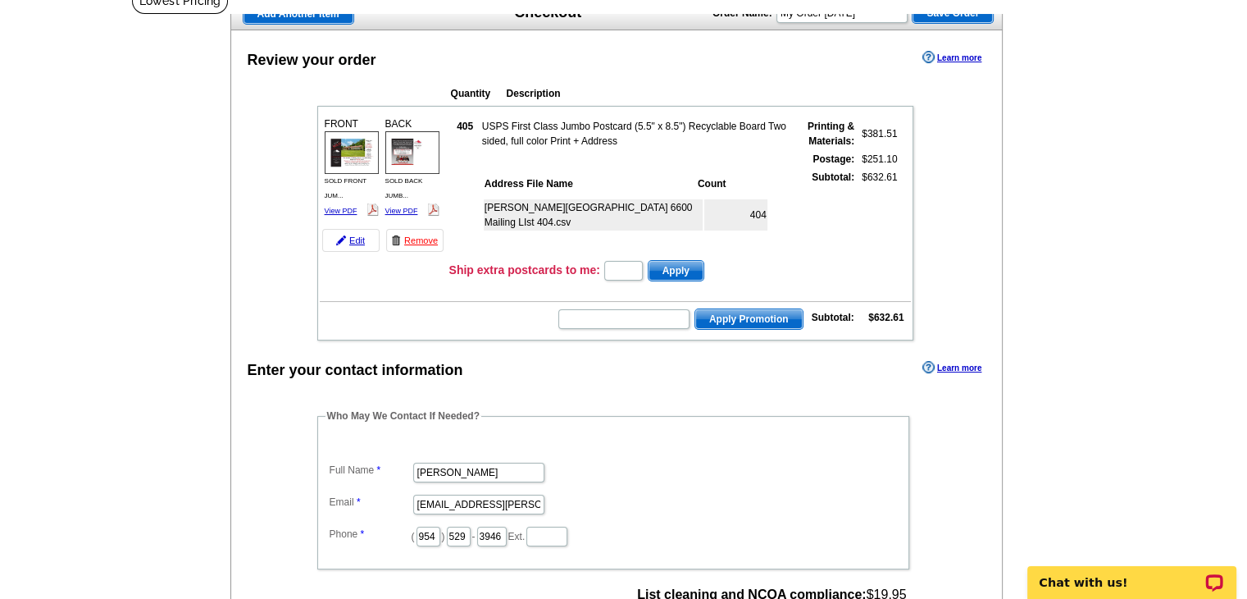
scroll to position [119, 0]
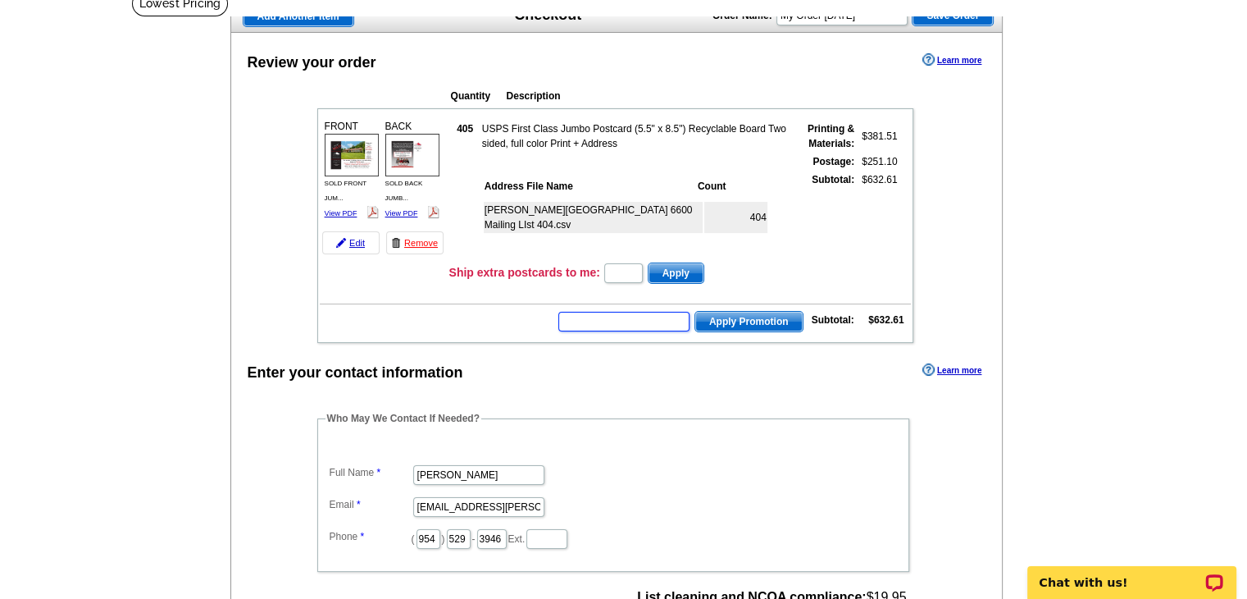
click at [595, 321] on input "text" at bounding box center [623, 322] width 131 height 20
type input "Hurry40"
click at [695, 311] on button "Apply Promotion" at bounding box center [749, 321] width 109 height 21
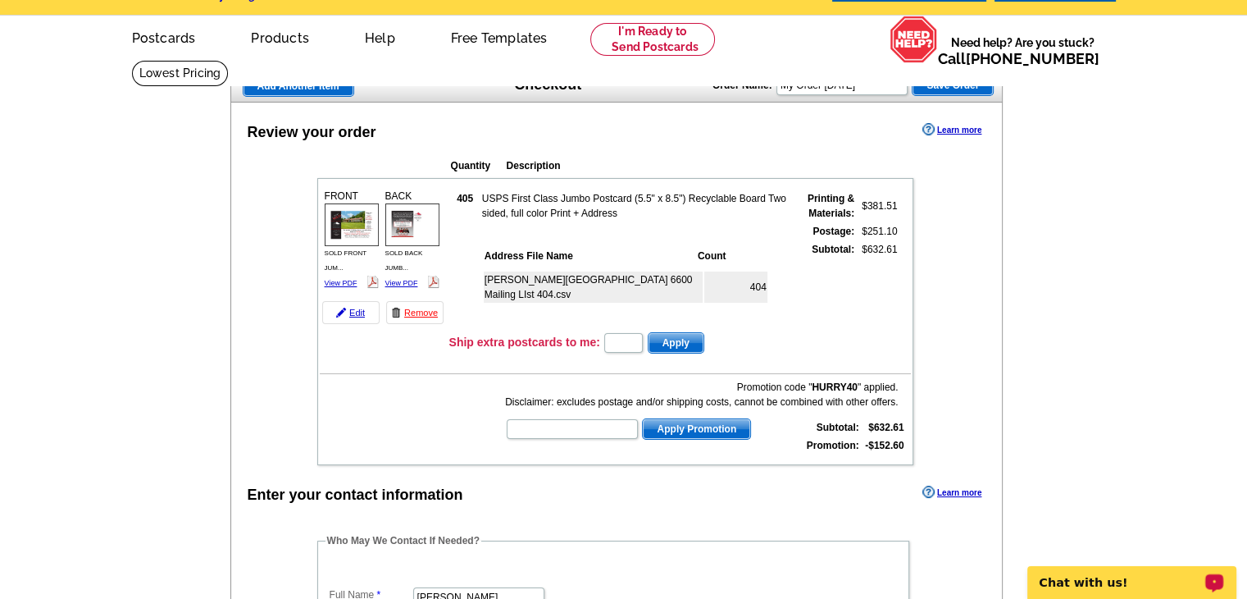
scroll to position [46, 0]
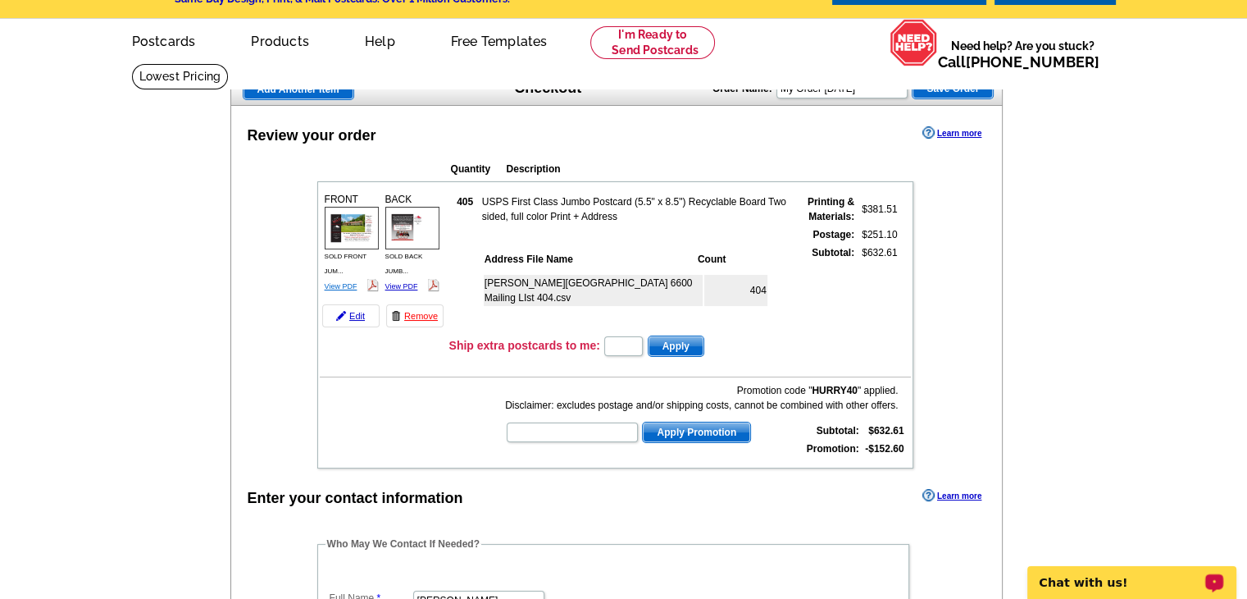
click at [341, 284] on link "View PDF" at bounding box center [341, 286] width 33 height 8
click at [397, 286] on link "View PDF" at bounding box center [401, 286] width 33 height 8
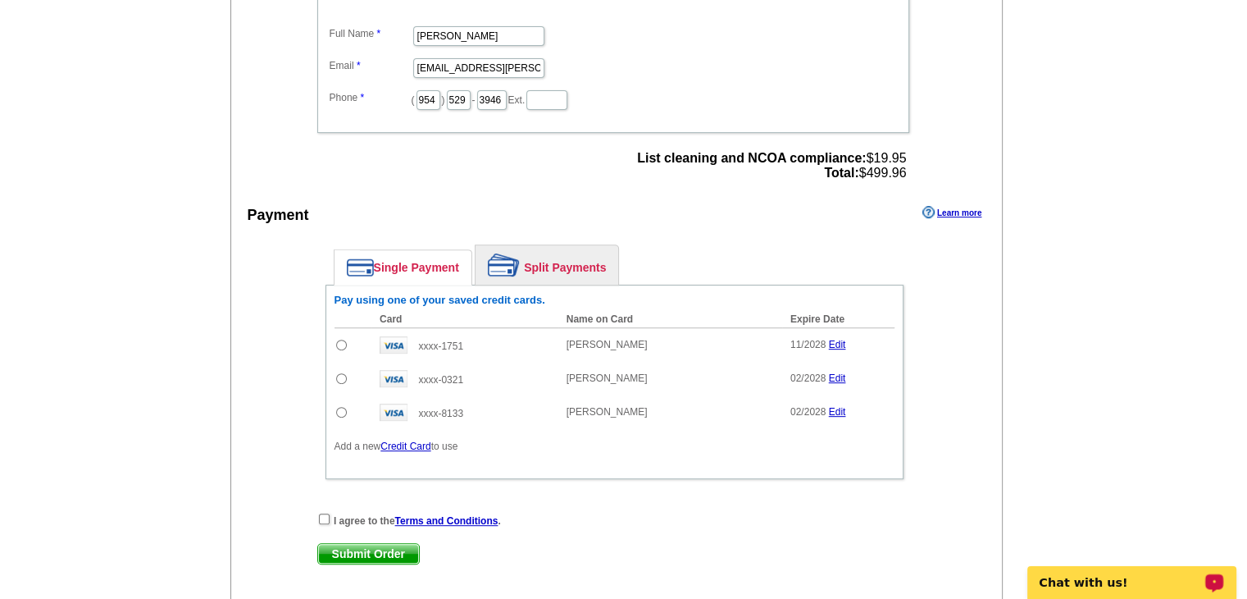
scroll to position [613, 0]
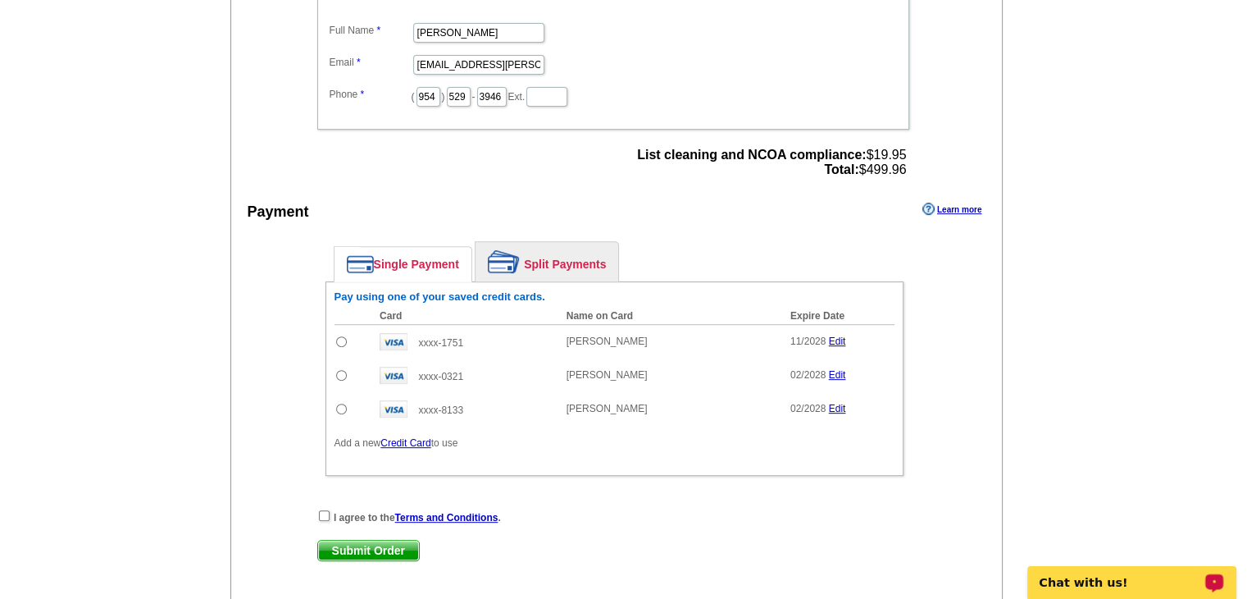
click at [338, 336] on input "radio" at bounding box center [341, 341] width 11 height 11
radio input "true"
click at [394, 540] on span "Submit Order" at bounding box center [368, 550] width 101 height 20
click at [325, 510] on input "checkbox" at bounding box center [324, 515] width 11 height 11
checkbox input "true"
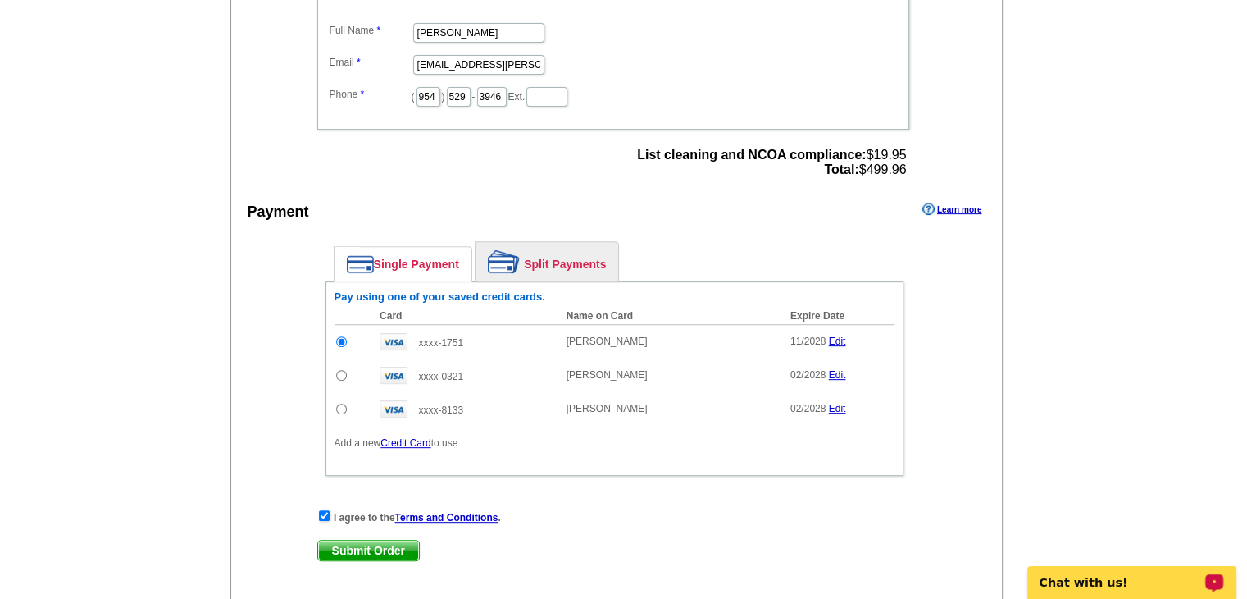
click at [376, 545] on span "Submit Order" at bounding box center [368, 550] width 101 height 20
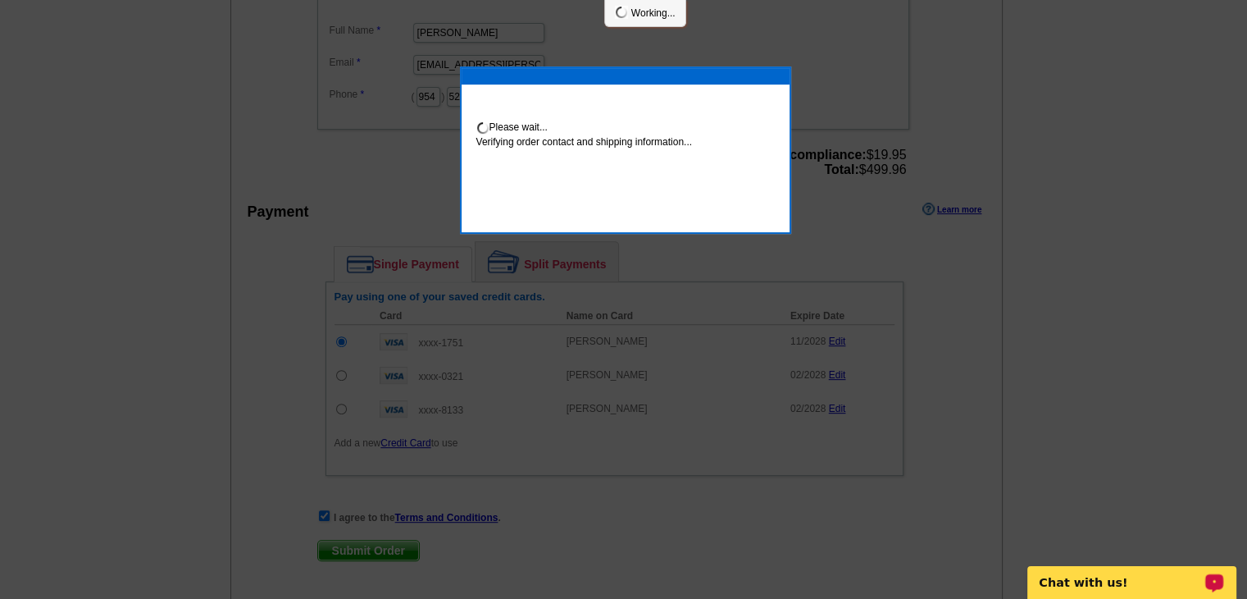
scroll to position [607, 0]
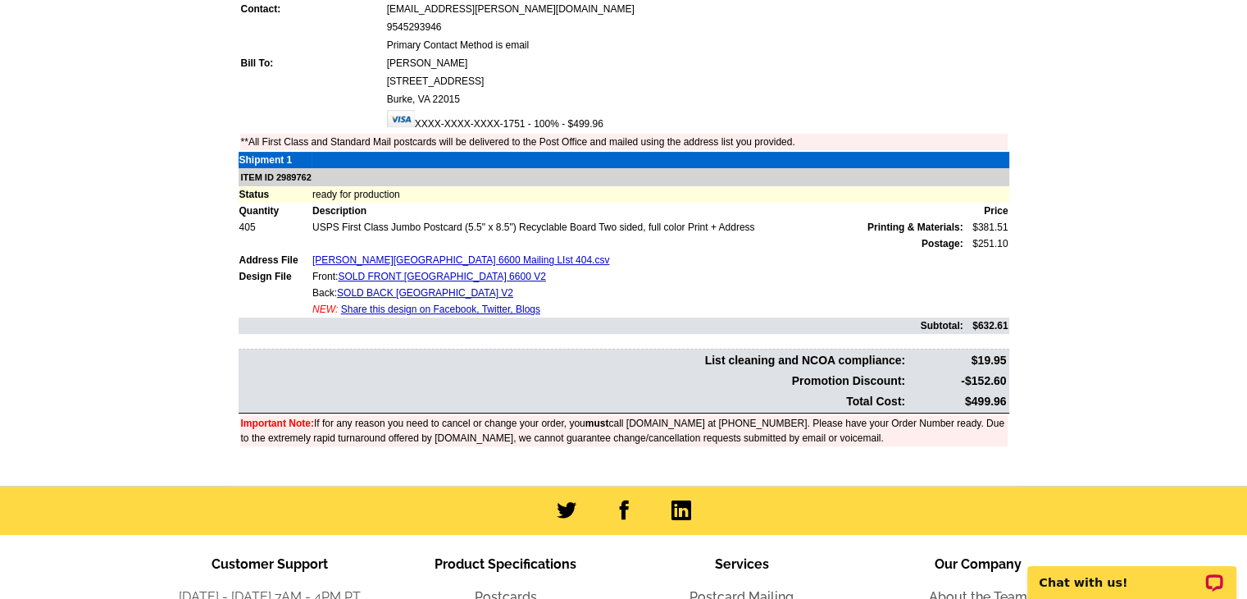
scroll to position [481, 0]
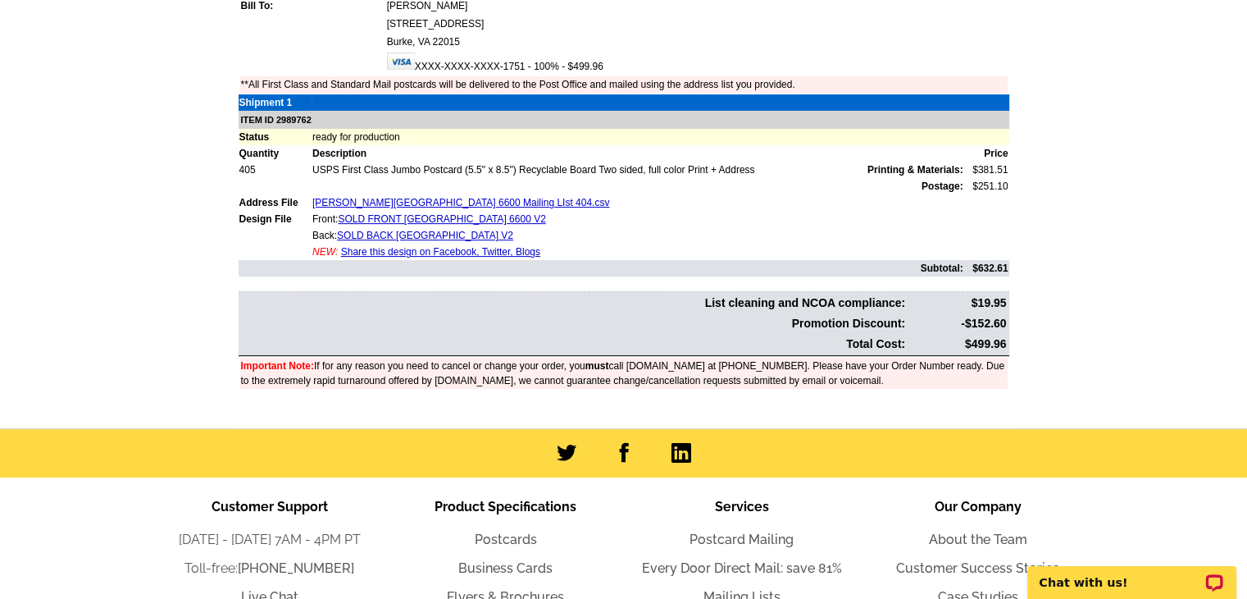
click at [1147, 403] on main "Order Number: 1473046 Download Invoice | Print Invoice Order Name My Order [DAT…" at bounding box center [623, 148] width 1247 height 561
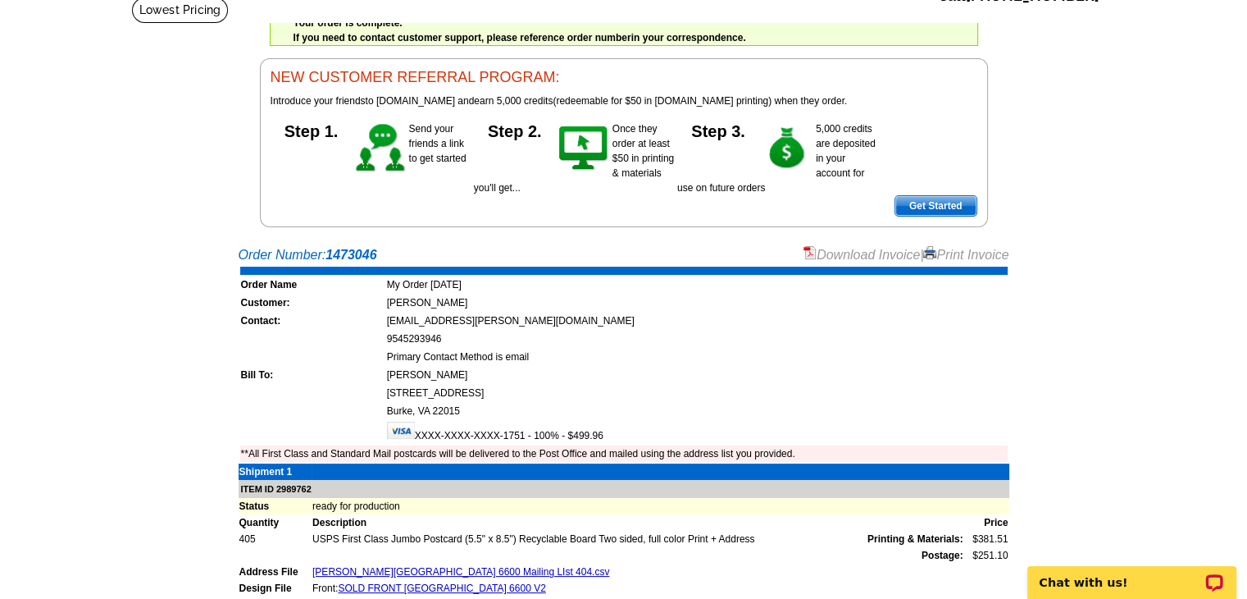
scroll to position [87, 0]
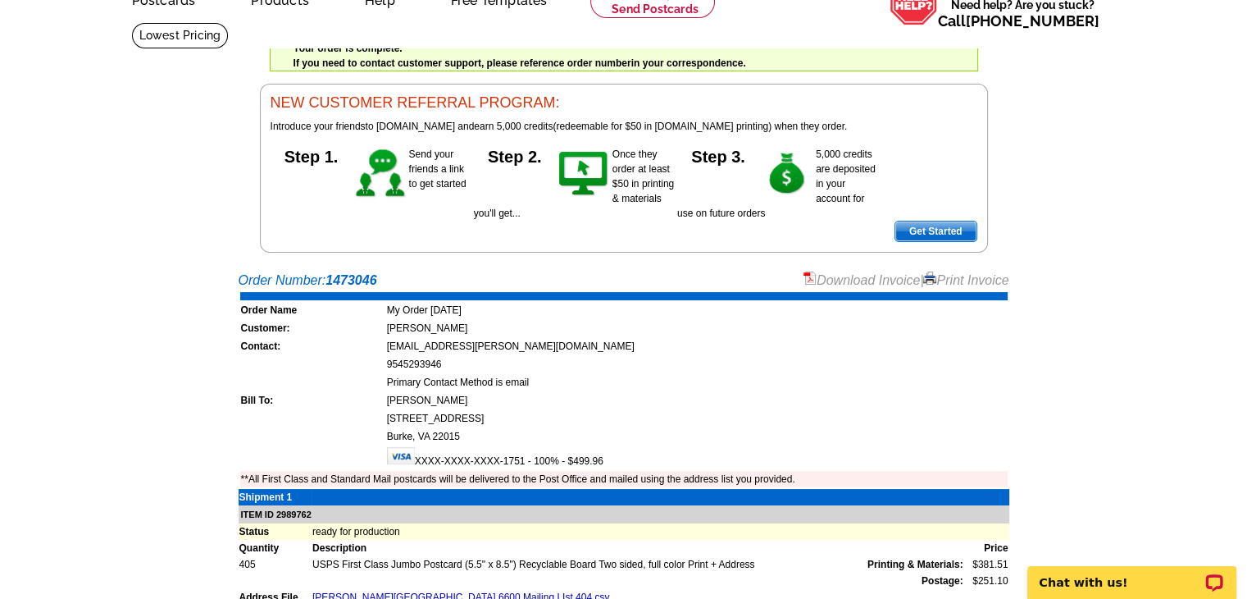
click at [854, 280] on link "Download Invoice" at bounding box center [862, 280] width 116 height 14
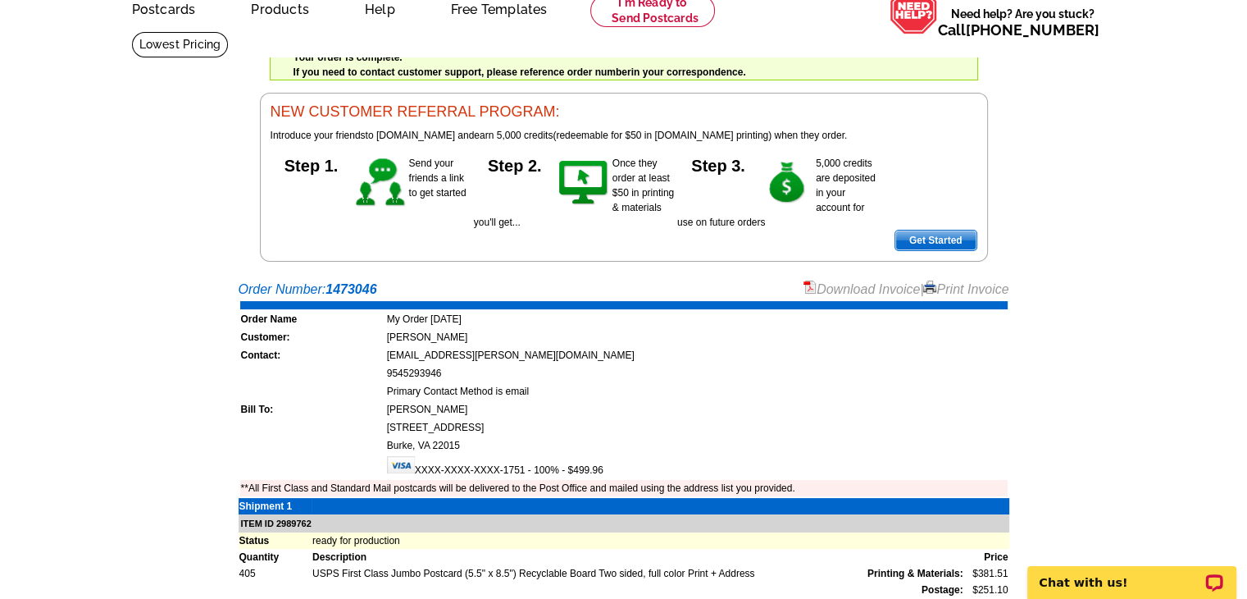
scroll to position [0, 0]
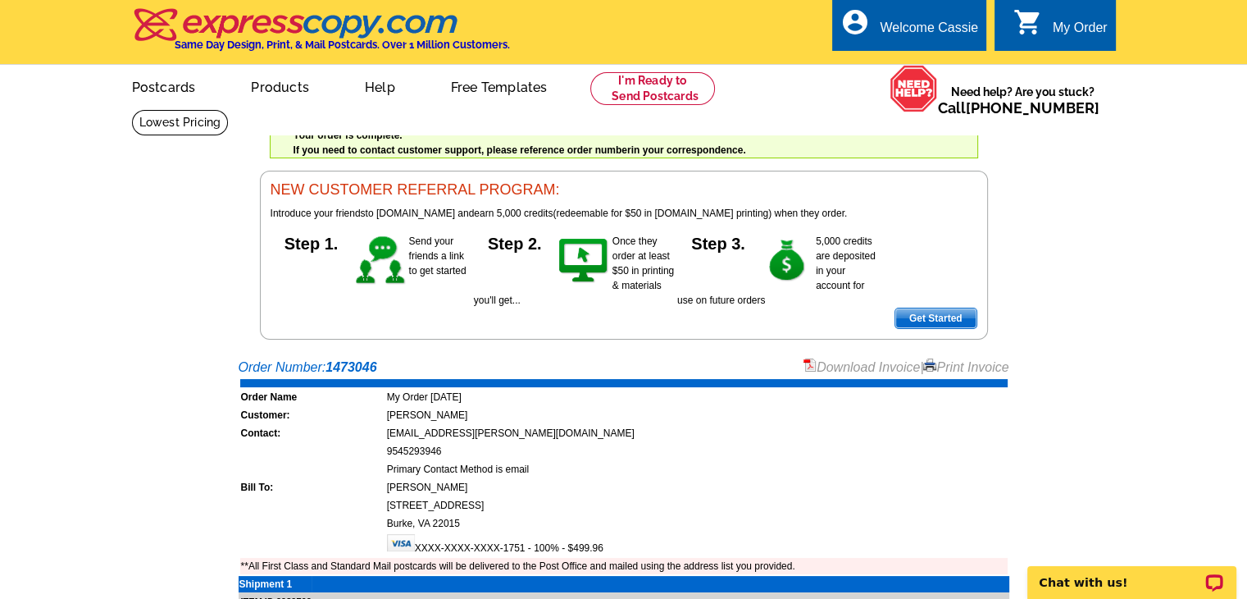
click at [1053, 30] on div "My Order" at bounding box center [1080, 32] width 55 height 23
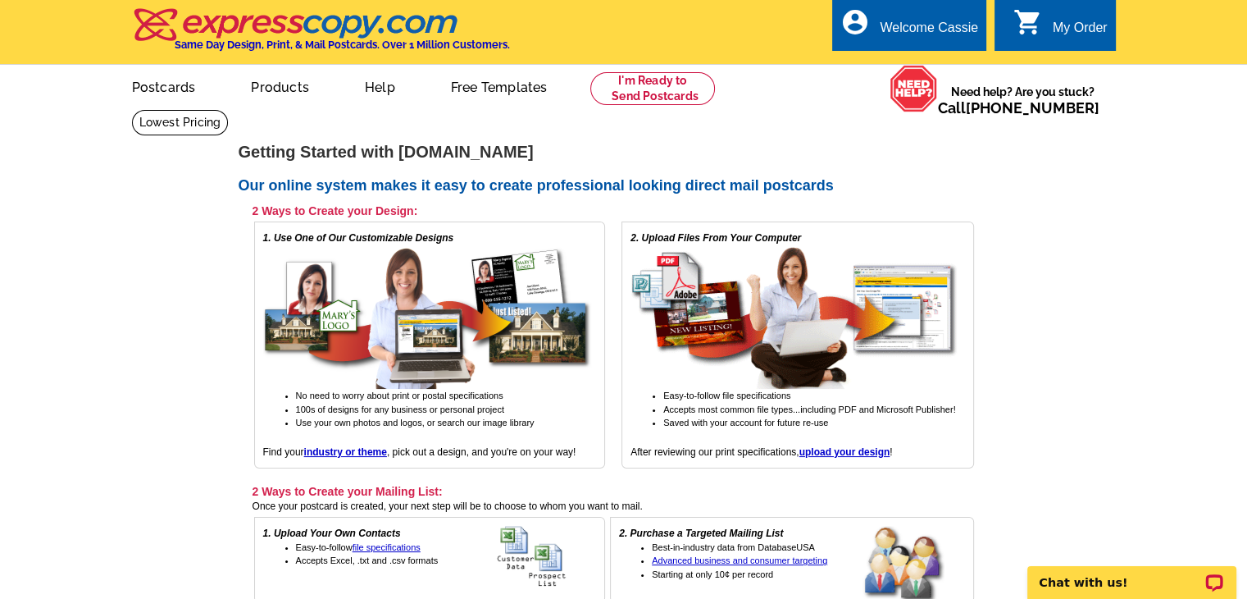
drag, startPoint x: 1259, startPoint y: 122, endPoint x: 1256, endPoint y: -29, distance: 150.9
click at [925, 32] on div "Welcome Cassie" at bounding box center [929, 32] width 98 height 23
click at [1071, 30] on div "My Order" at bounding box center [1080, 32] width 55 height 23
click at [961, 71] on link "My Account" at bounding box center [937, 63] width 71 height 15
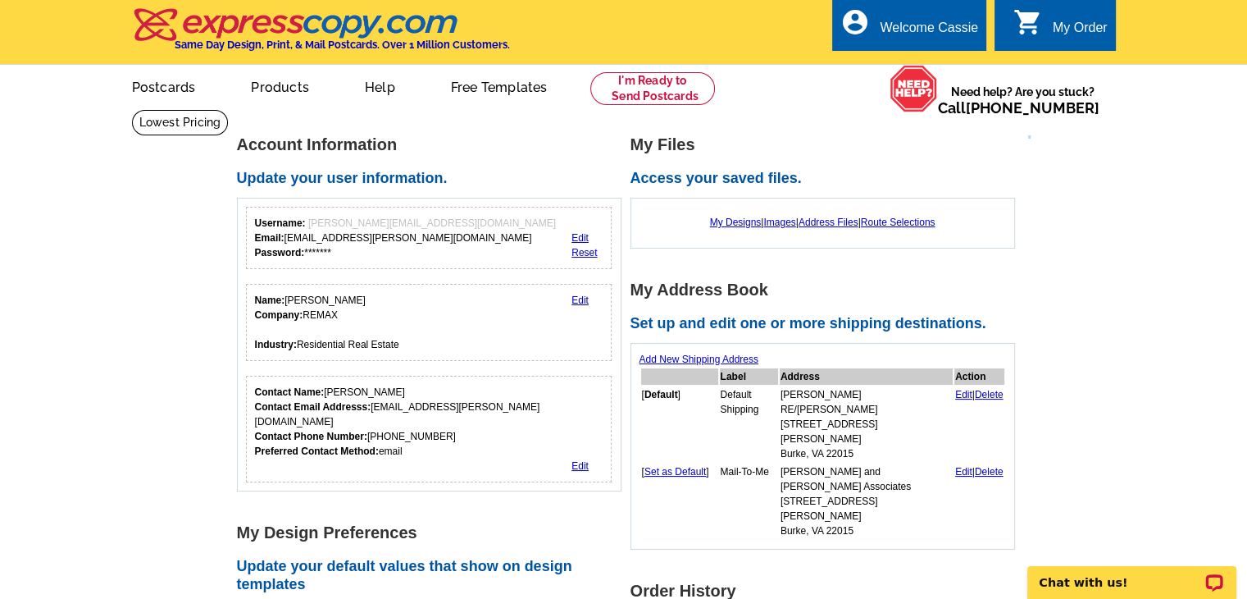
drag, startPoint x: 1246, startPoint y: 140, endPoint x: 1246, endPoint y: 191, distance: 50.8
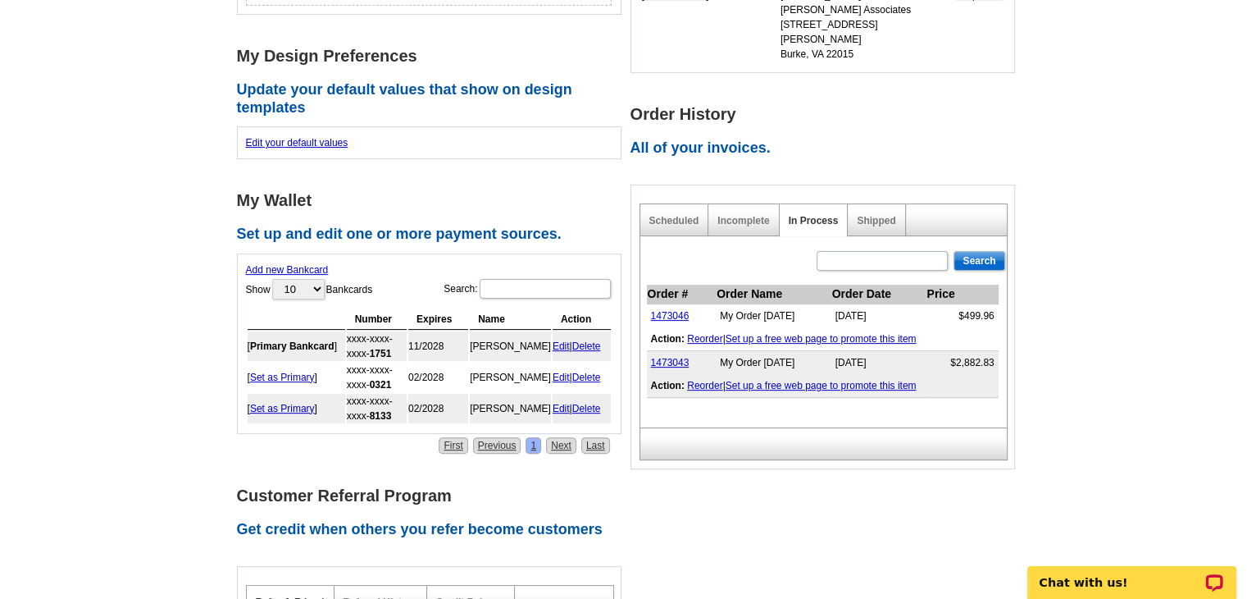
scroll to position [482, 0]
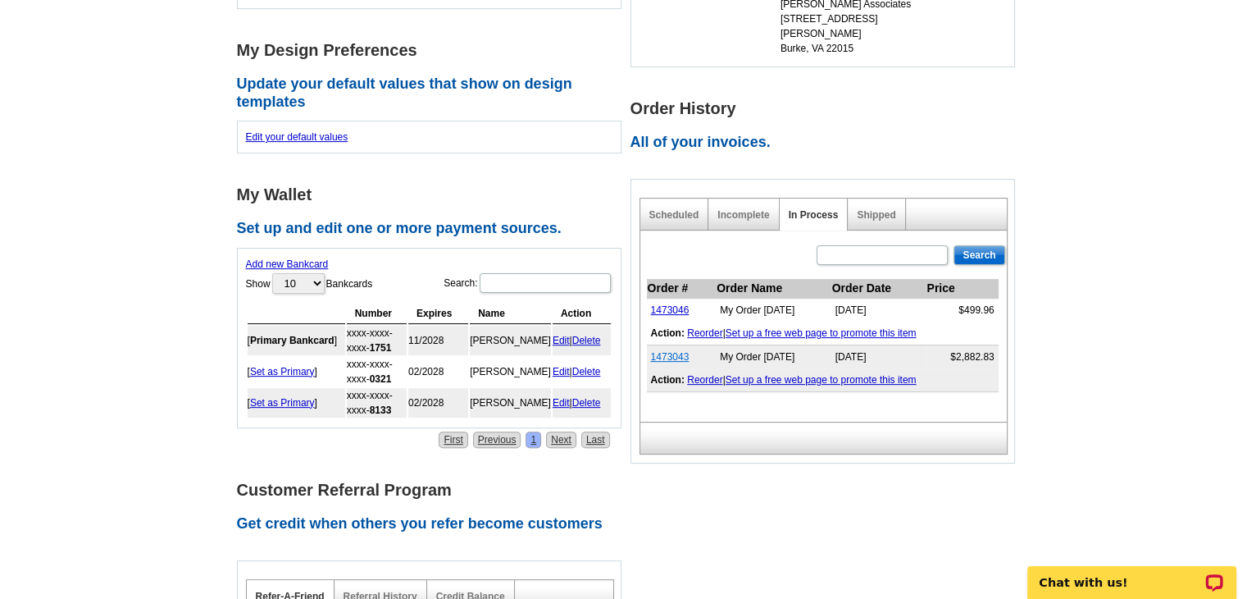
click at [671, 351] on link "1473043" at bounding box center [670, 356] width 39 height 11
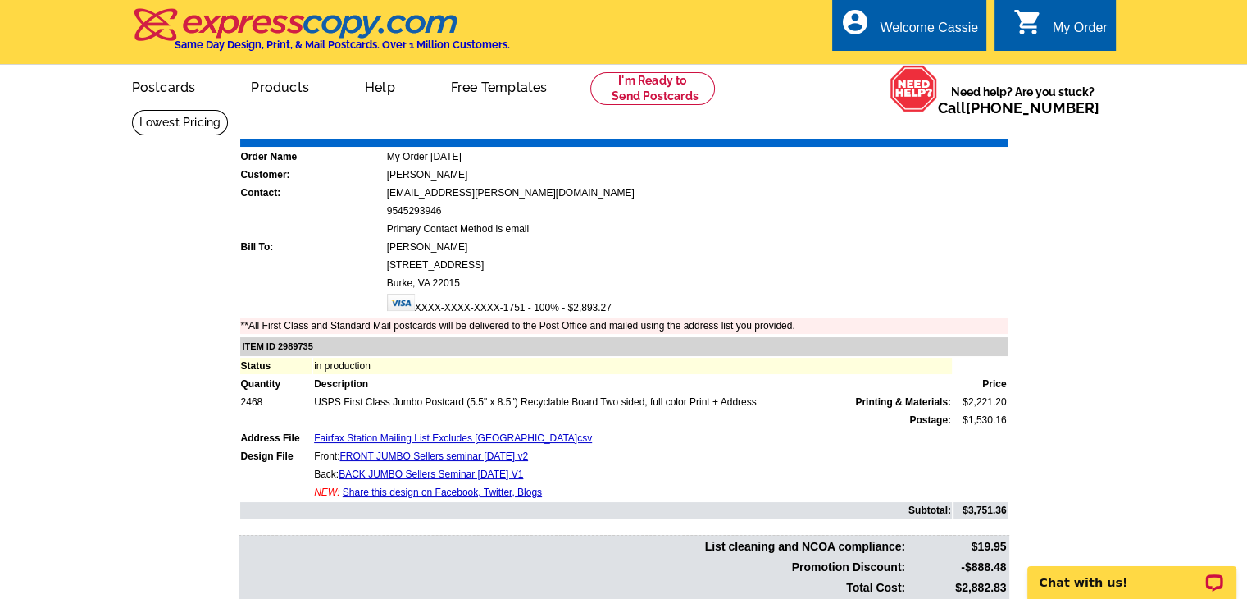
click at [858, 130] on link "Download Invoice" at bounding box center [862, 127] width 116 height 14
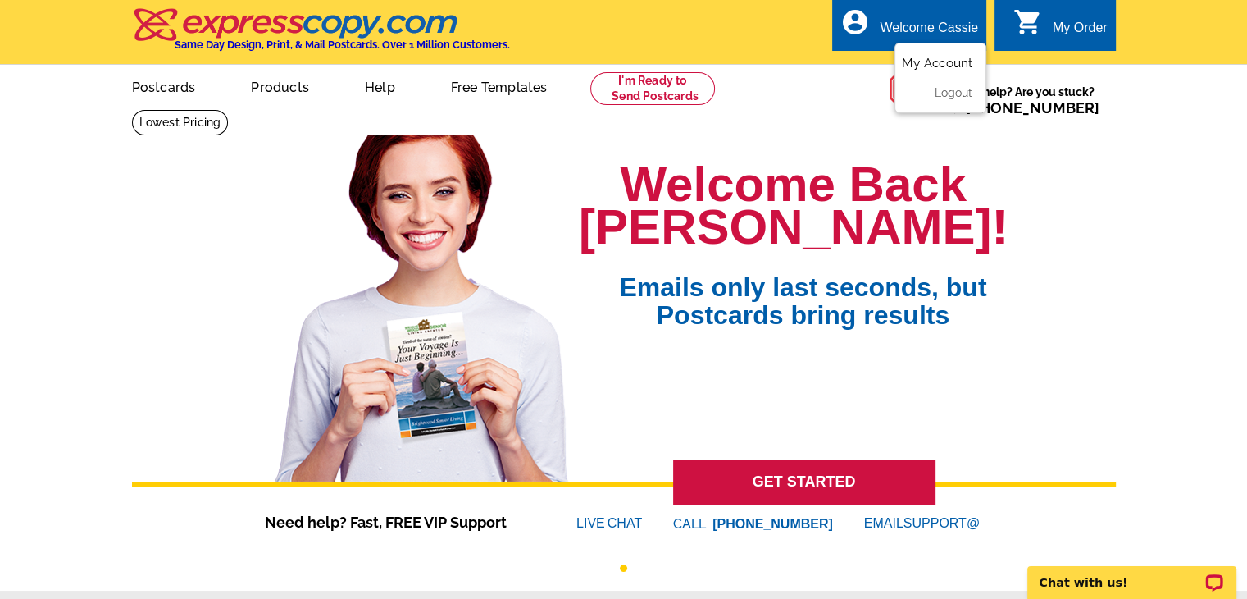
click at [940, 62] on link "My Account" at bounding box center [937, 63] width 71 height 15
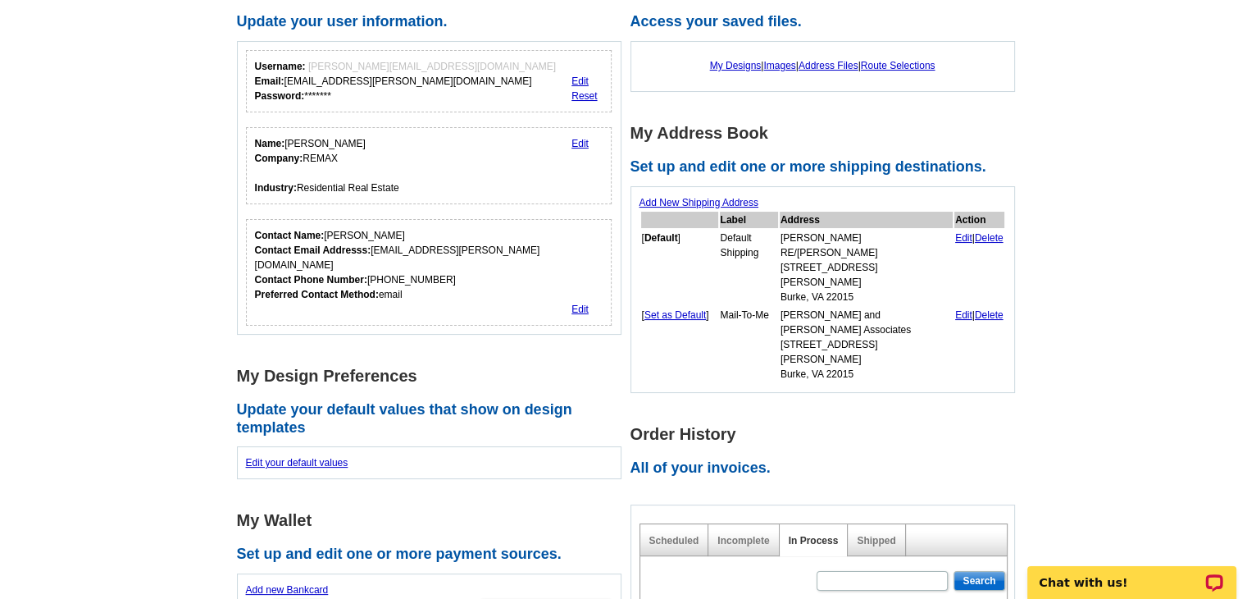
scroll to position [82, 0]
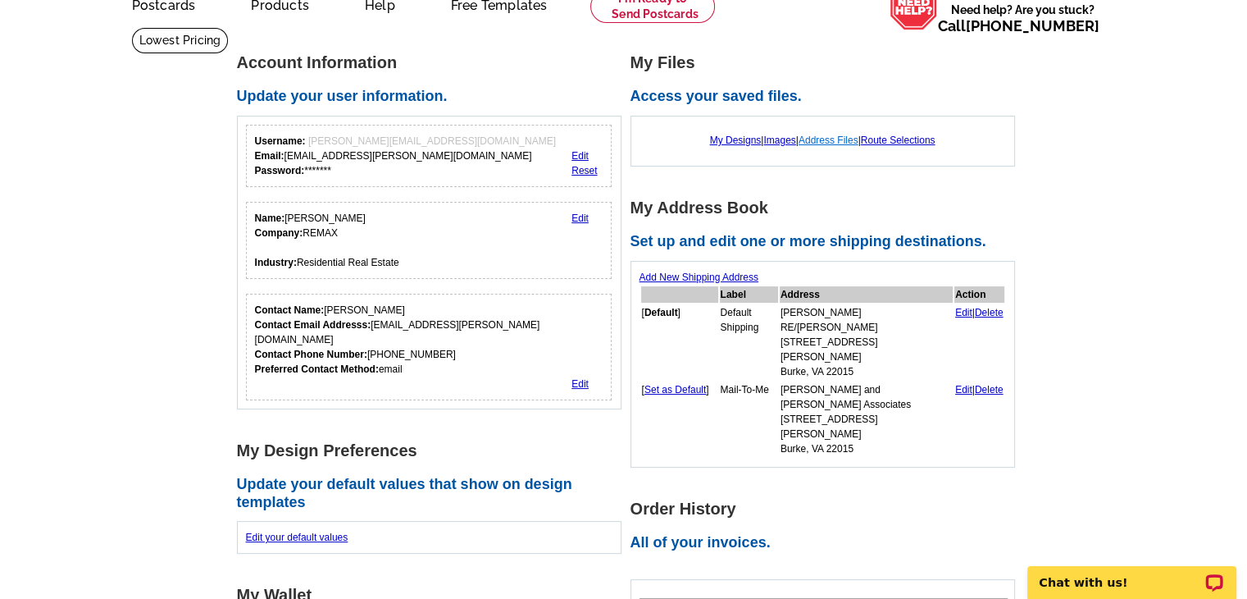
click at [827, 135] on link "Address Files" at bounding box center [829, 139] width 60 height 11
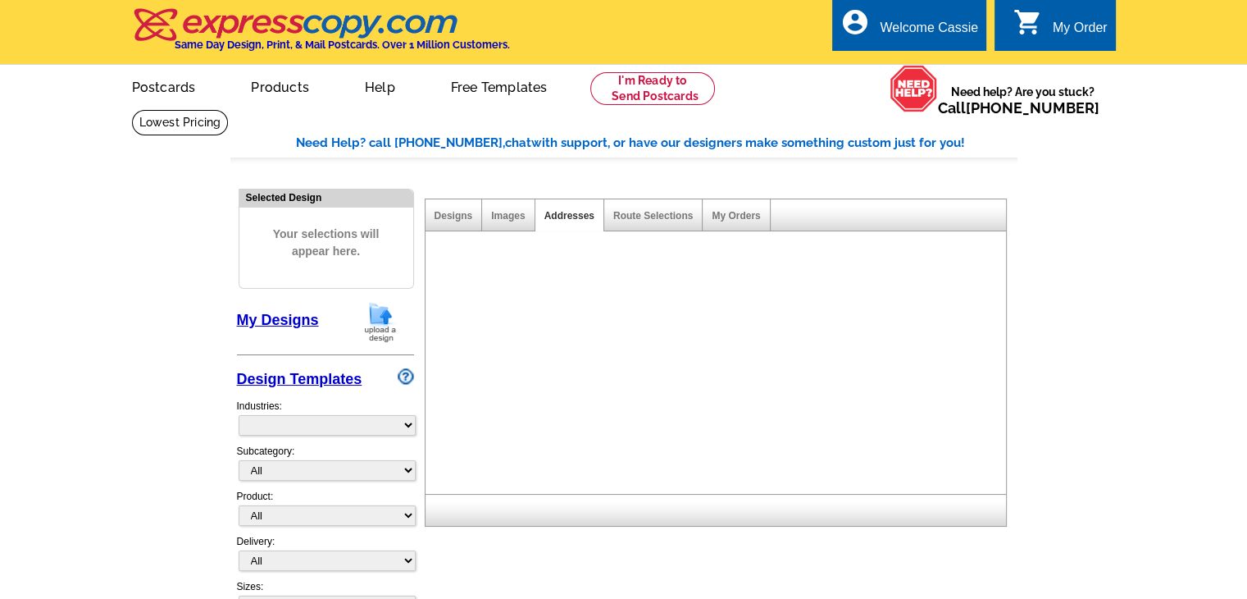
select select "785"
